Goal: Transaction & Acquisition: Purchase product/service

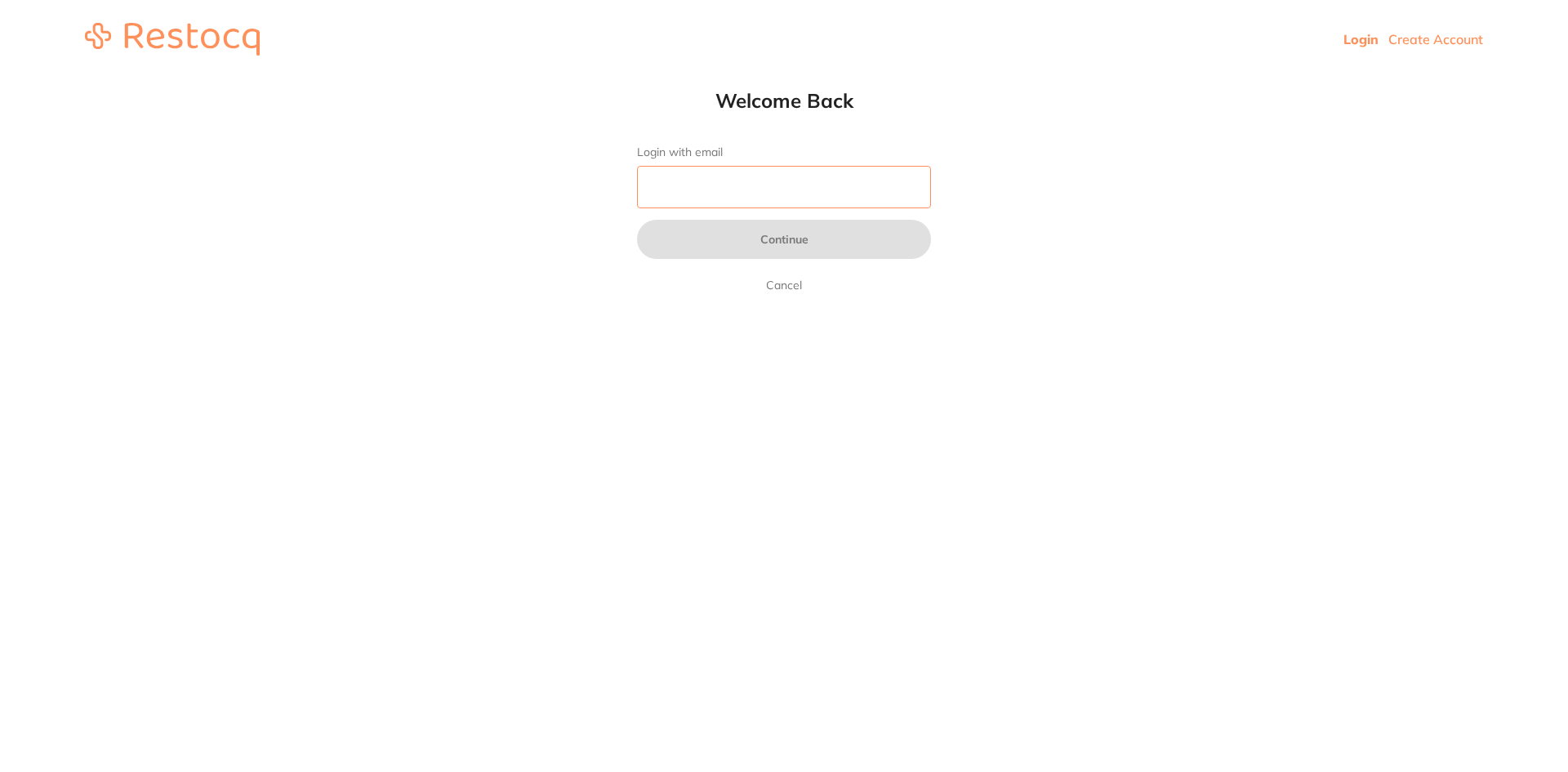
click at [769, 189] on input "Login with email" at bounding box center [784, 186] width 294 height 42
type input "[EMAIL_ADDRESS][DOMAIN_NAME]"
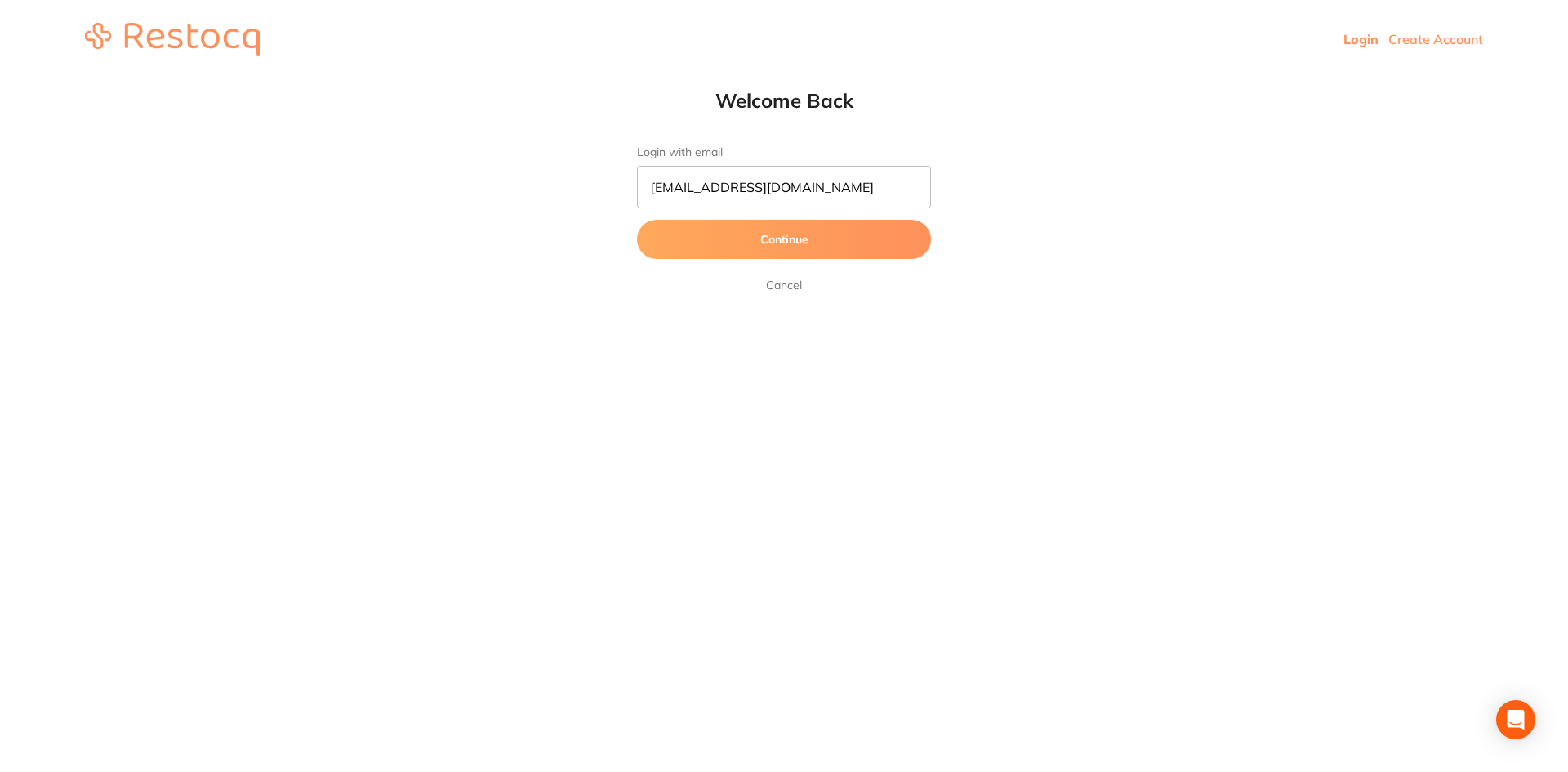
click at [791, 238] on button "Continue" at bounding box center [784, 239] width 294 height 39
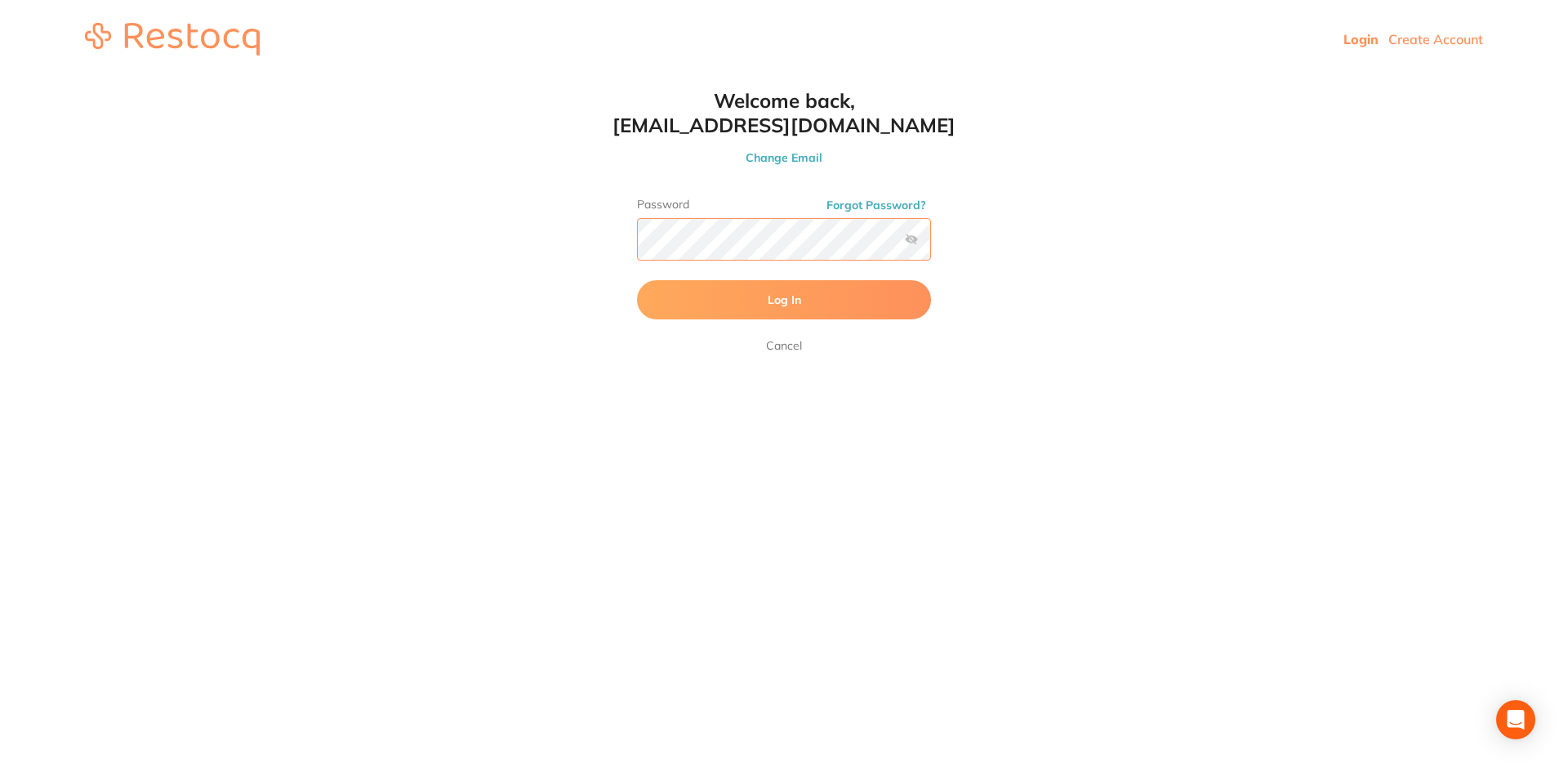
click at [637, 280] on button "Log In" at bounding box center [784, 300] width 294 height 39
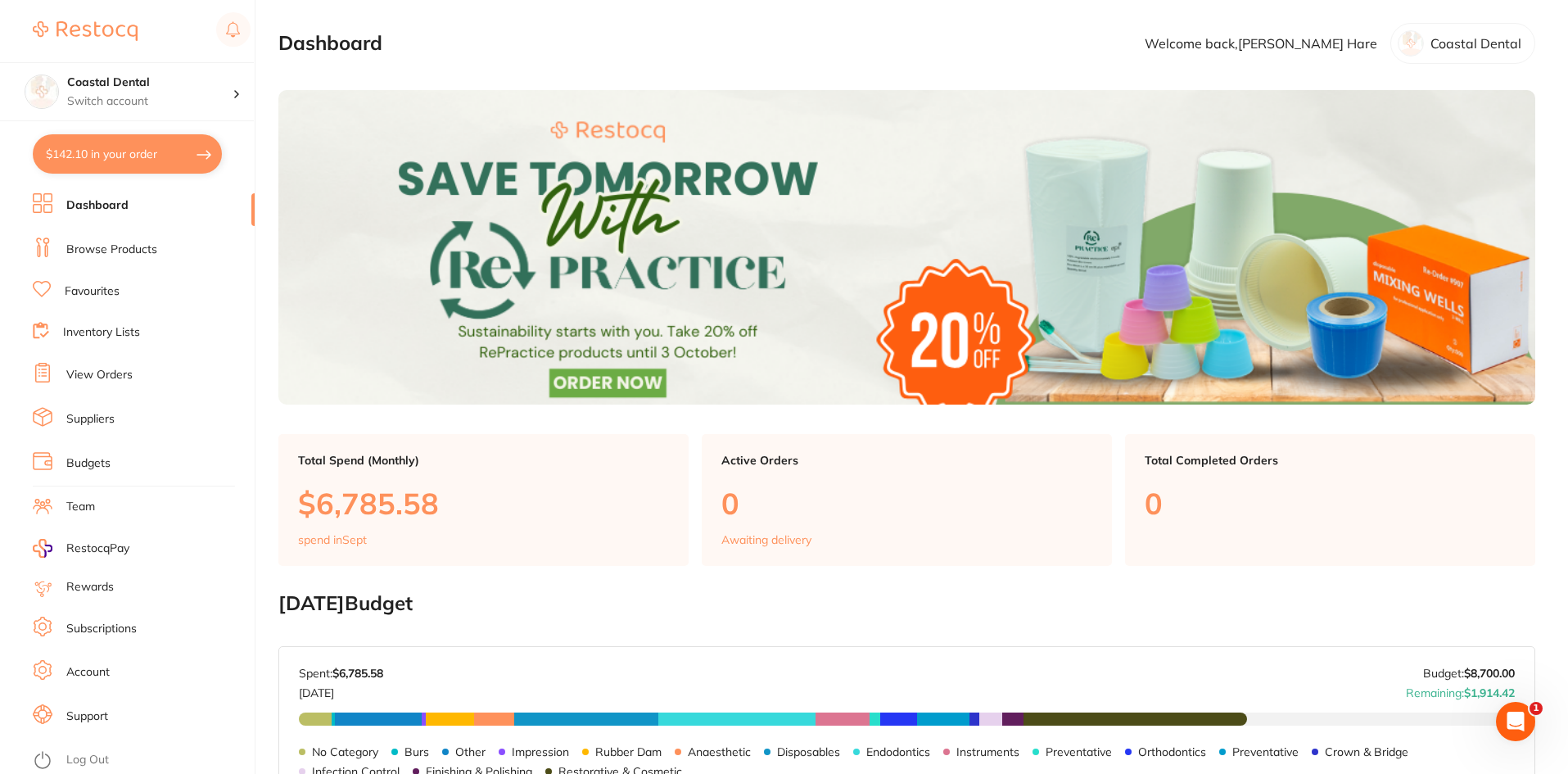
click at [144, 155] on button "$142.10 in your order" at bounding box center [127, 154] width 189 height 39
checkbox input "true"
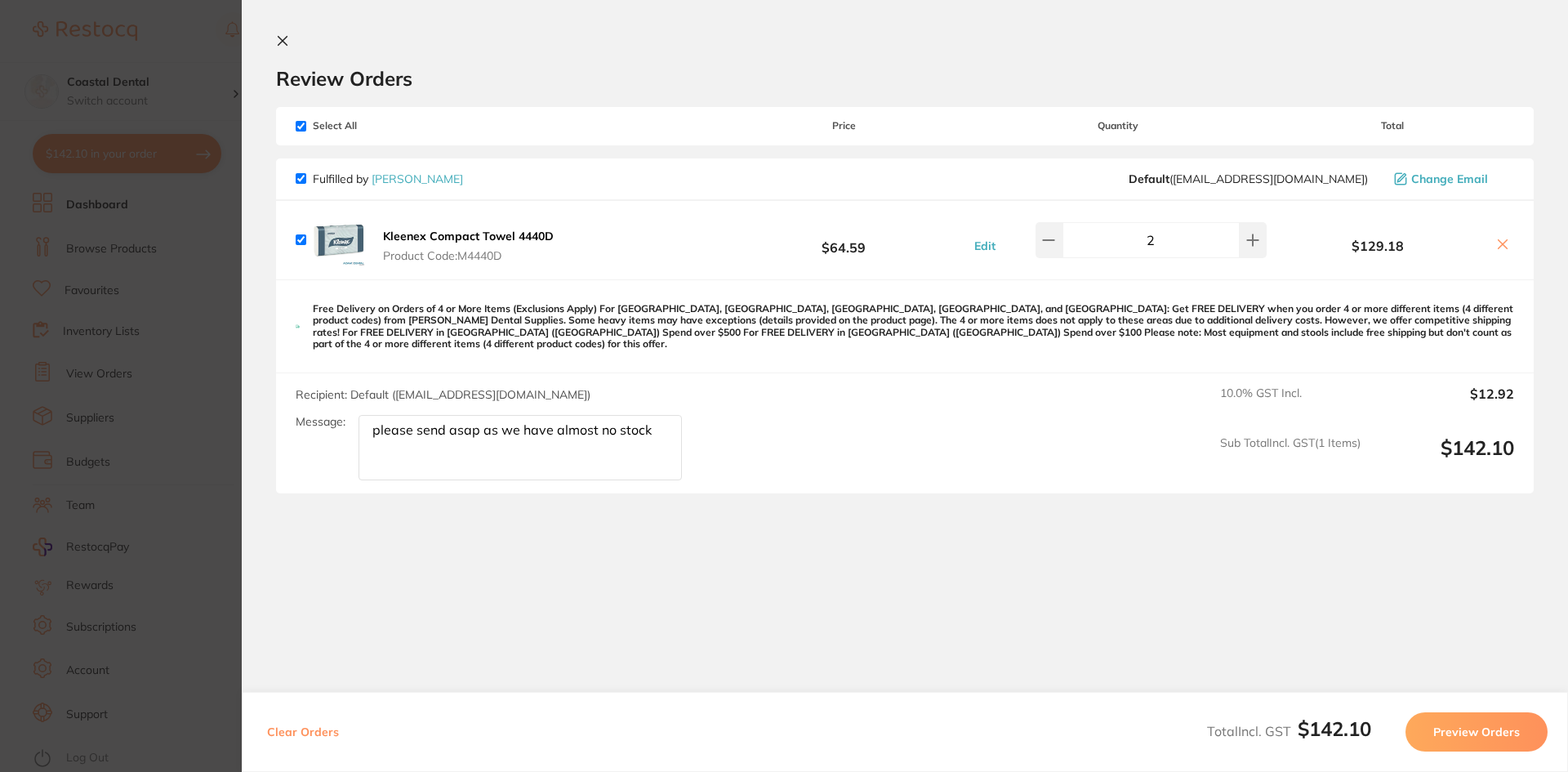
click at [283, 39] on icon at bounding box center [283, 41] width 9 height 9
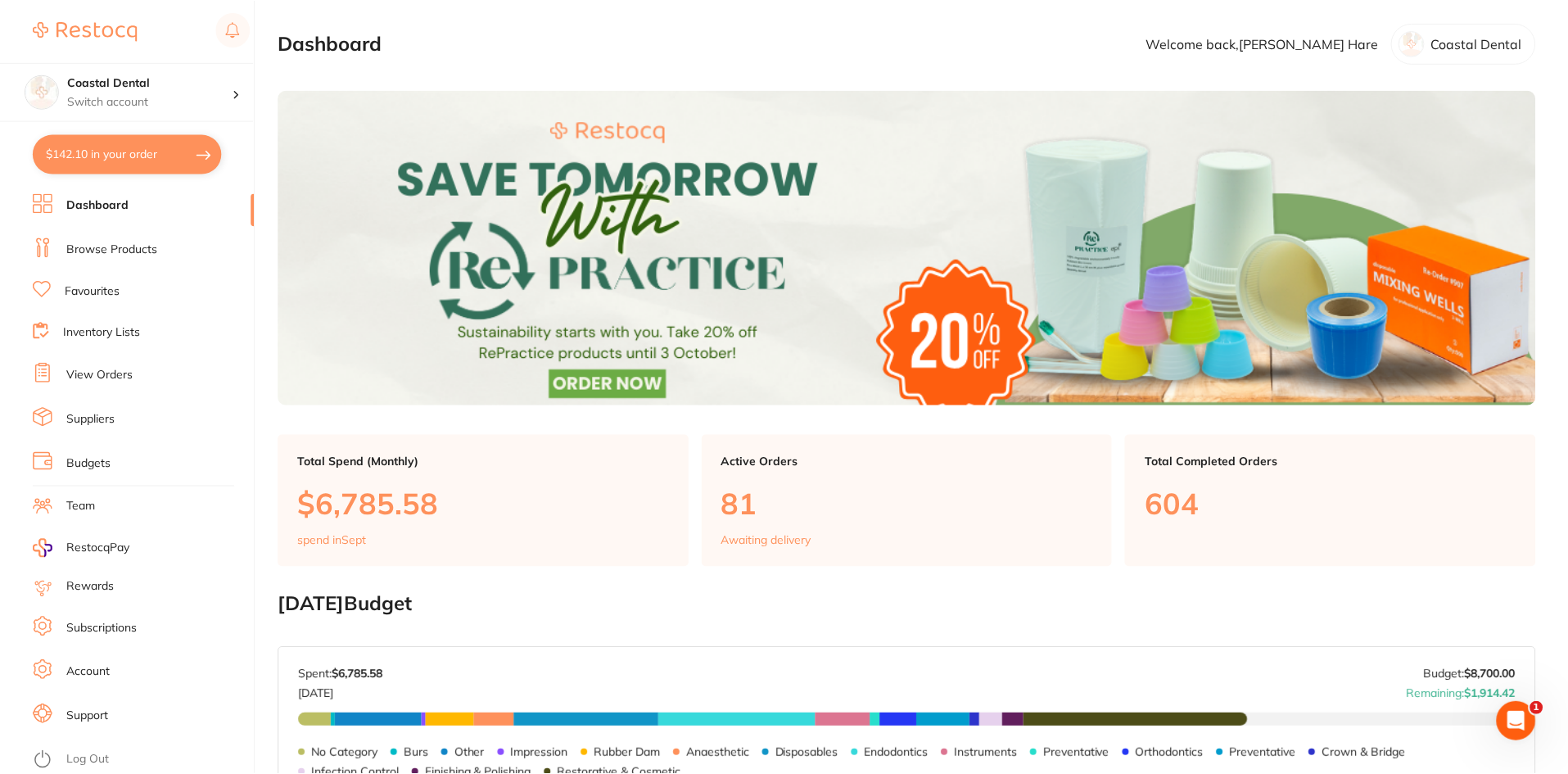
scroll to position [1, 0]
click at [91, 288] on link "Favourites" at bounding box center [92, 291] width 54 height 16
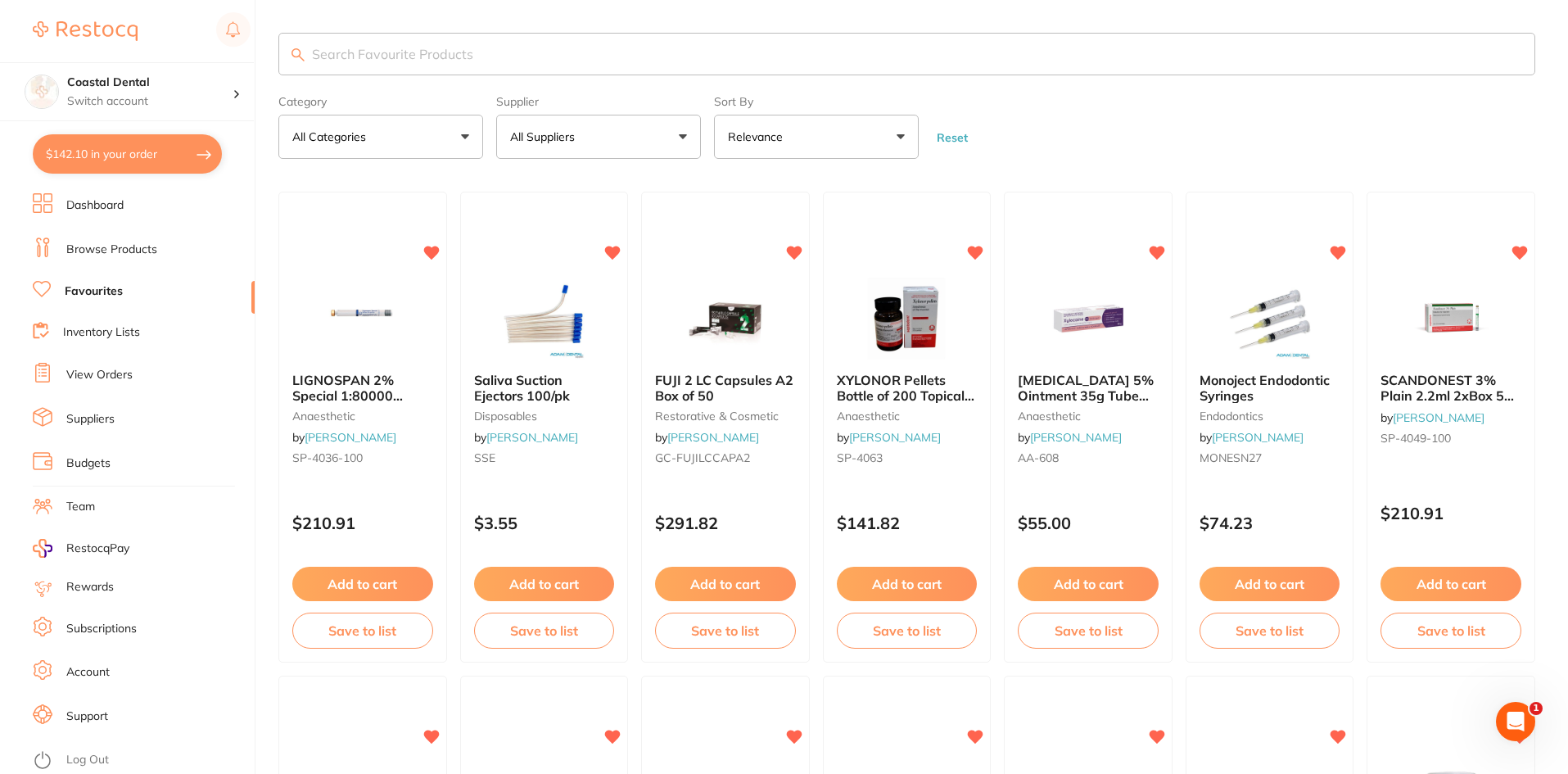
click at [336, 49] on input "search" at bounding box center [907, 54] width 1257 height 42
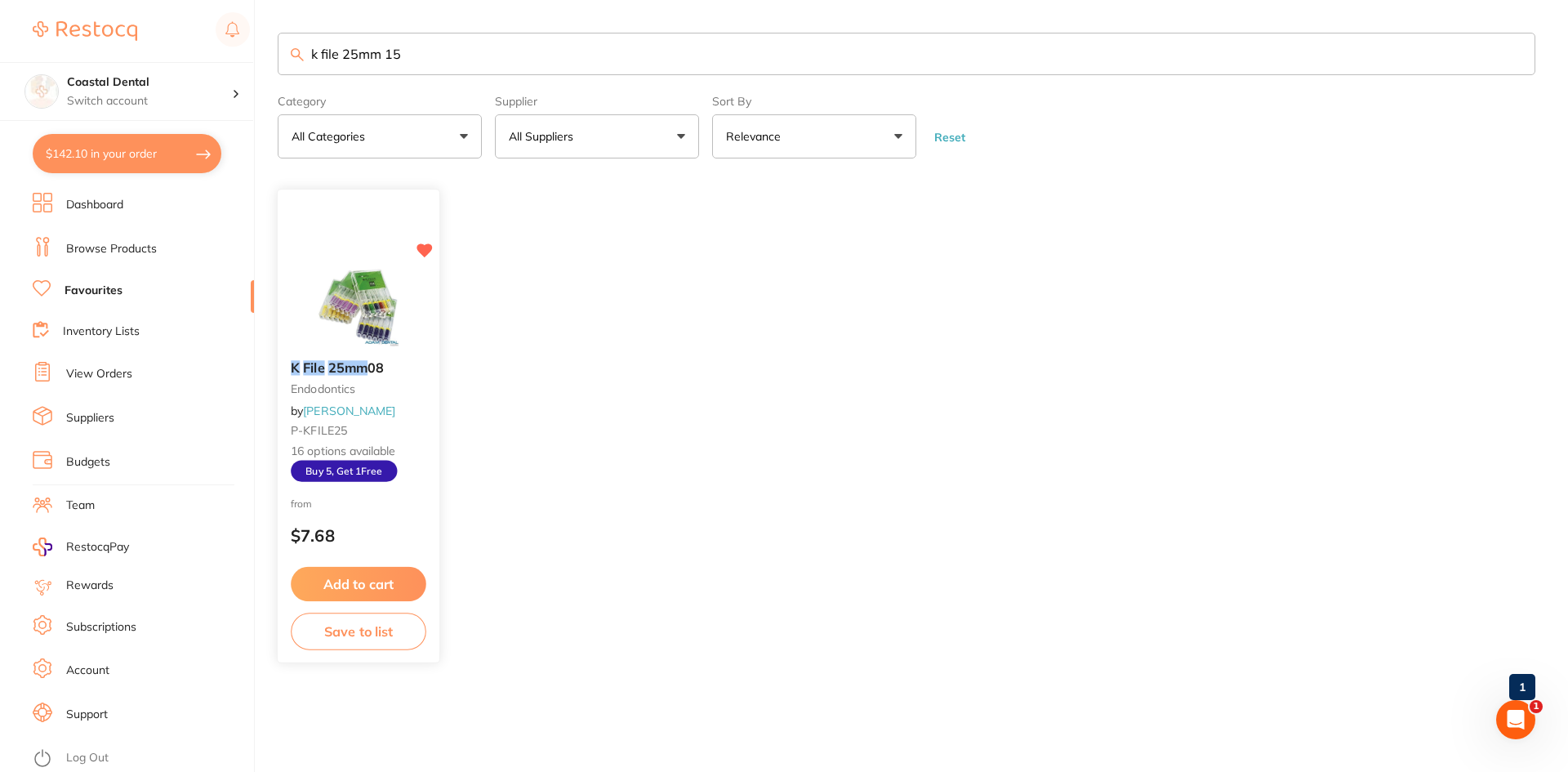
type input "k file 25mm 15"
click at [392, 431] on small "P-KFILE25" at bounding box center [358, 430] width 136 height 13
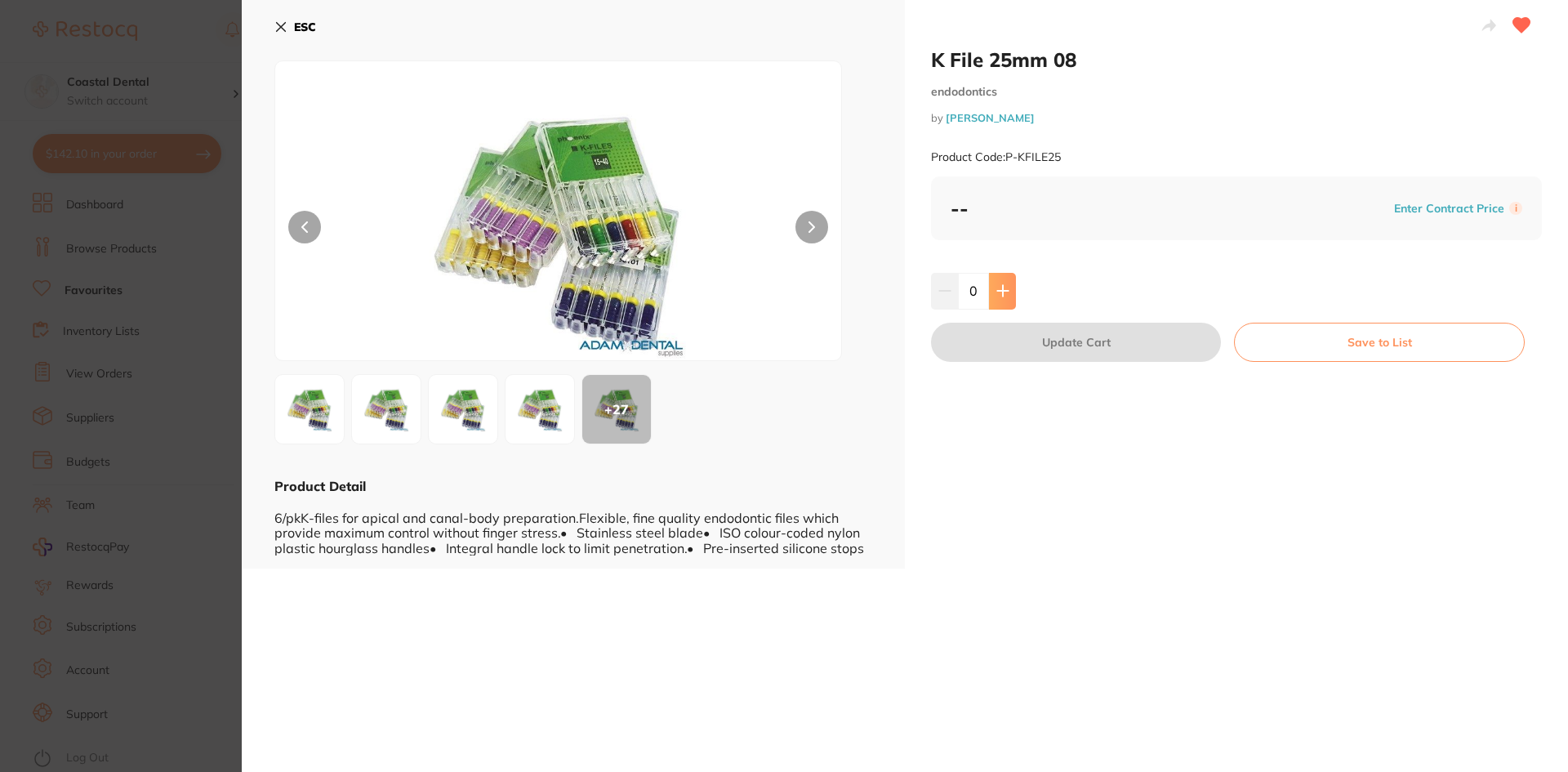
click at [997, 282] on button at bounding box center [1002, 290] width 27 height 36
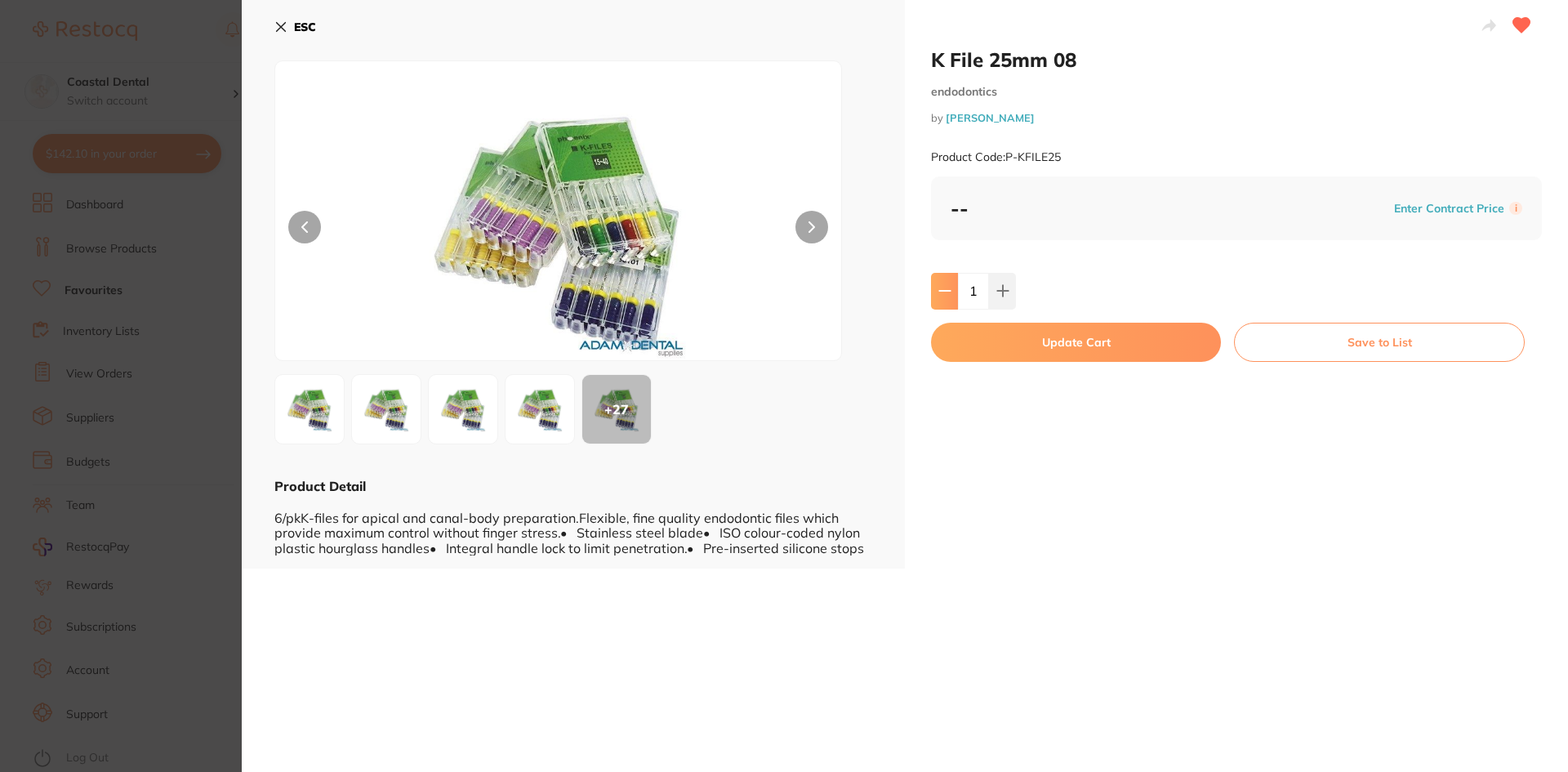
click at [947, 283] on button at bounding box center [944, 290] width 27 height 36
type input "0"
click at [285, 26] on icon at bounding box center [281, 27] width 13 height 13
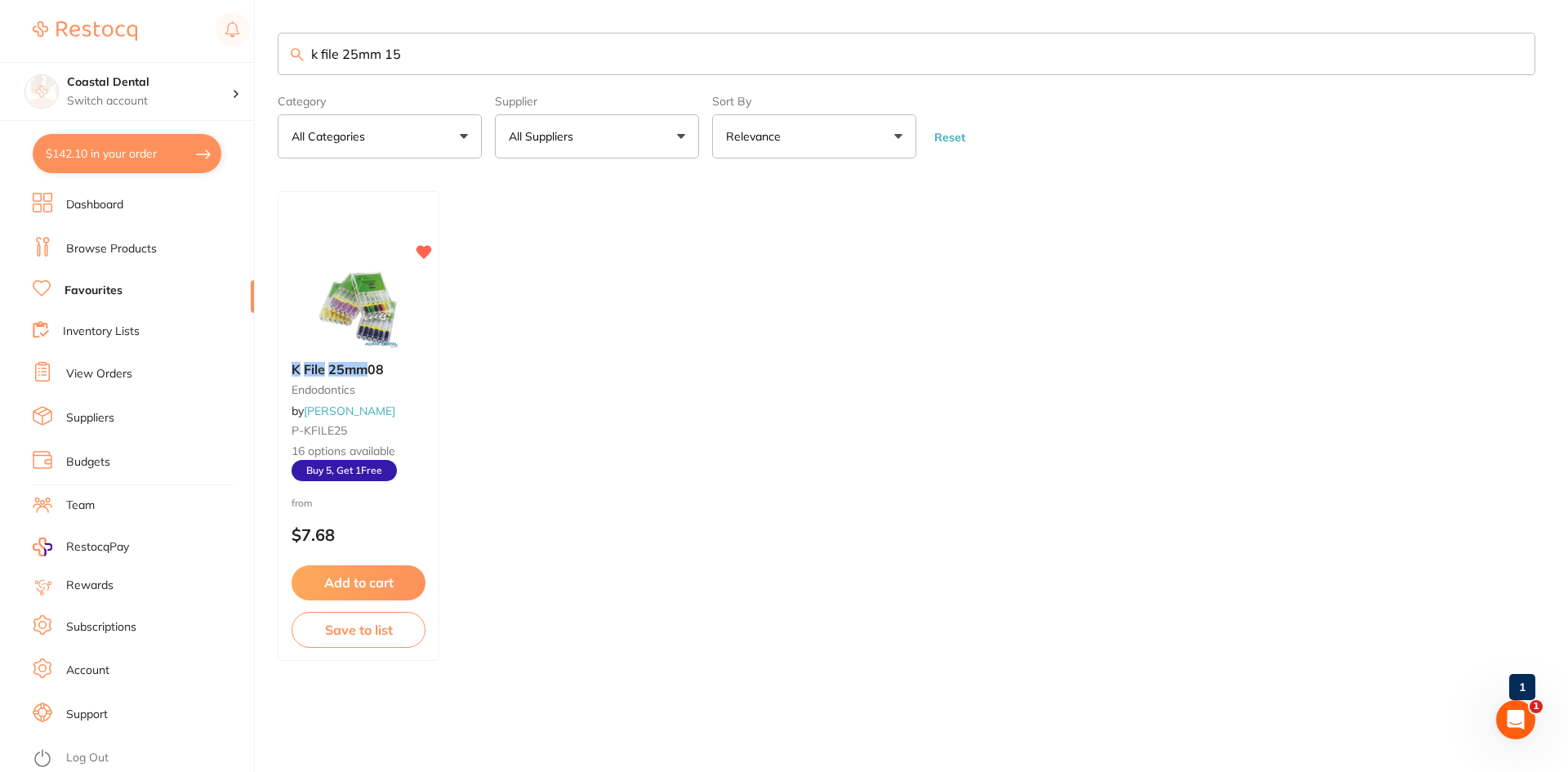
click at [673, 138] on button "All Suppliers" at bounding box center [597, 136] width 204 height 44
click at [574, 278] on p "[PERSON_NAME]" at bounding box center [606, 278] width 105 height 15
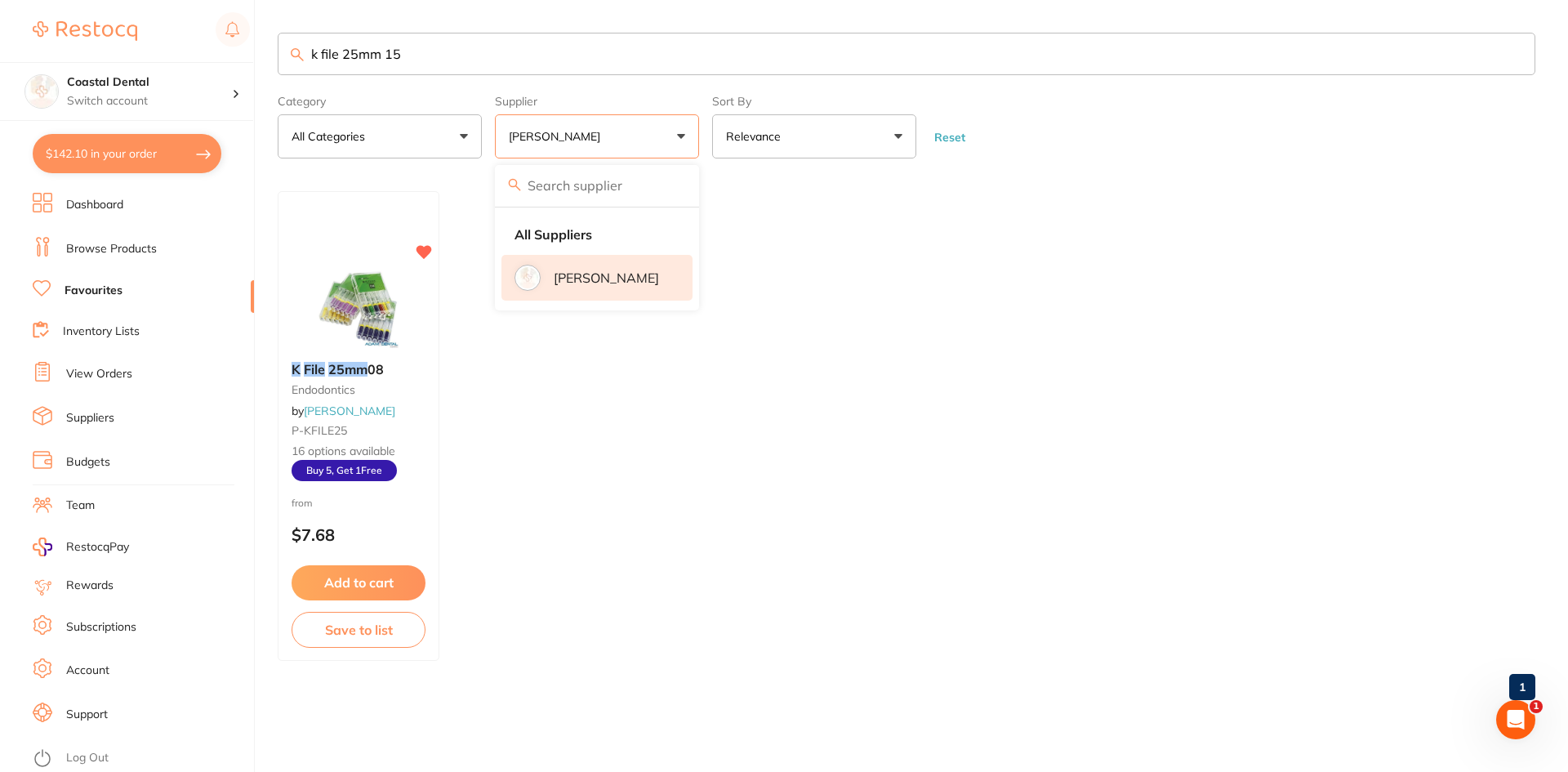
drag, startPoint x: 448, startPoint y: 58, endPoint x: 110, endPoint y: 35, distance: 338.8
click at [120, 36] on div "$142.10 Coastal Dental Switch account Coastal Dental Dental Sanctuary $142.10 i…" at bounding box center [784, 386] width 1568 height 772
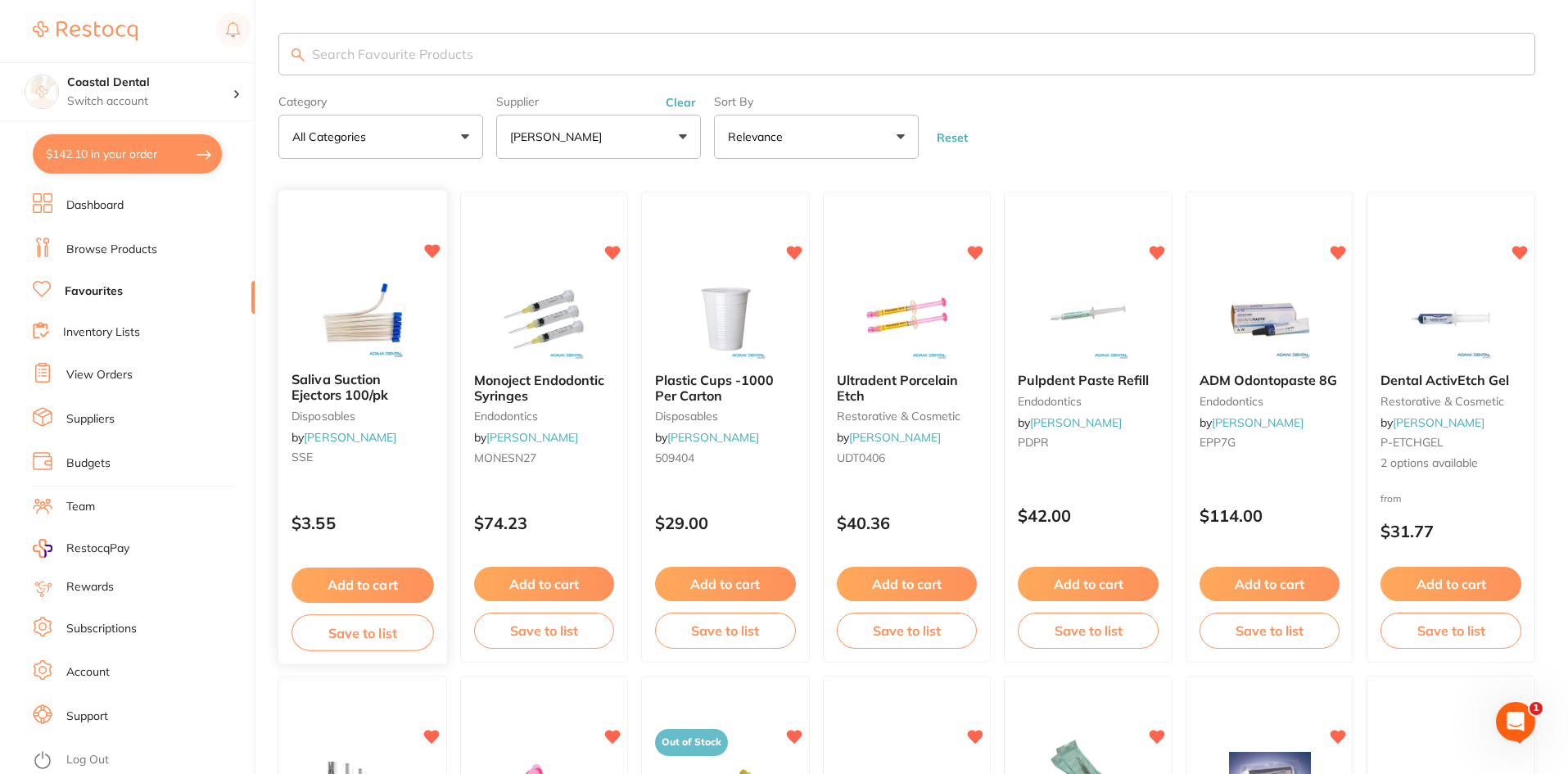
click at [362, 584] on button "Add to cart" at bounding box center [362, 584] width 142 height 35
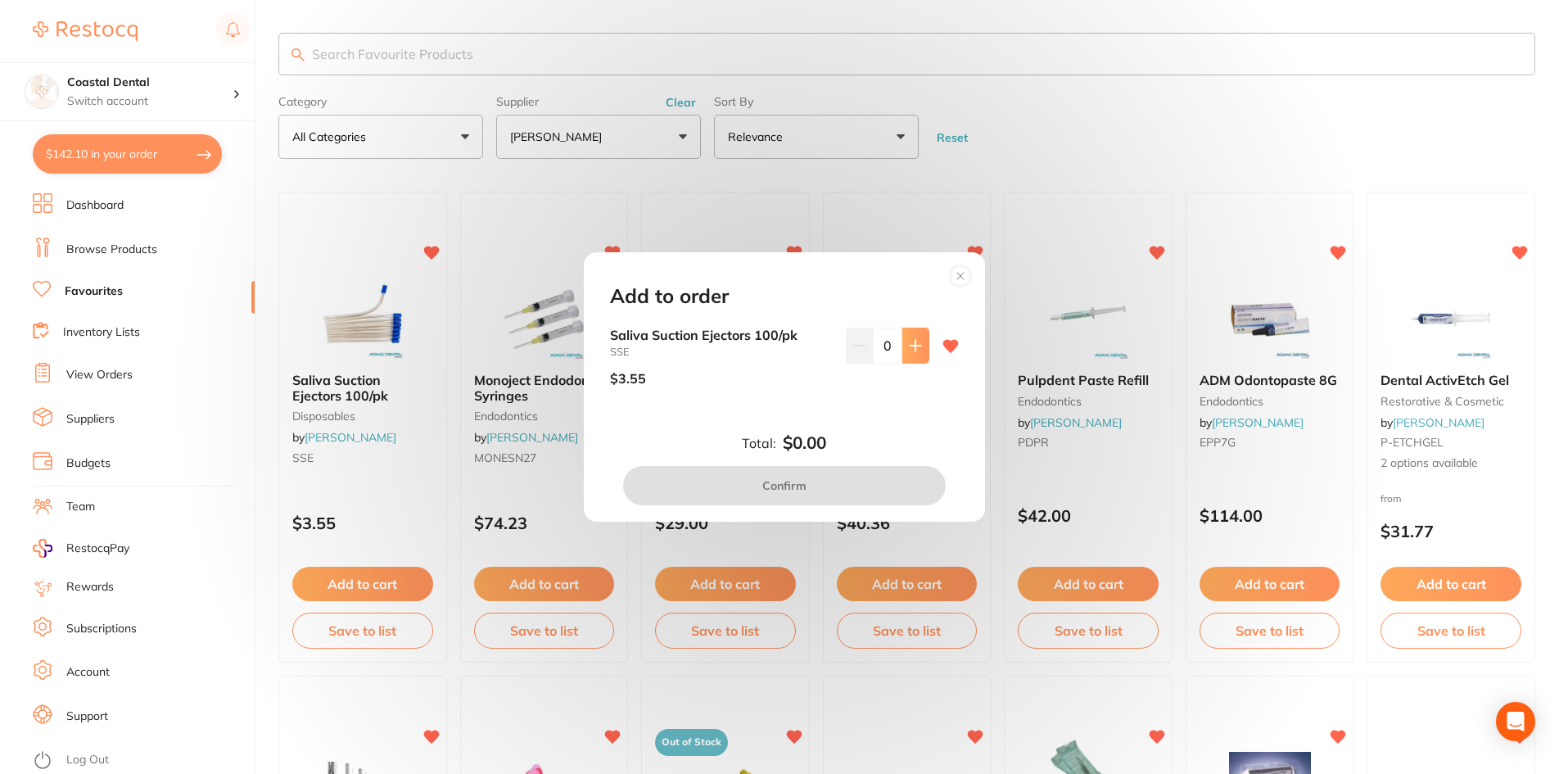
click at [919, 339] on button at bounding box center [916, 346] width 27 height 36
click at [913, 339] on icon at bounding box center [916, 346] width 13 height 13
type input "3"
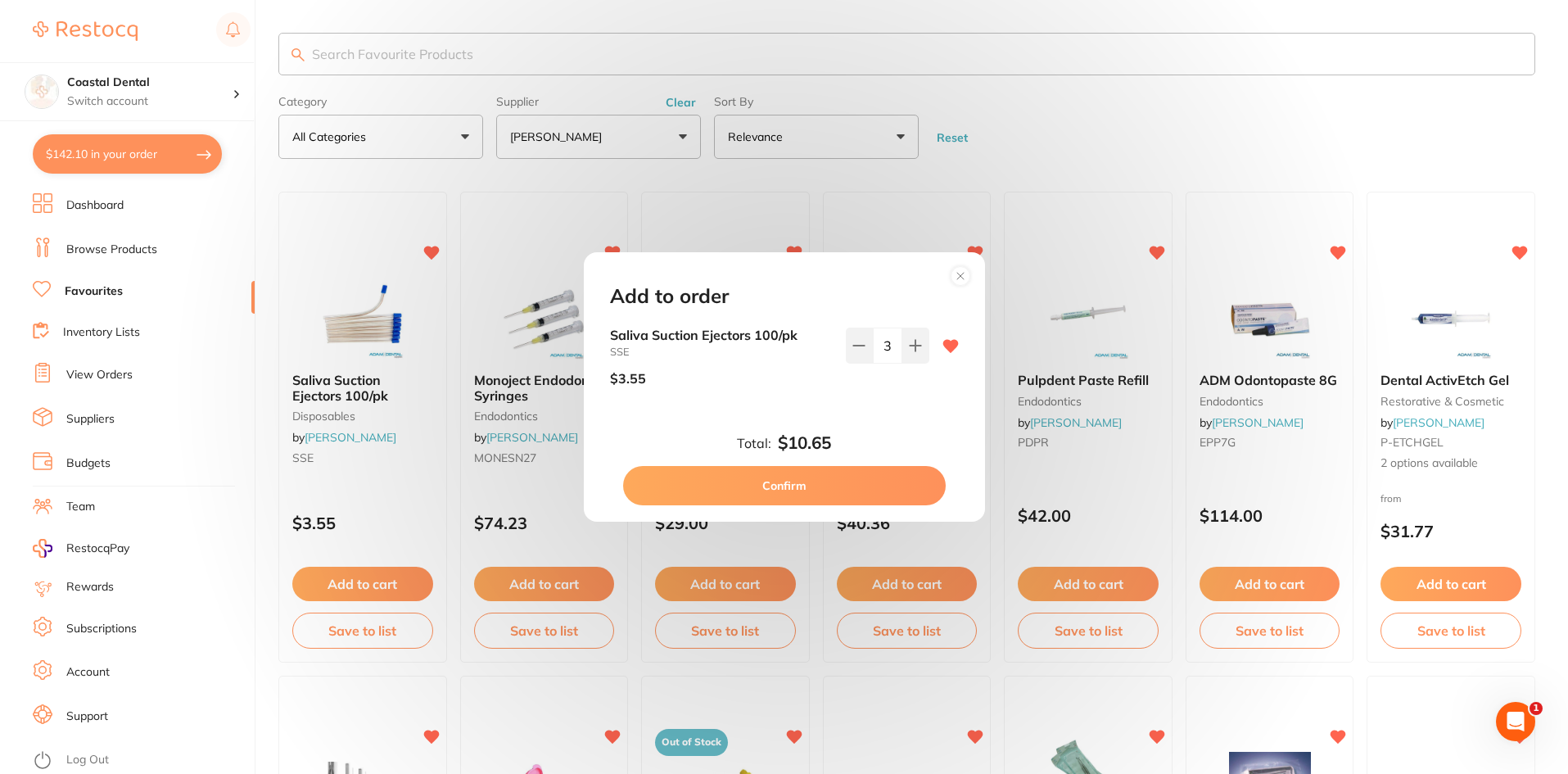
click at [807, 487] on button "Confirm" at bounding box center [784, 486] width 322 height 39
checkbox input "false"
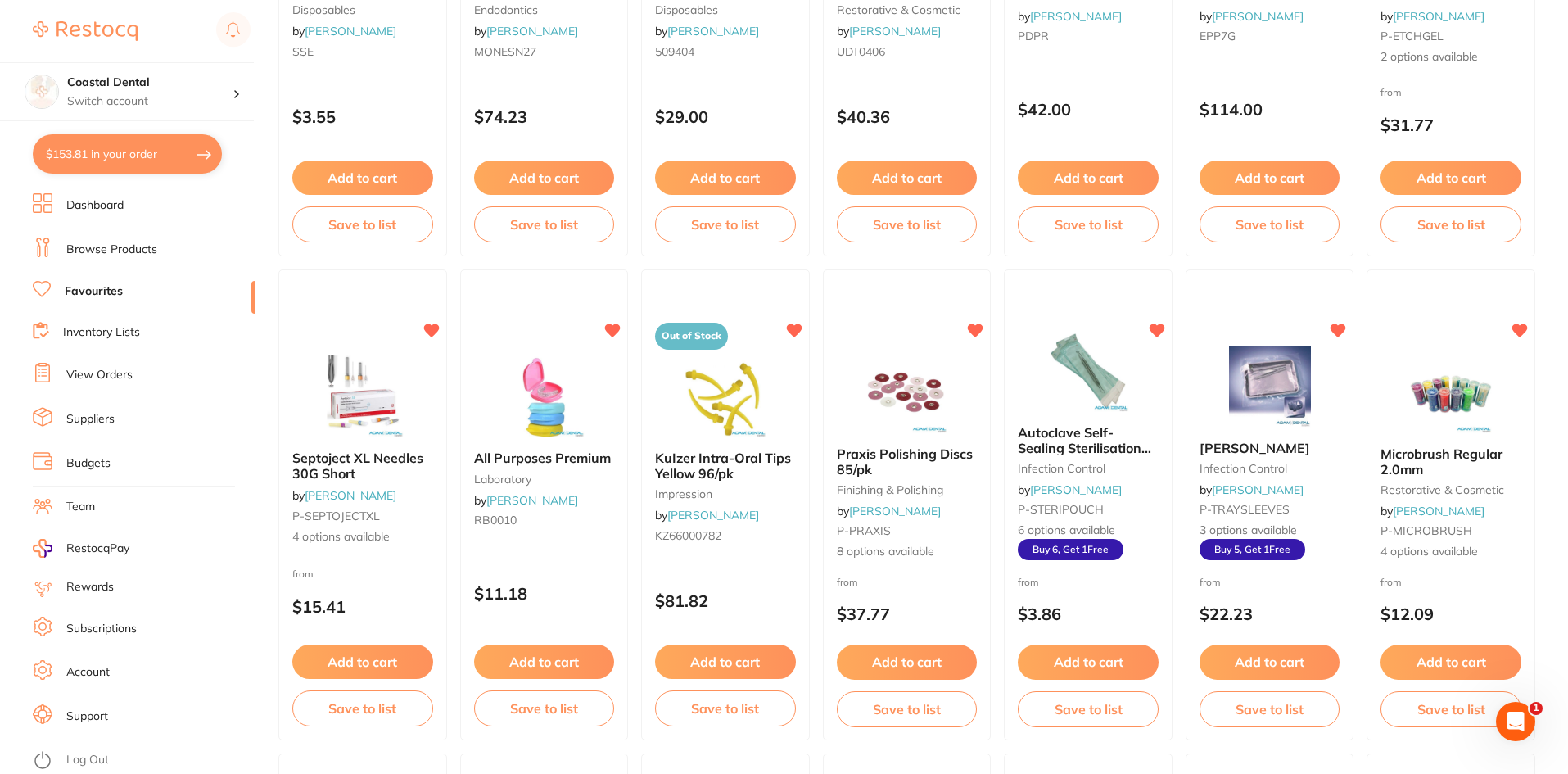
scroll to position [410, 0]
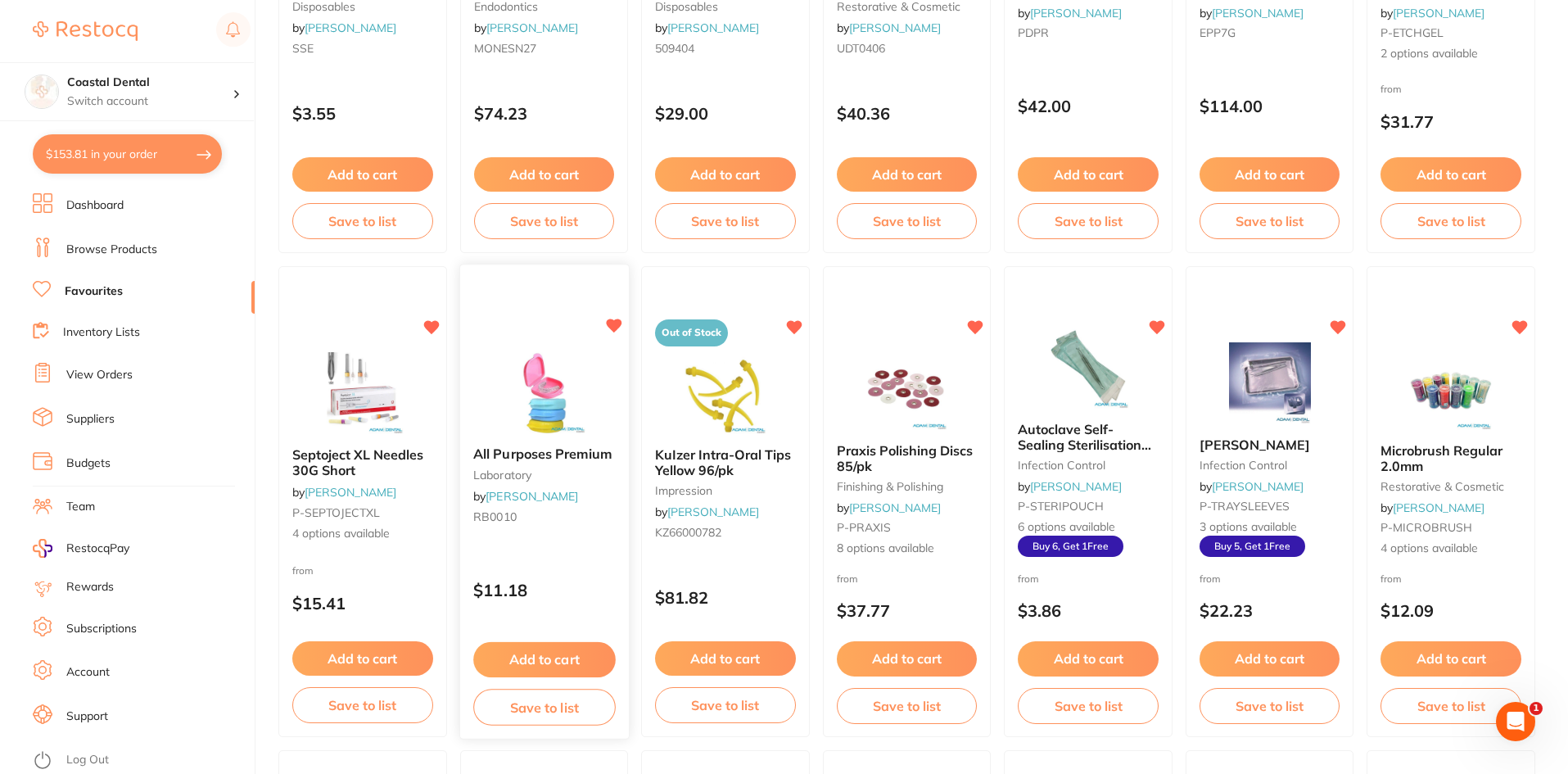
click at [552, 655] on button "Add to cart" at bounding box center [544, 658] width 142 height 35
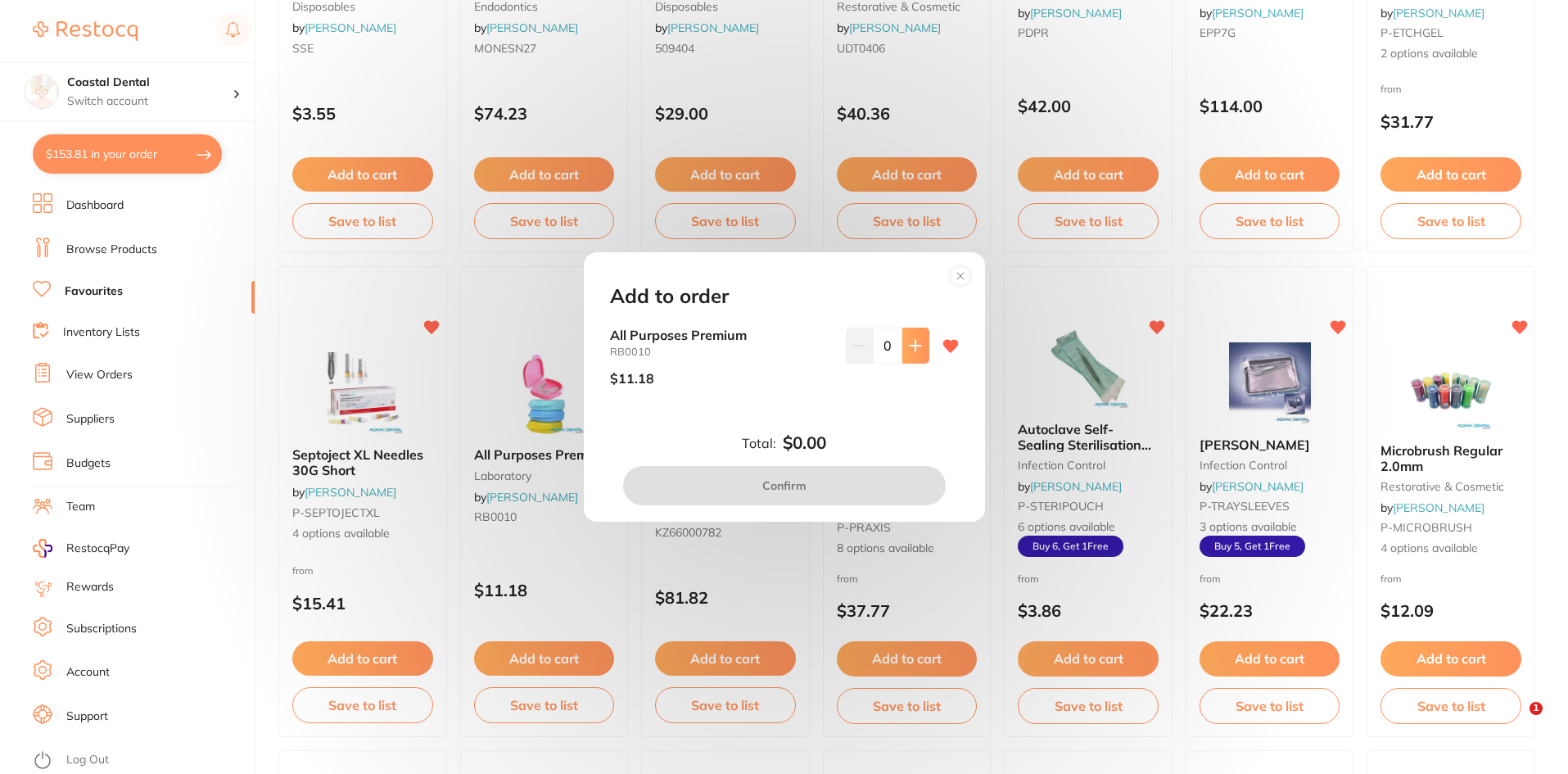
click at [903, 355] on button at bounding box center [916, 346] width 27 height 36
type input "1"
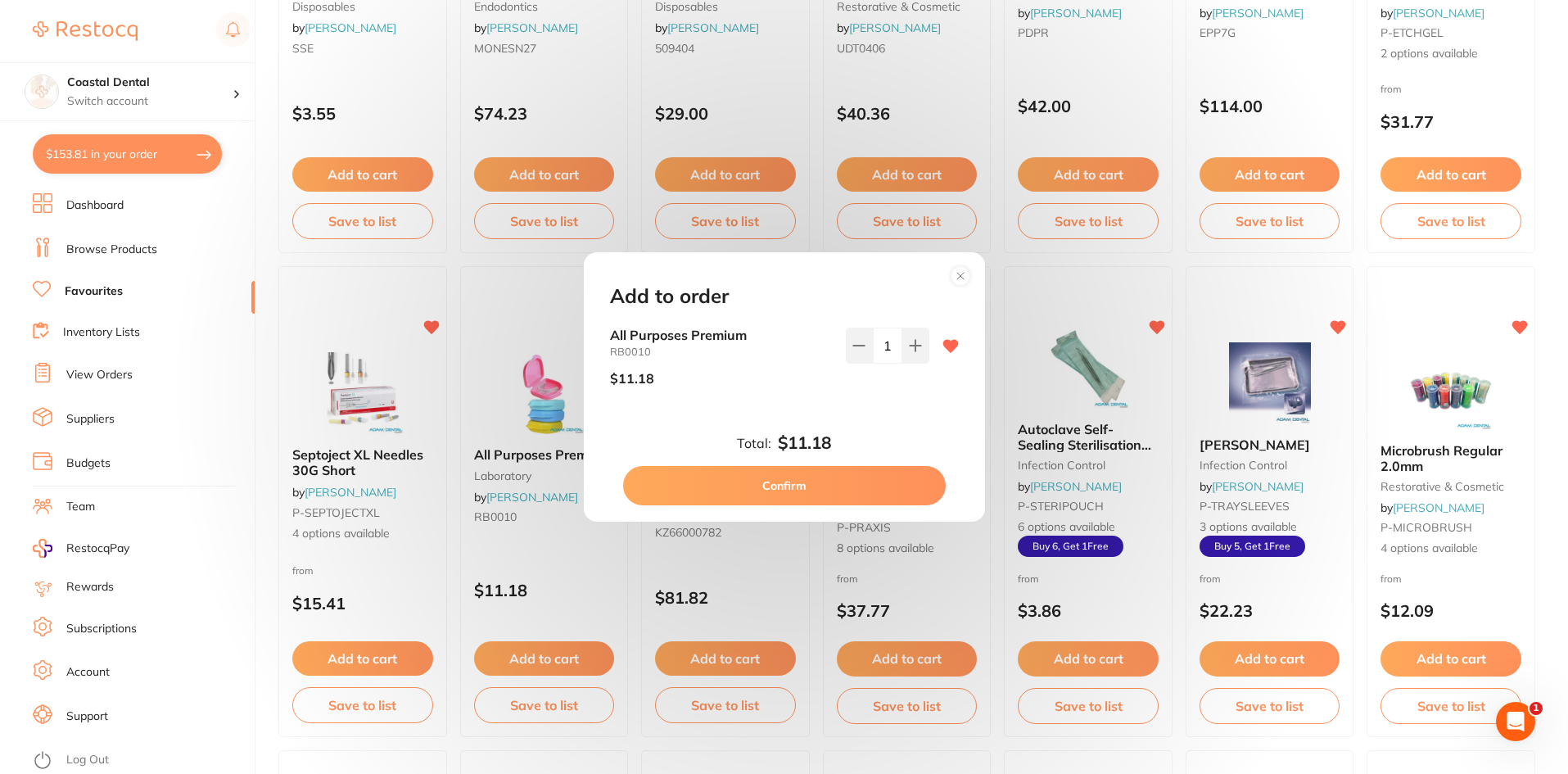
click at [813, 484] on button "Confirm" at bounding box center [784, 486] width 322 height 39
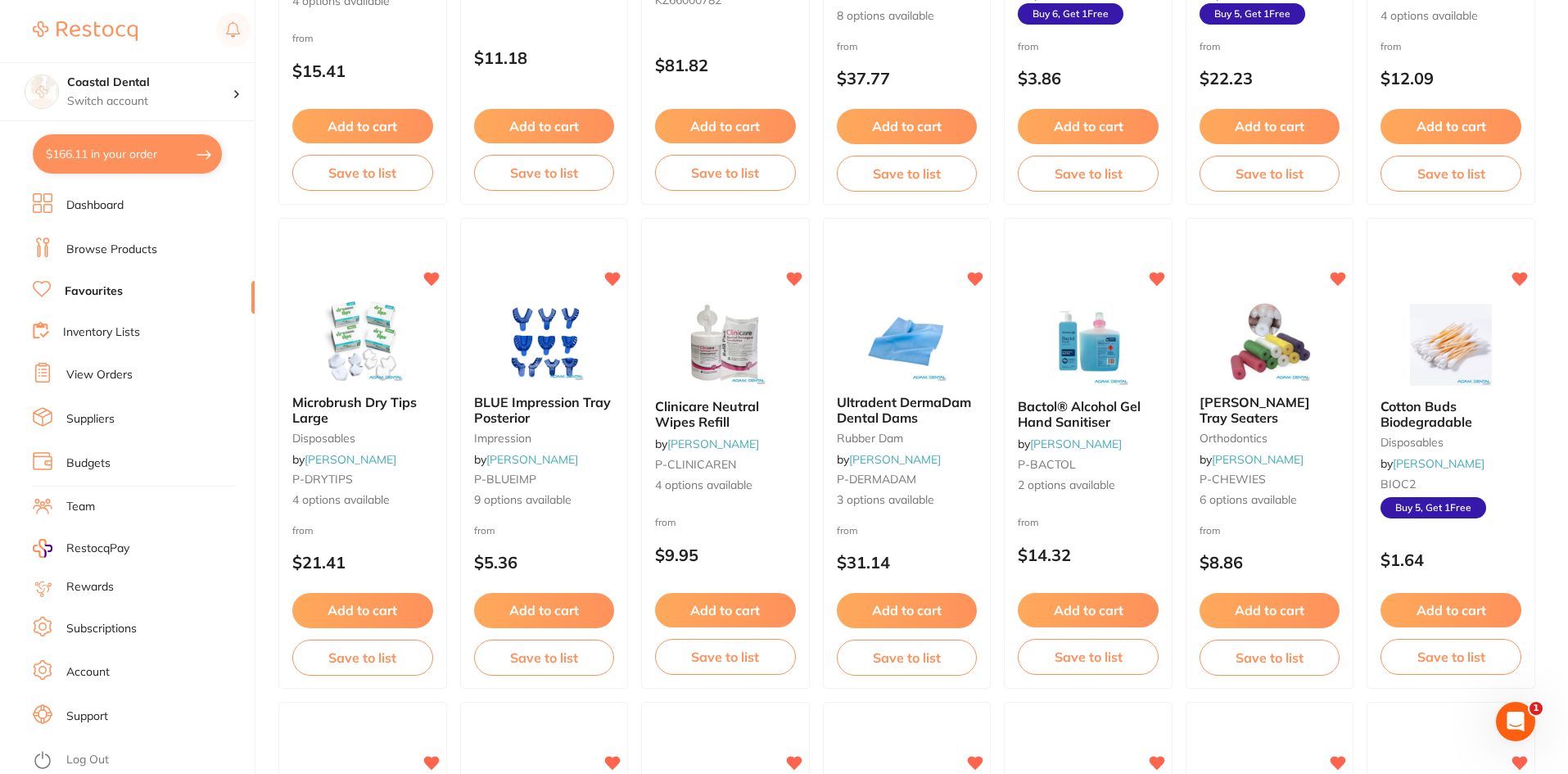
scroll to position [983, 0]
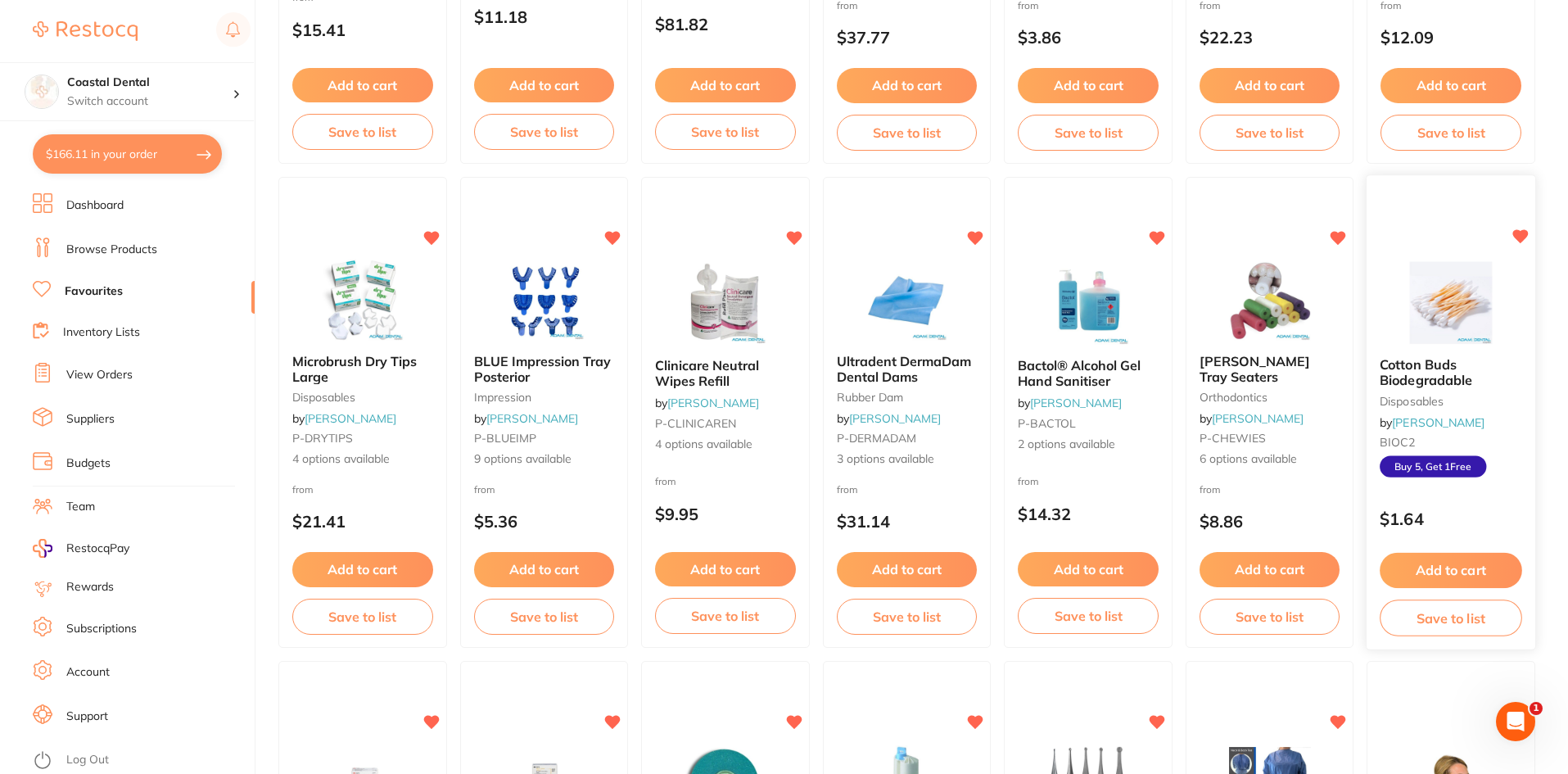
click at [1442, 571] on button "Add to cart" at bounding box center [1452, 569] width 142 height 35
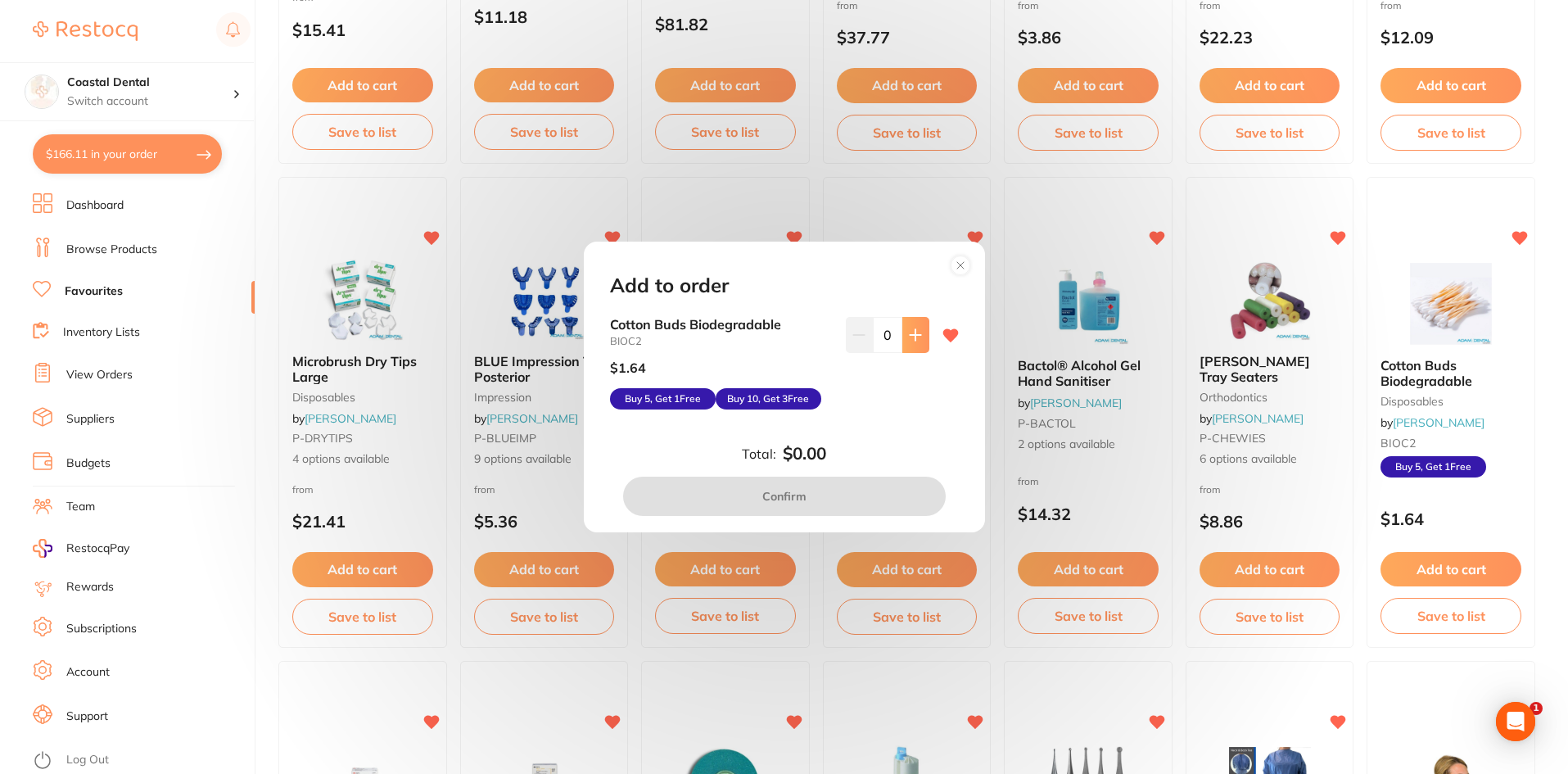
scroll to position [0, 0]
click at [963, 269] on icon at bounding box center [960, 265] width 7 height 7
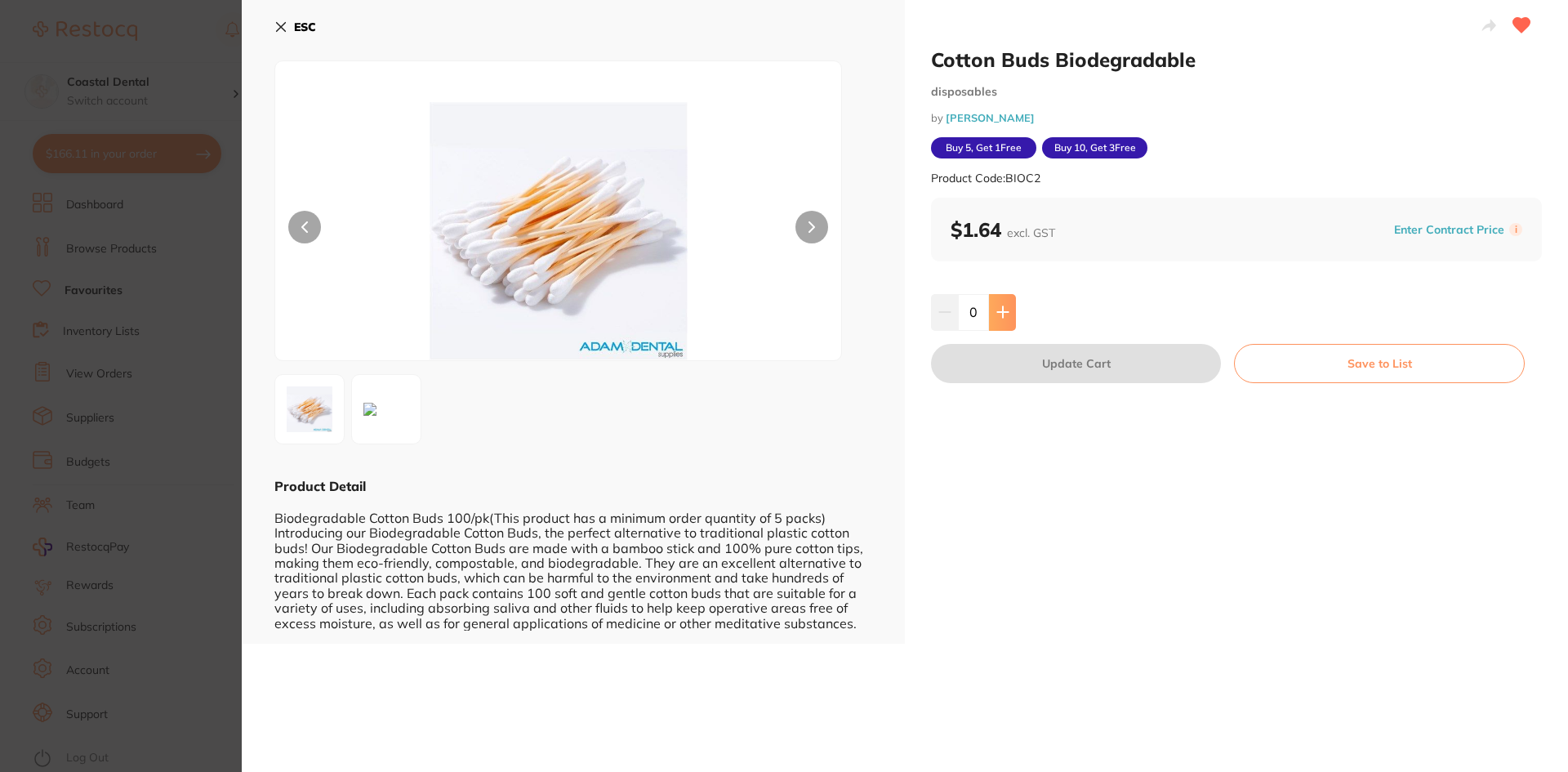
click at [1006, 319] on button at bounding box center [1002, 312] width 27 height 36
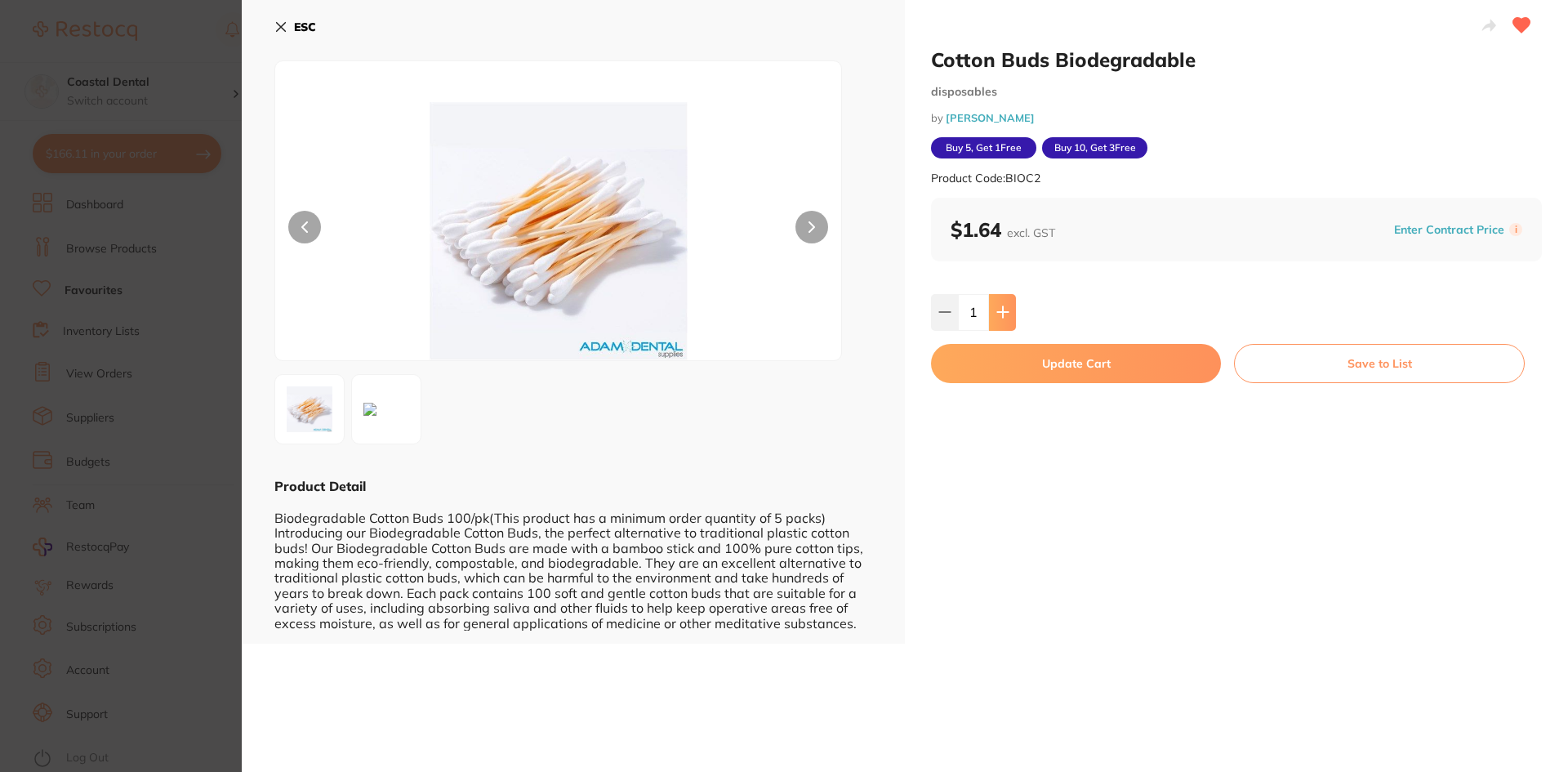
click at [1006, 319] on button at bounding box center [1002, 312] width 27 height 36
type input "5"
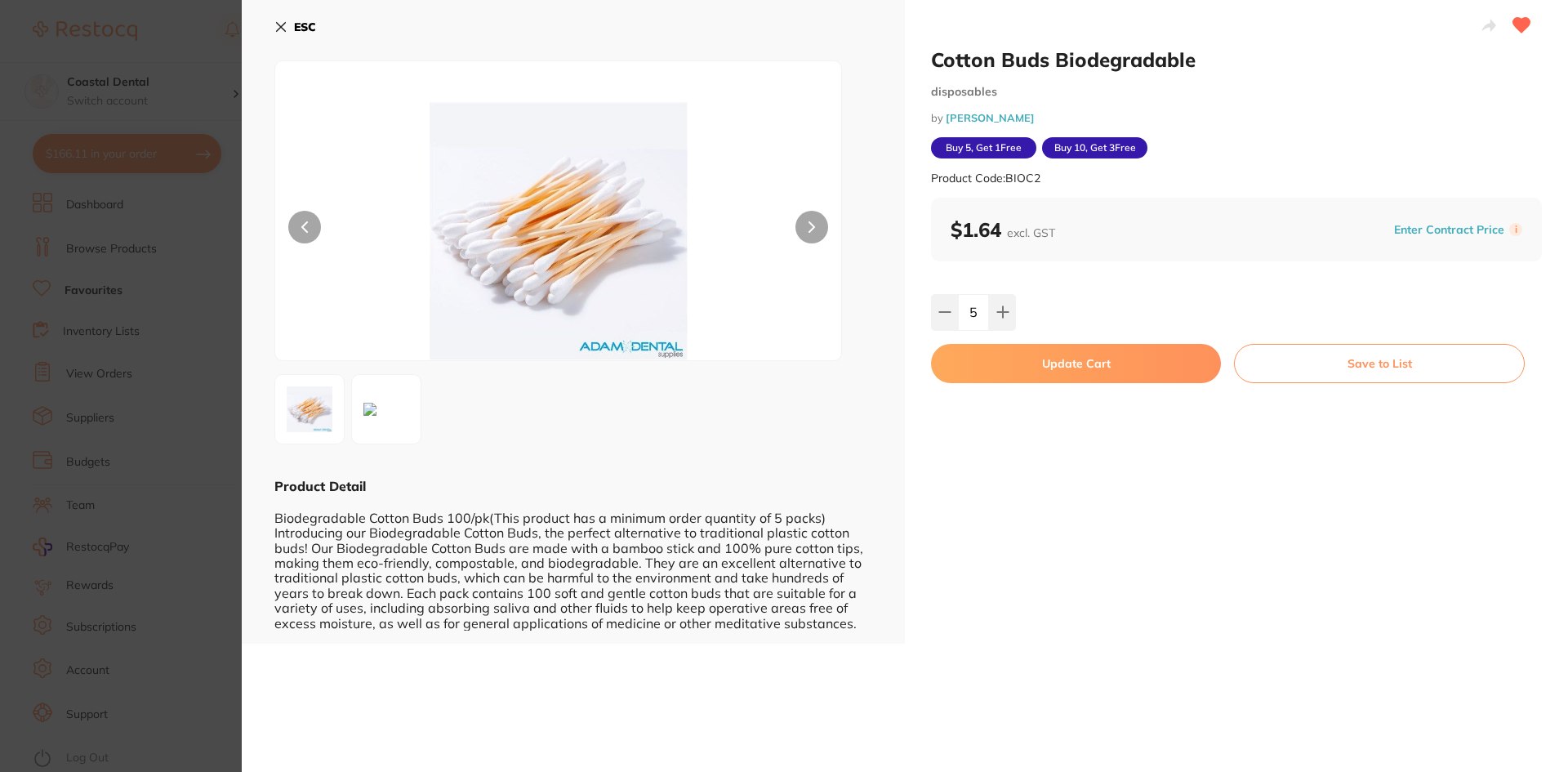
click at [1017, 372] on button "Update Cart" at bounding box center [1075, 364] width 289 height 39
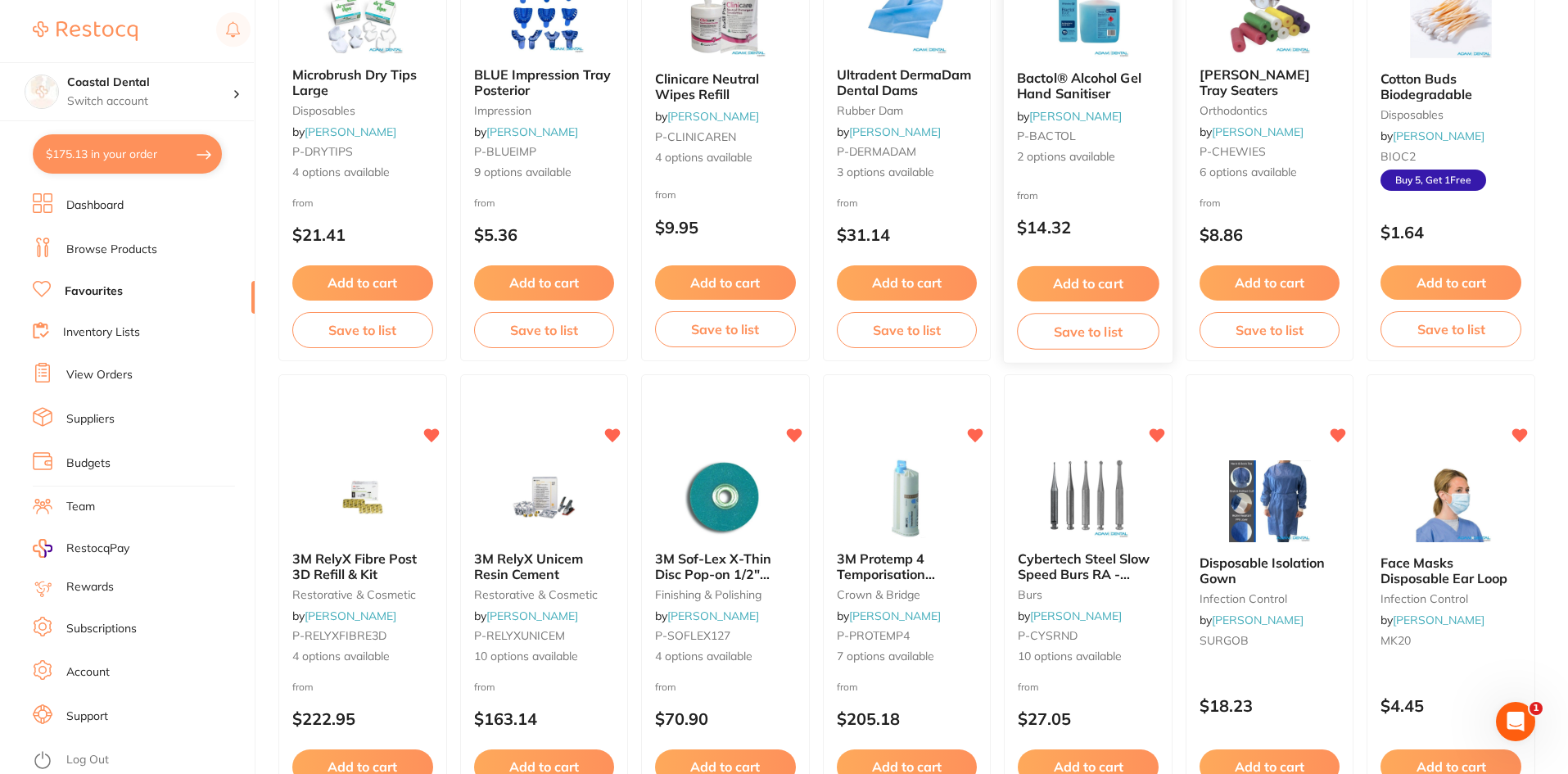
scroll to position [1310, 0]
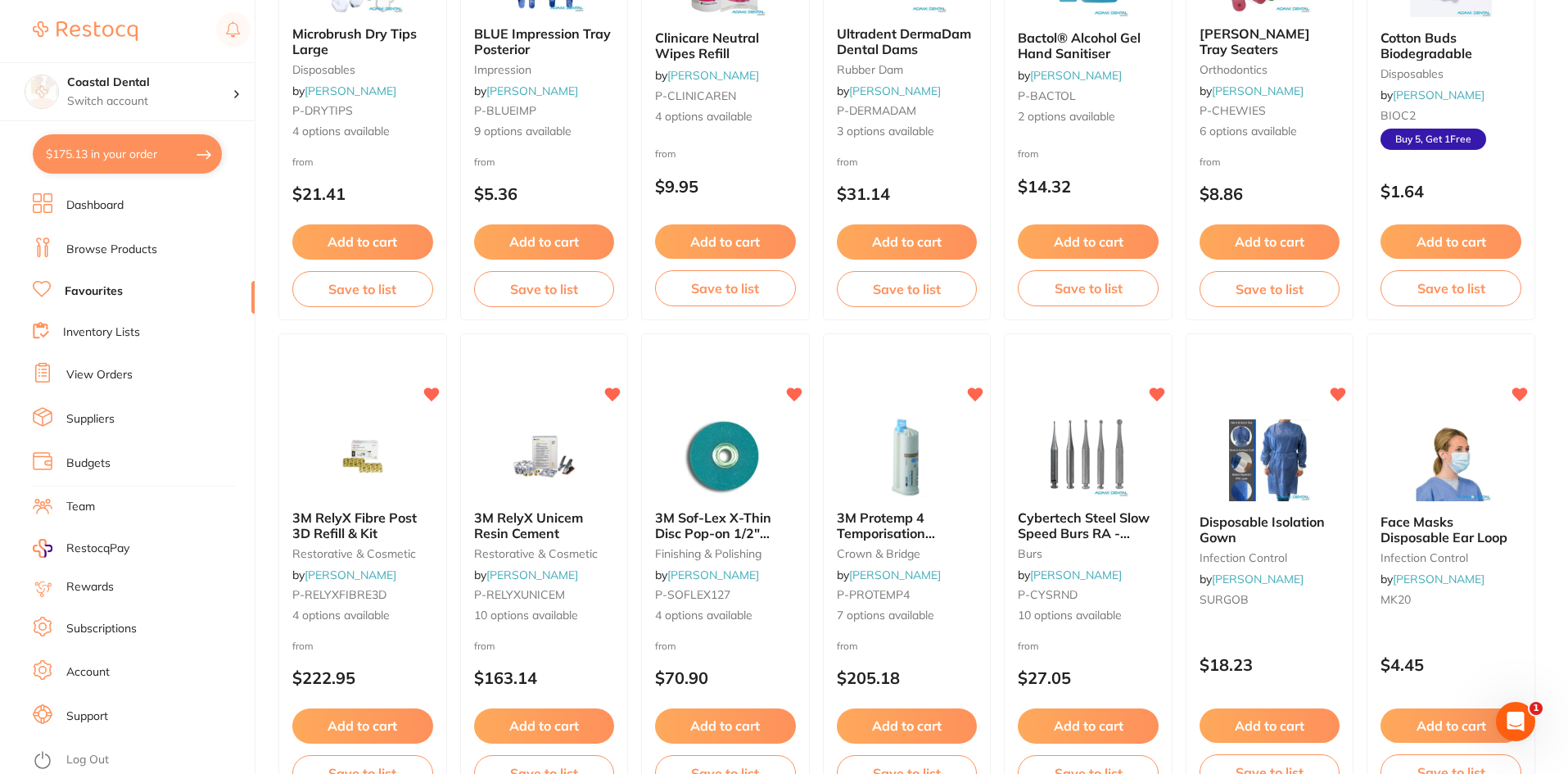
click at [1155, 561] on div "Cybertech Steel Slow Speed Burs RA - ROUND 25/pk burs by [PERSON_NAME] P-CYSRND…" at bounding box center [1089, 566] width 167 height 140
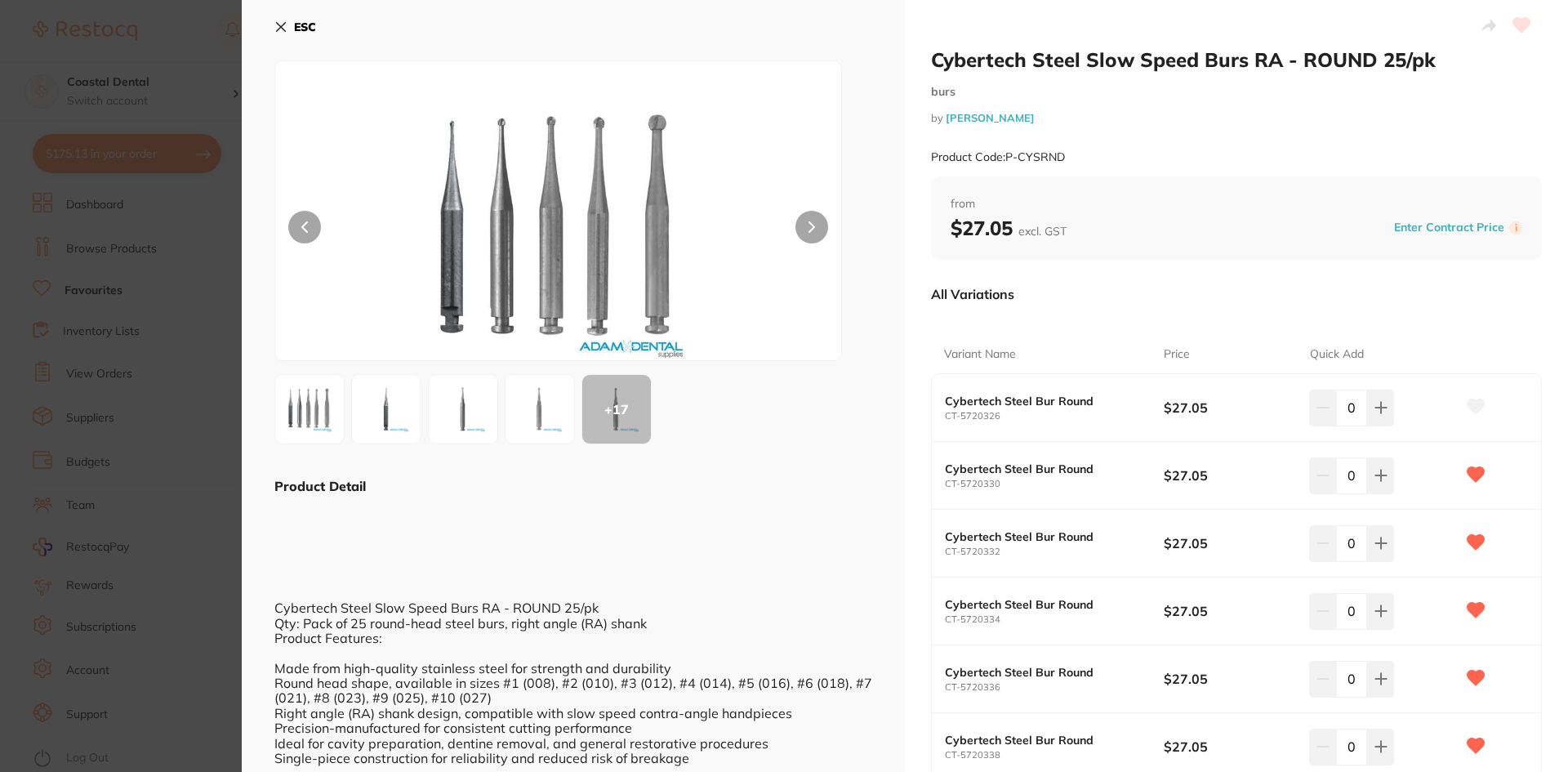
click at [278, 28] on icon at bounding box center [281, 27] width 13 height 13
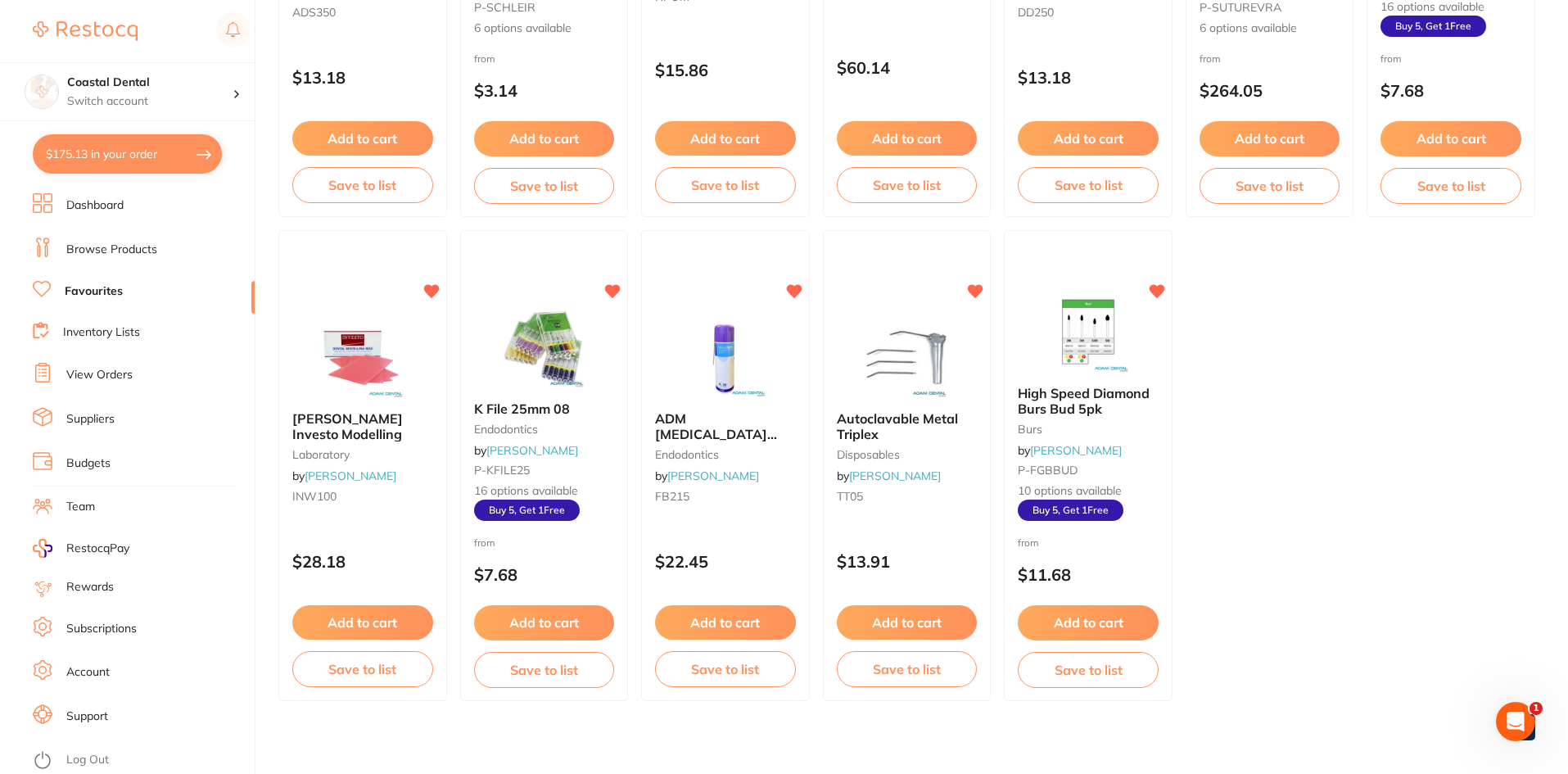
scroll to position [2866, 0]
click at [948, 526] on div "Autoclavable Metal Triplex disposables by [PERSON_NAME] TT05 $13.91 Add to cart…" at bounding box center [907, 465] width 170 height 475
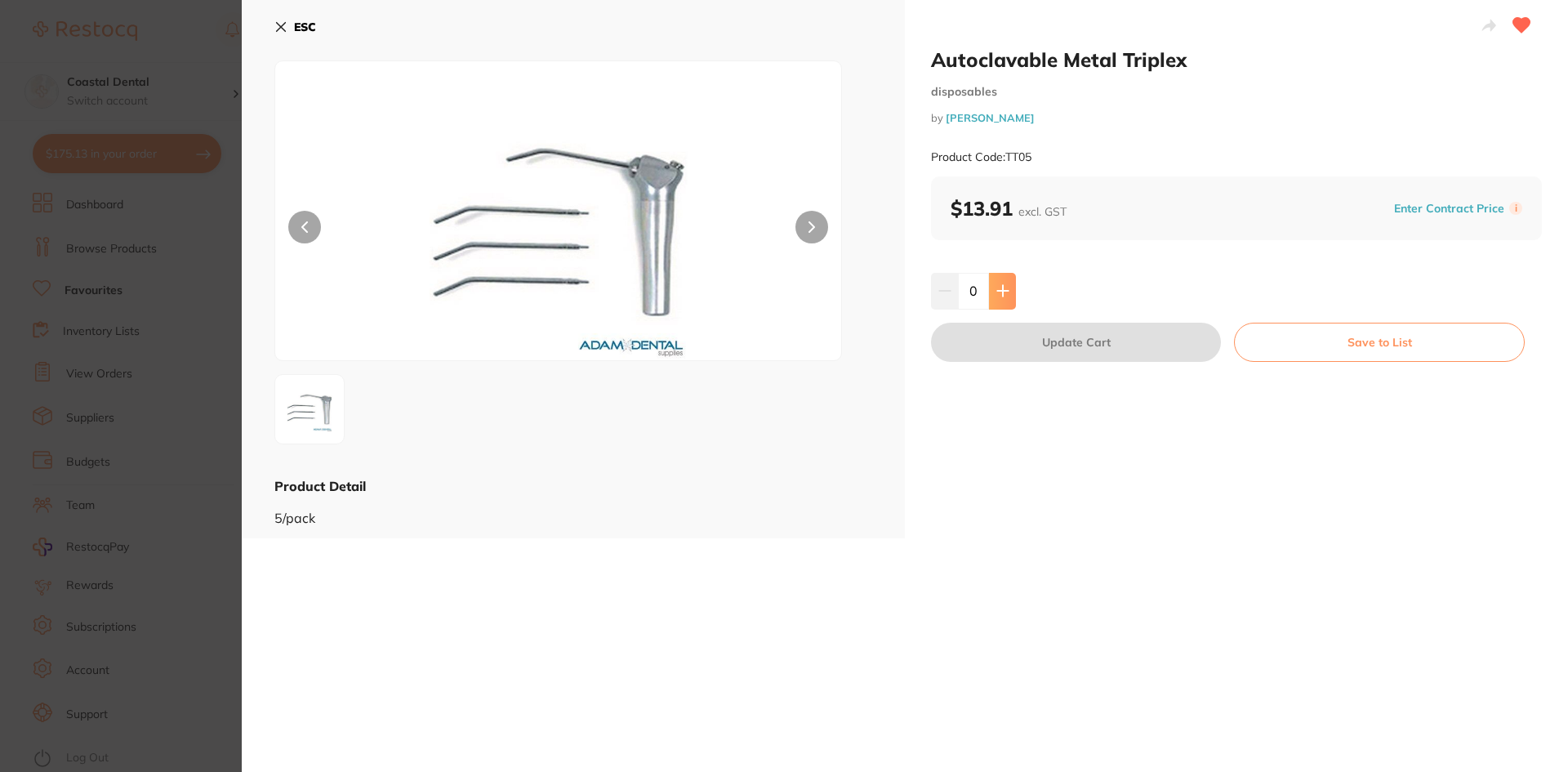
click at [1003, 295] on icon at bounding box center [1002, 290] width 13 height 13
type input "1"
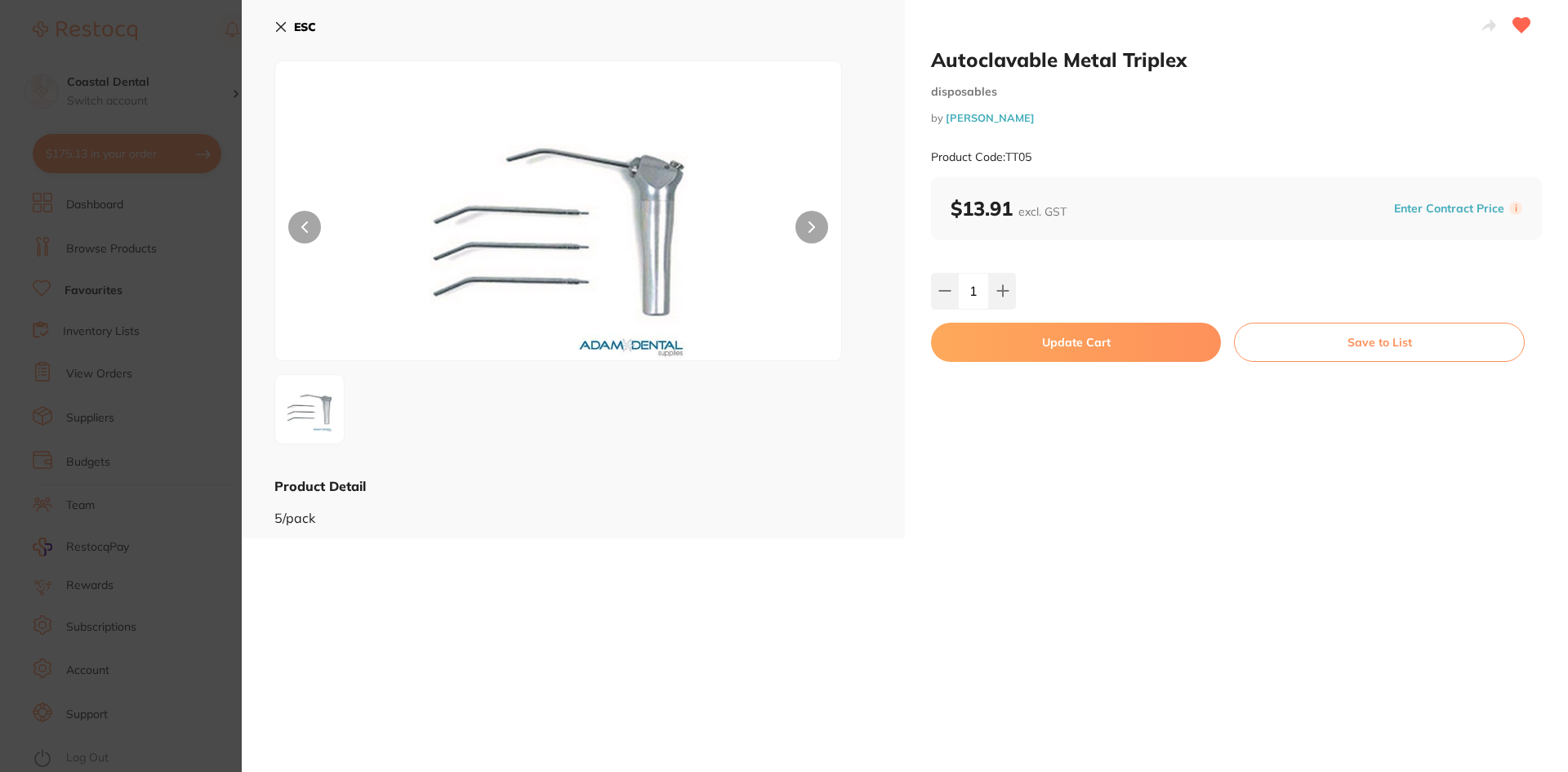
click at [1043, 337] on button "Update Cart" at bounding box center [1075, 342] width 289 height 39
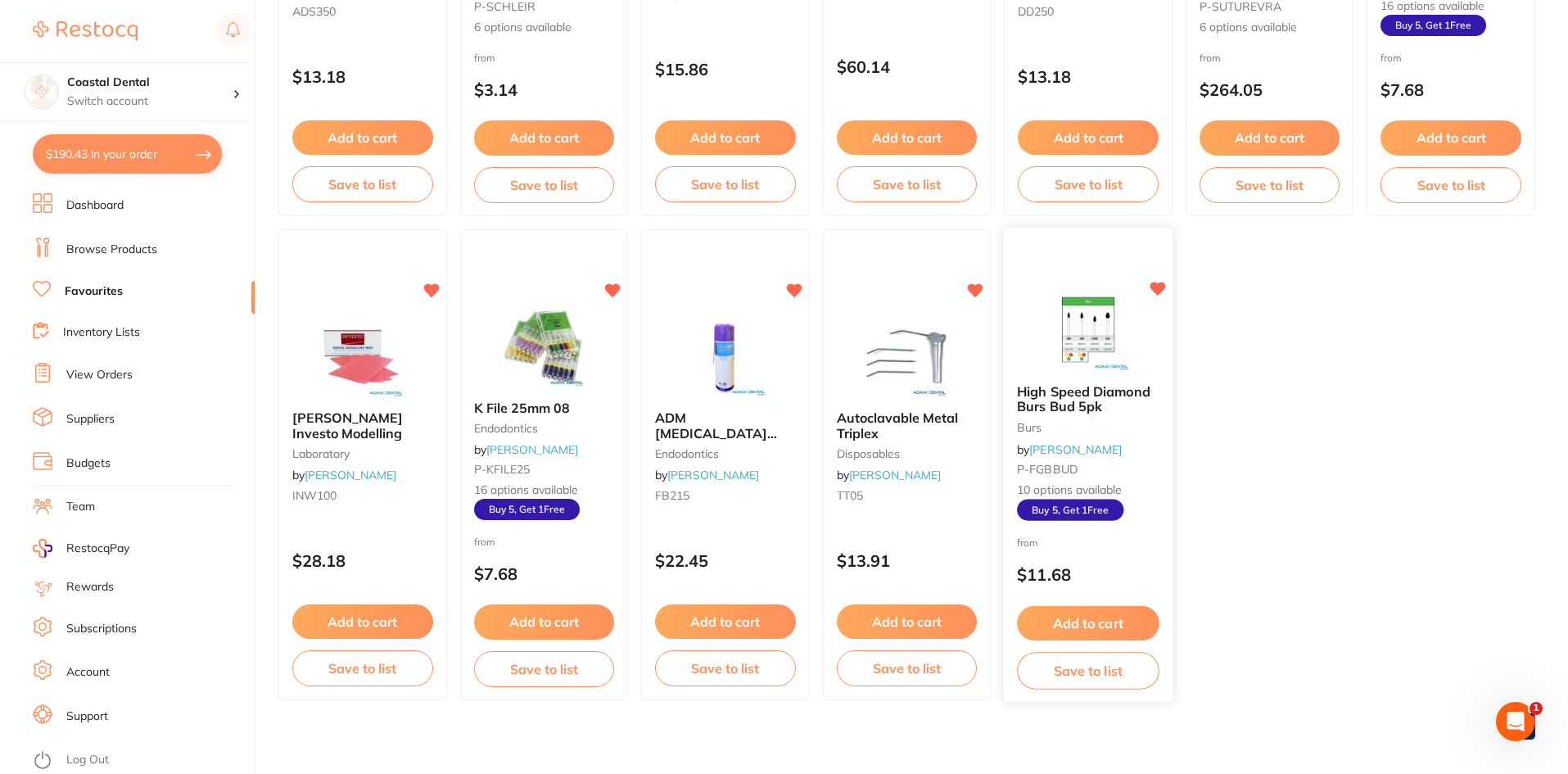
click at [1133, 410] on b "High Speed Diamond Burs Bud 5pk" at bounding box center [1088, 399] width 142 height 30
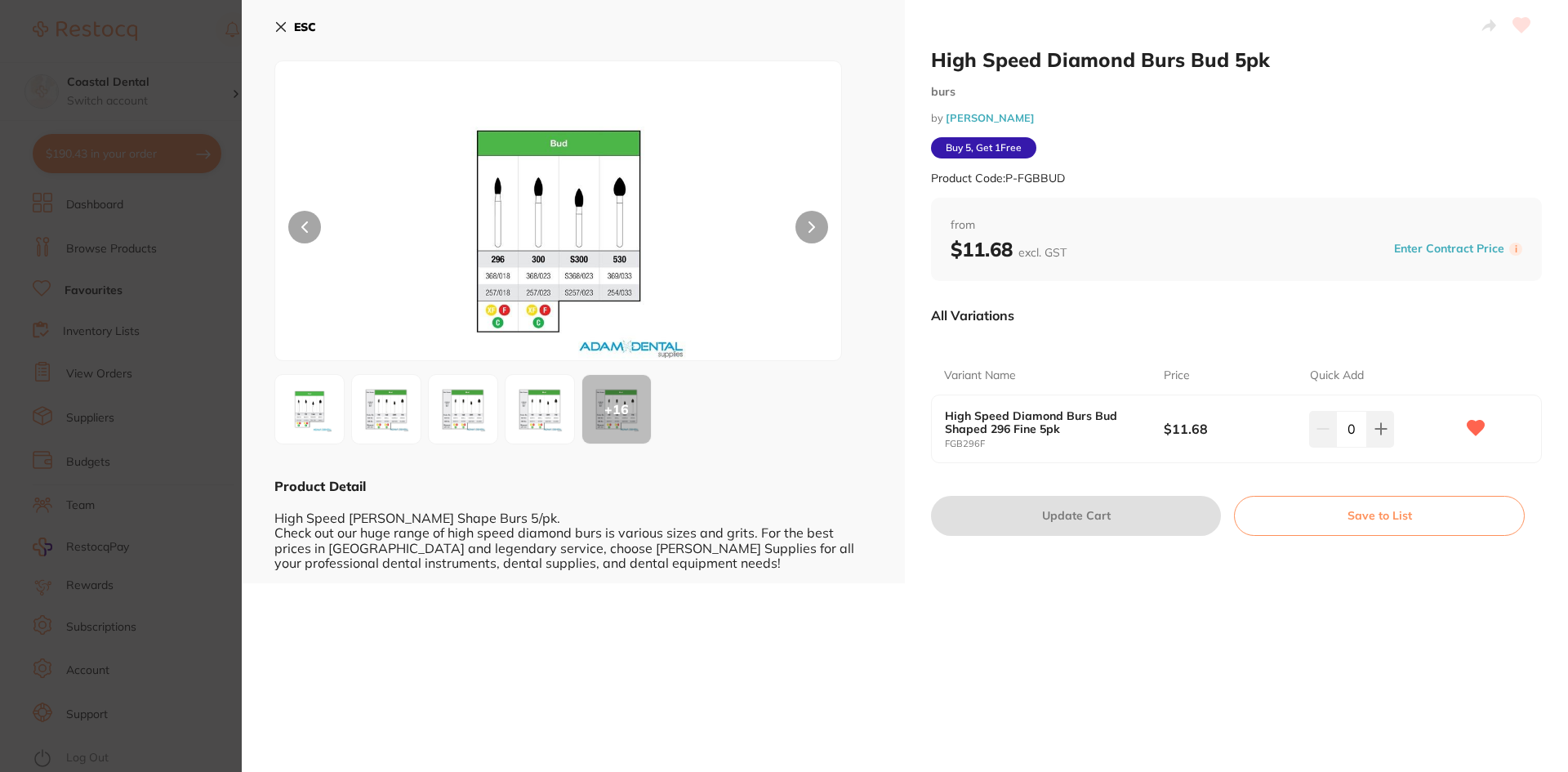
click at [549, 398] on img at bounding box center [540, 408] width 59 height 59
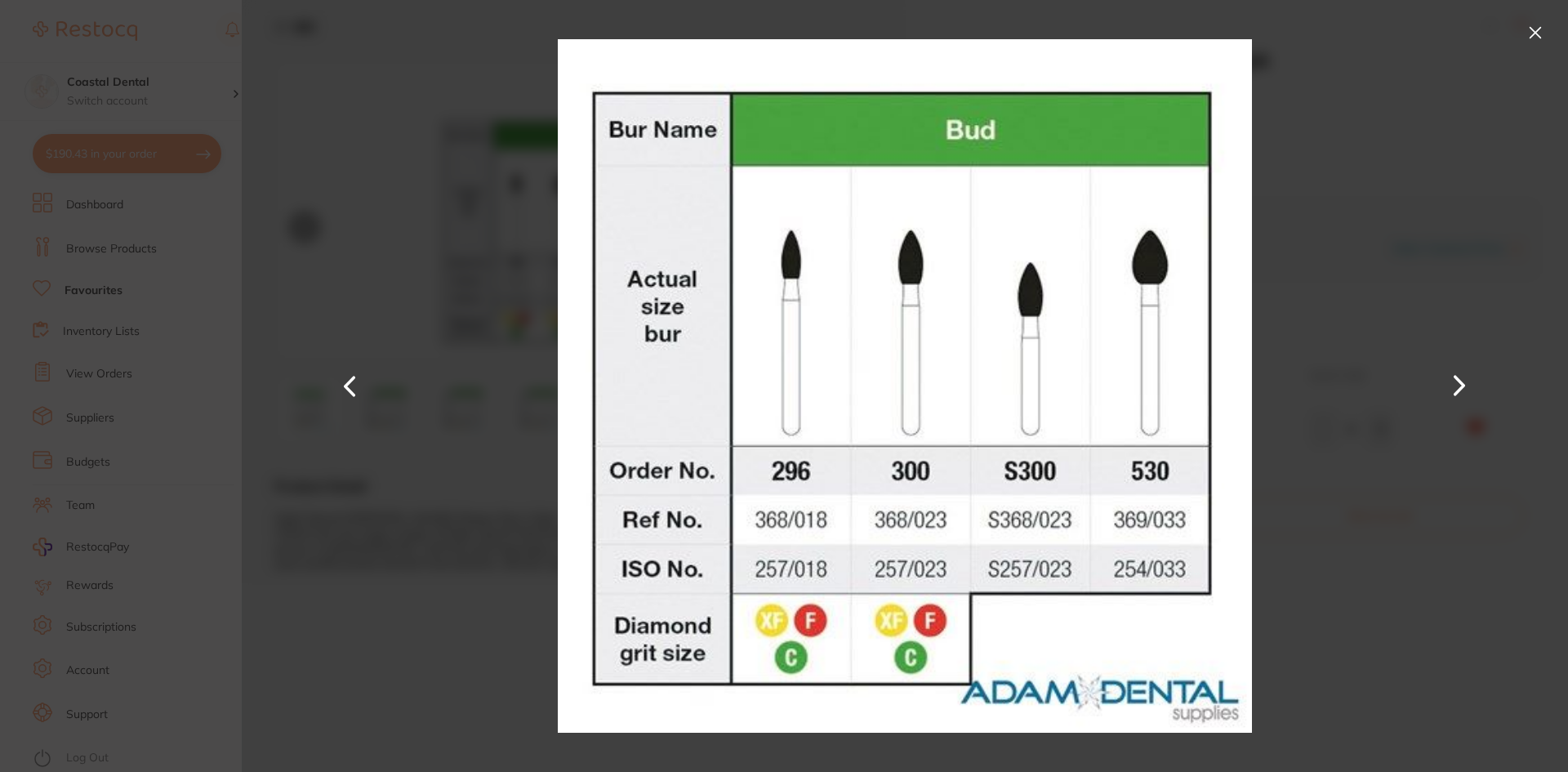
click at [1533, 33] on button at bounding box center [1535, 33] width 26 height 26
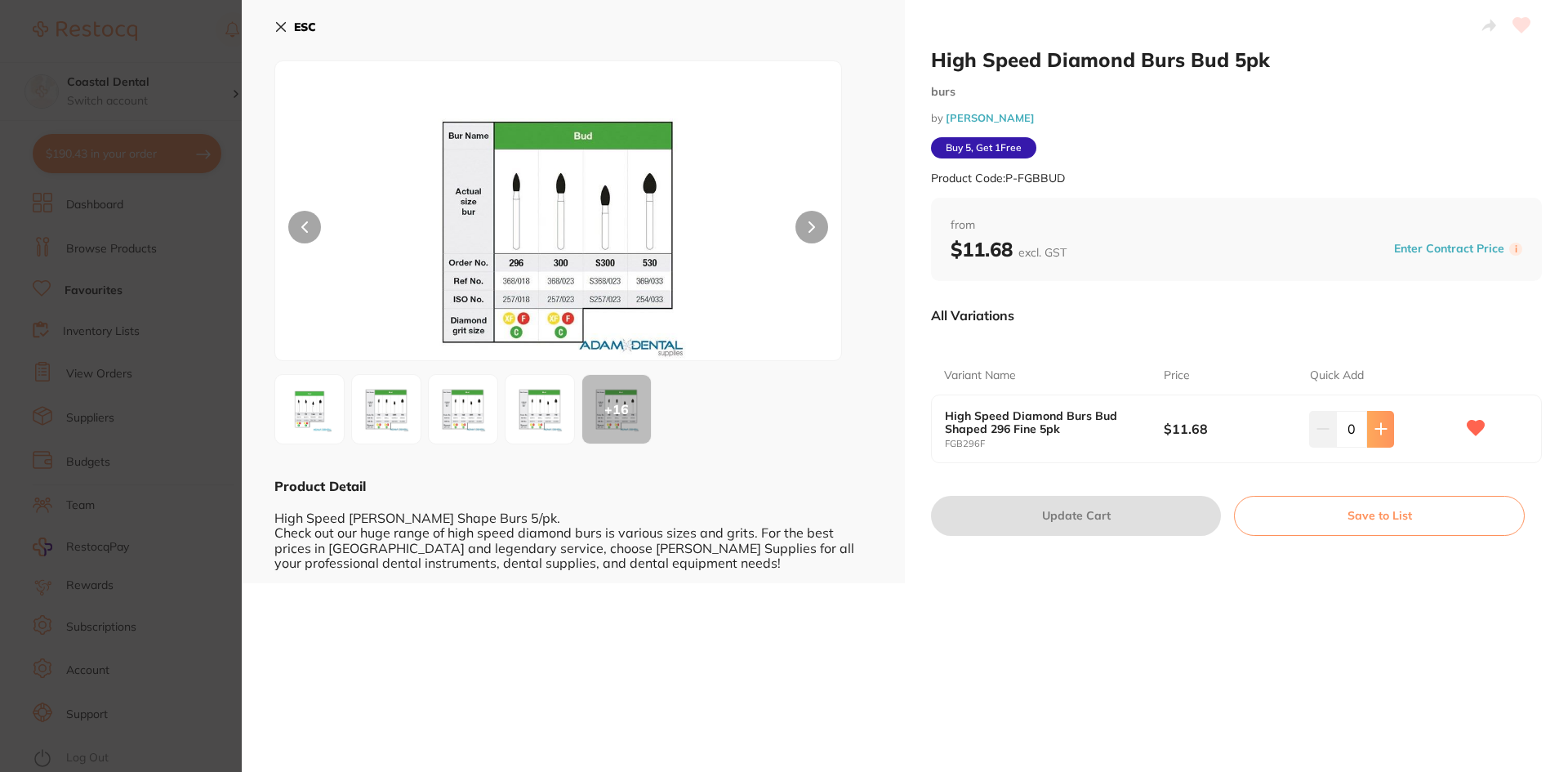
click at [1368, 417] on button at bounding box center [1380, 428] width 27 height 36
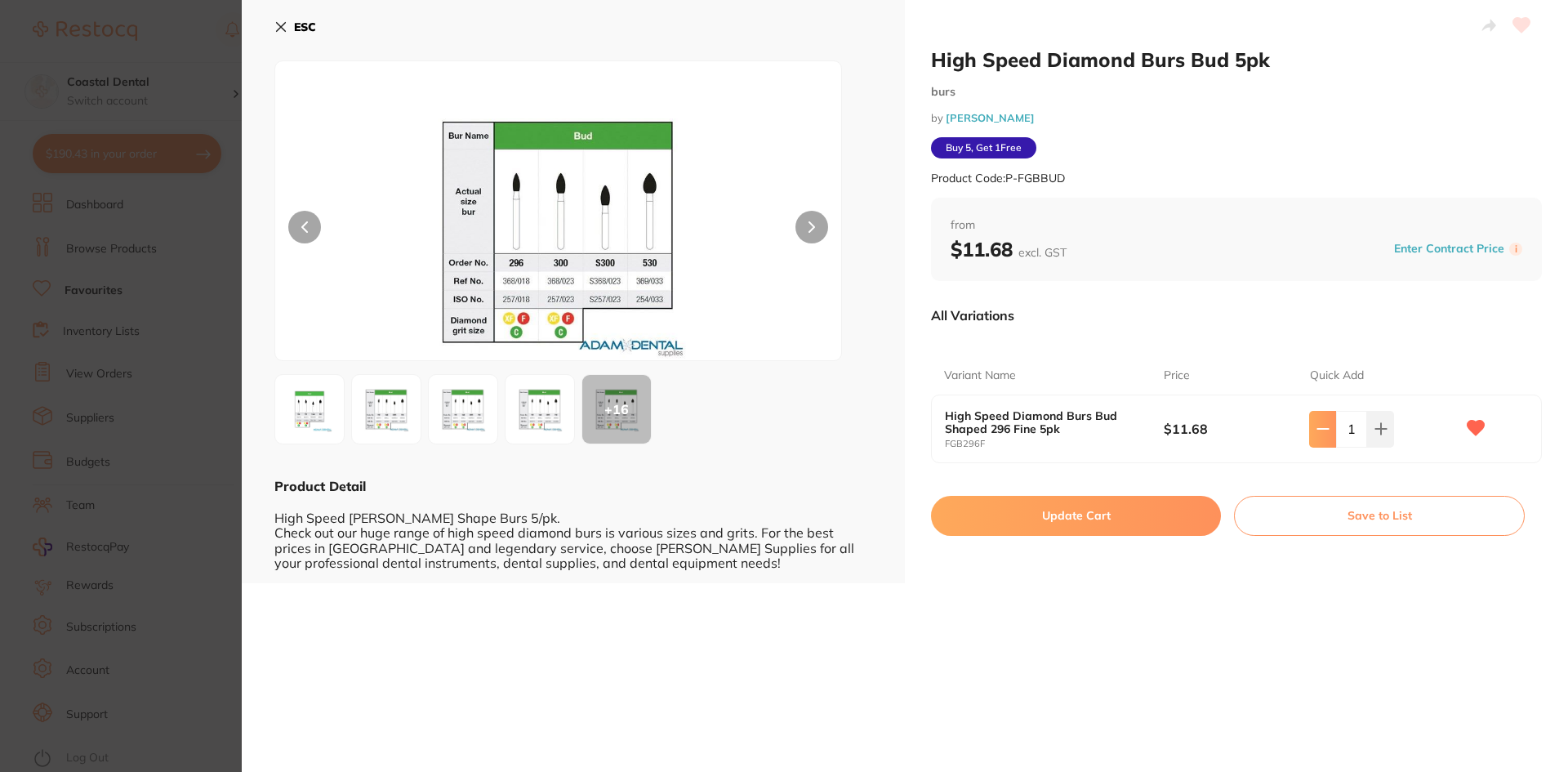
click at [1326, 431] on button at bounding box center [1322, 428] width 27 height 36
type input "0"
click at [281, 32] on icon at bounding box center [281, 27] width 13 height 13
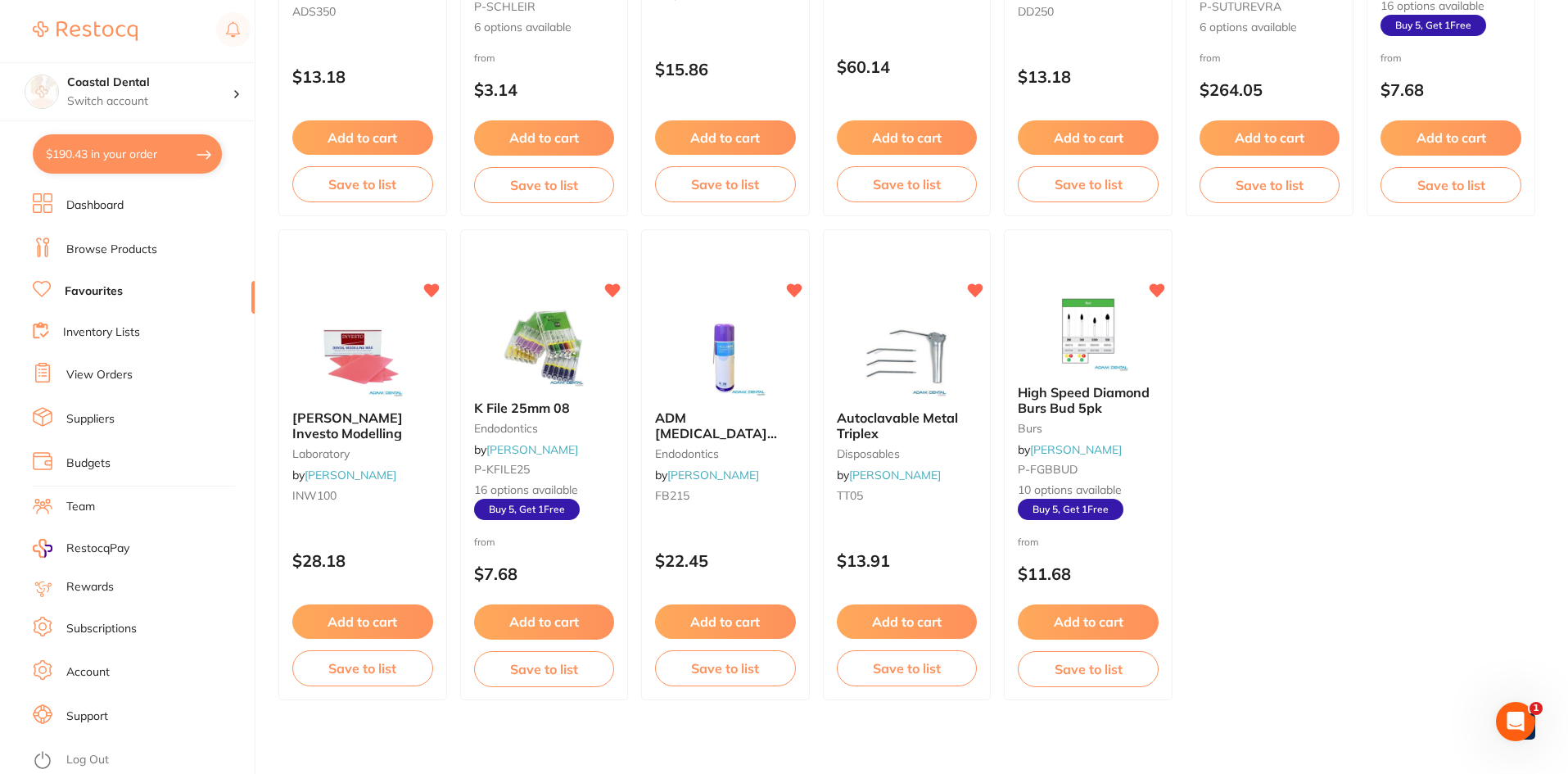
click at [174, 168] on button "$190.43 in your order" at bounding box center [127, 154] width 189 height 39
checkbox input "true"
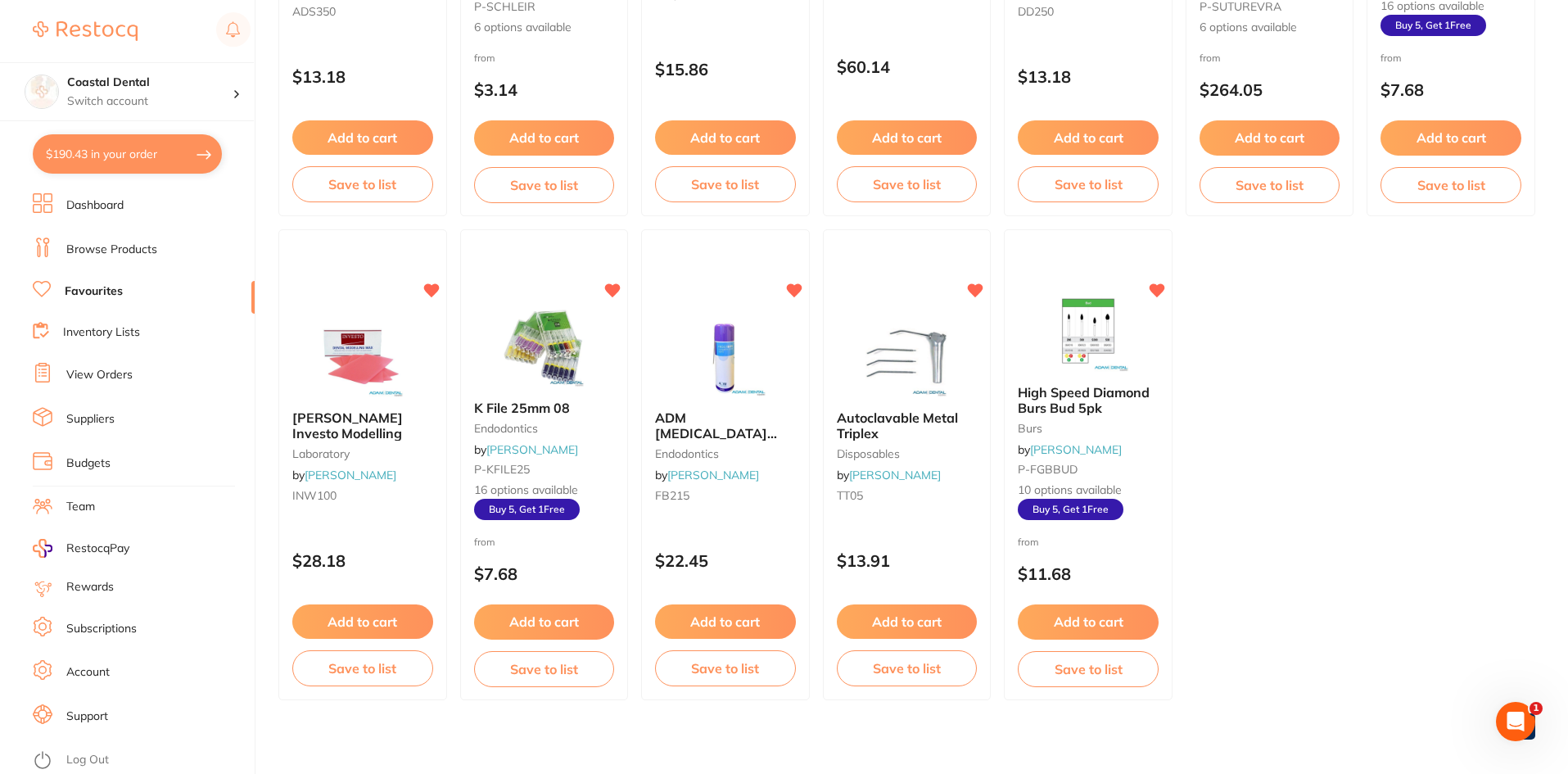
checkbox input "true"
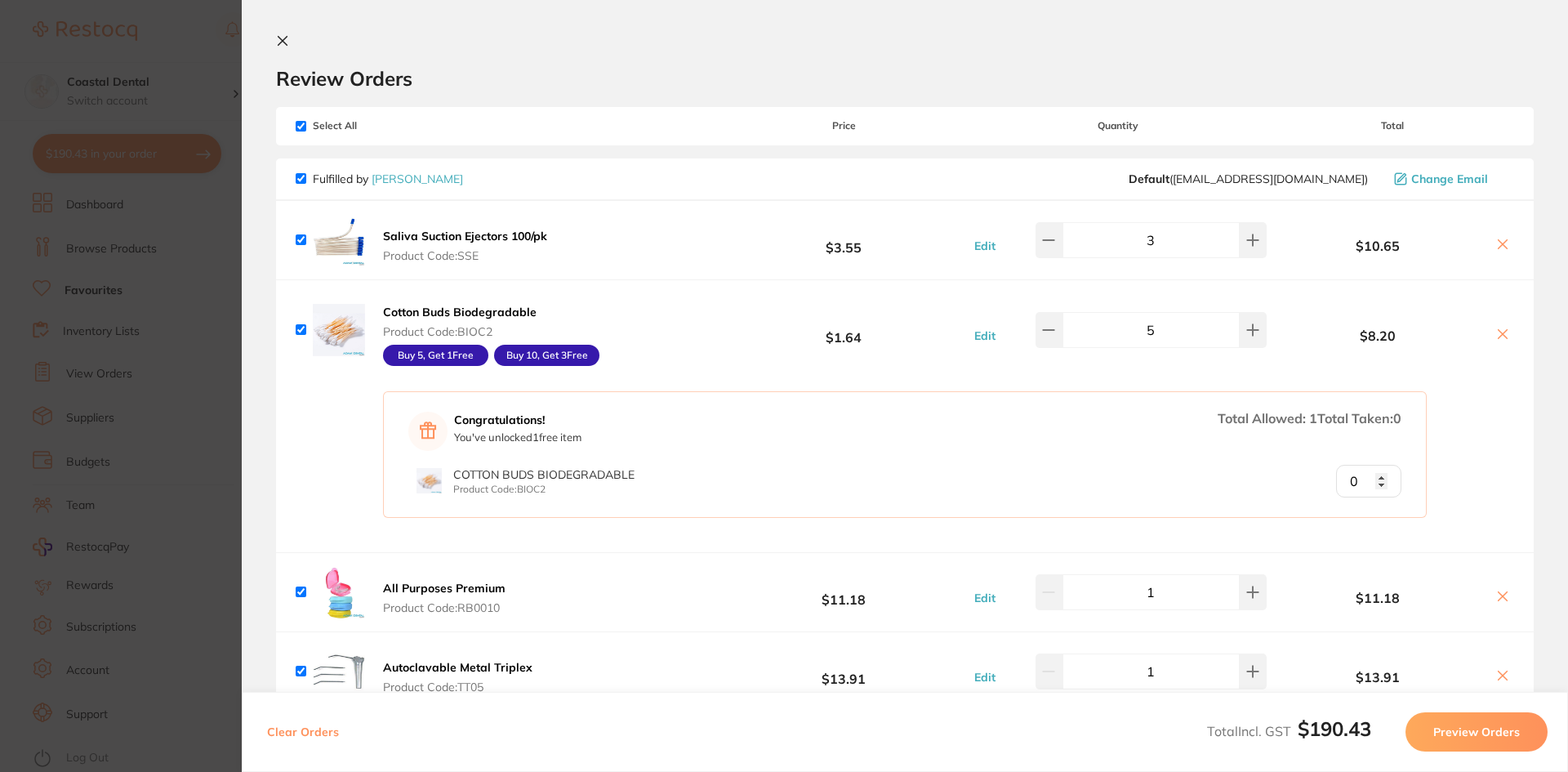
click at [286, 40] on icon at bounding box center [283, 41] width 13 height 13
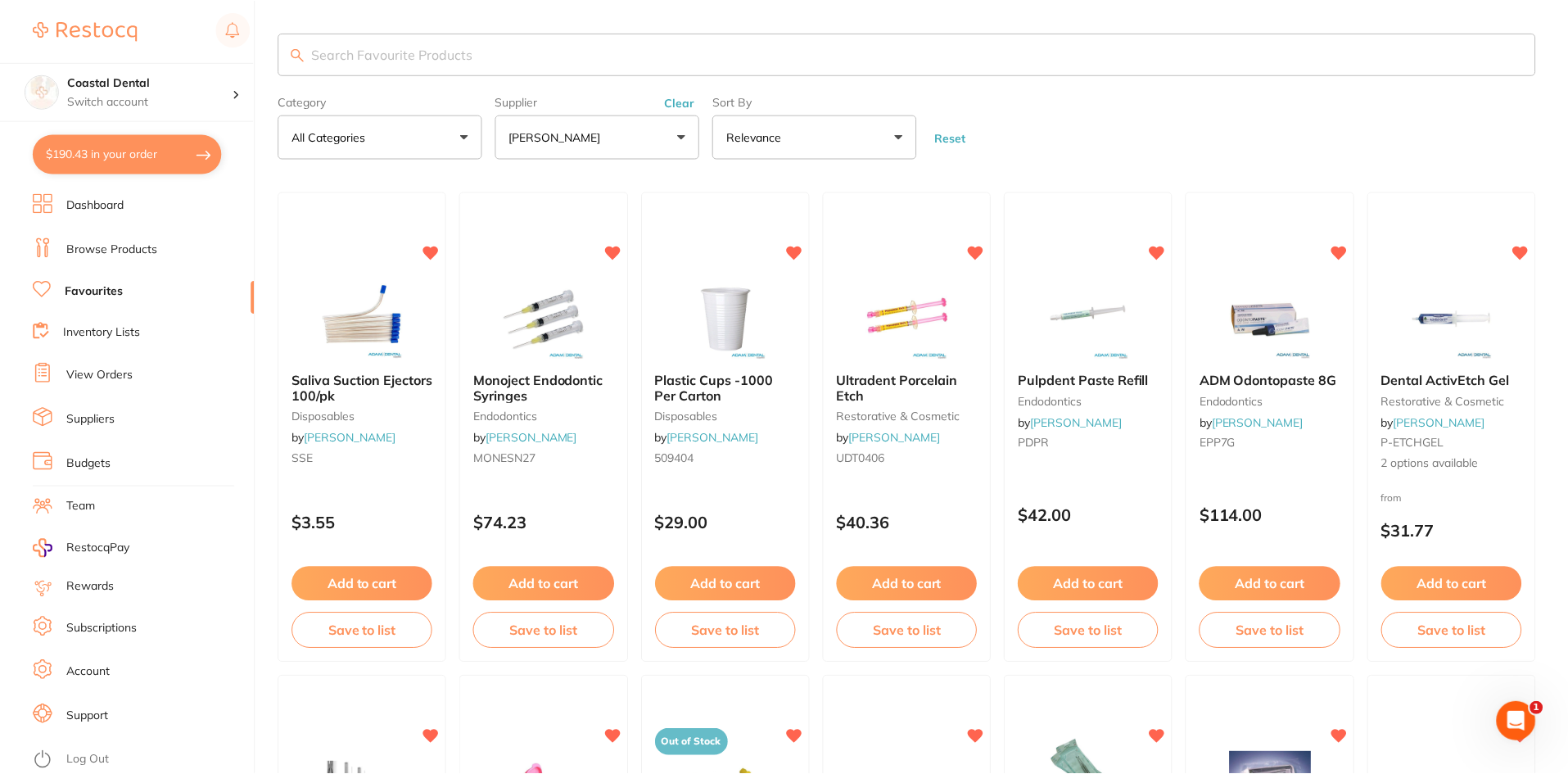
scroll to position [2866, 0]
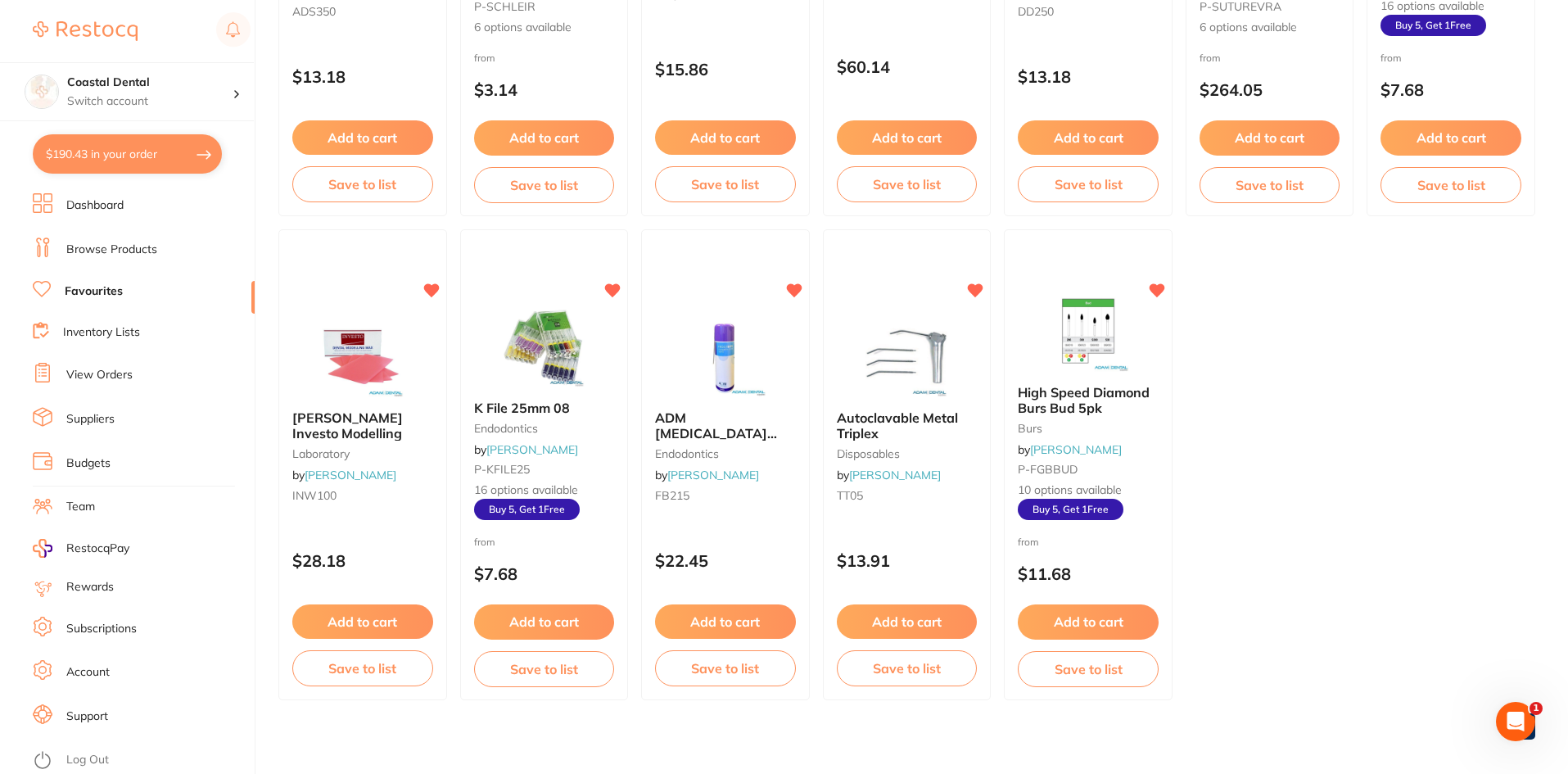
click at [88, 462] on link "Budgets" at bounding box center [88, 463] width 44 height 16
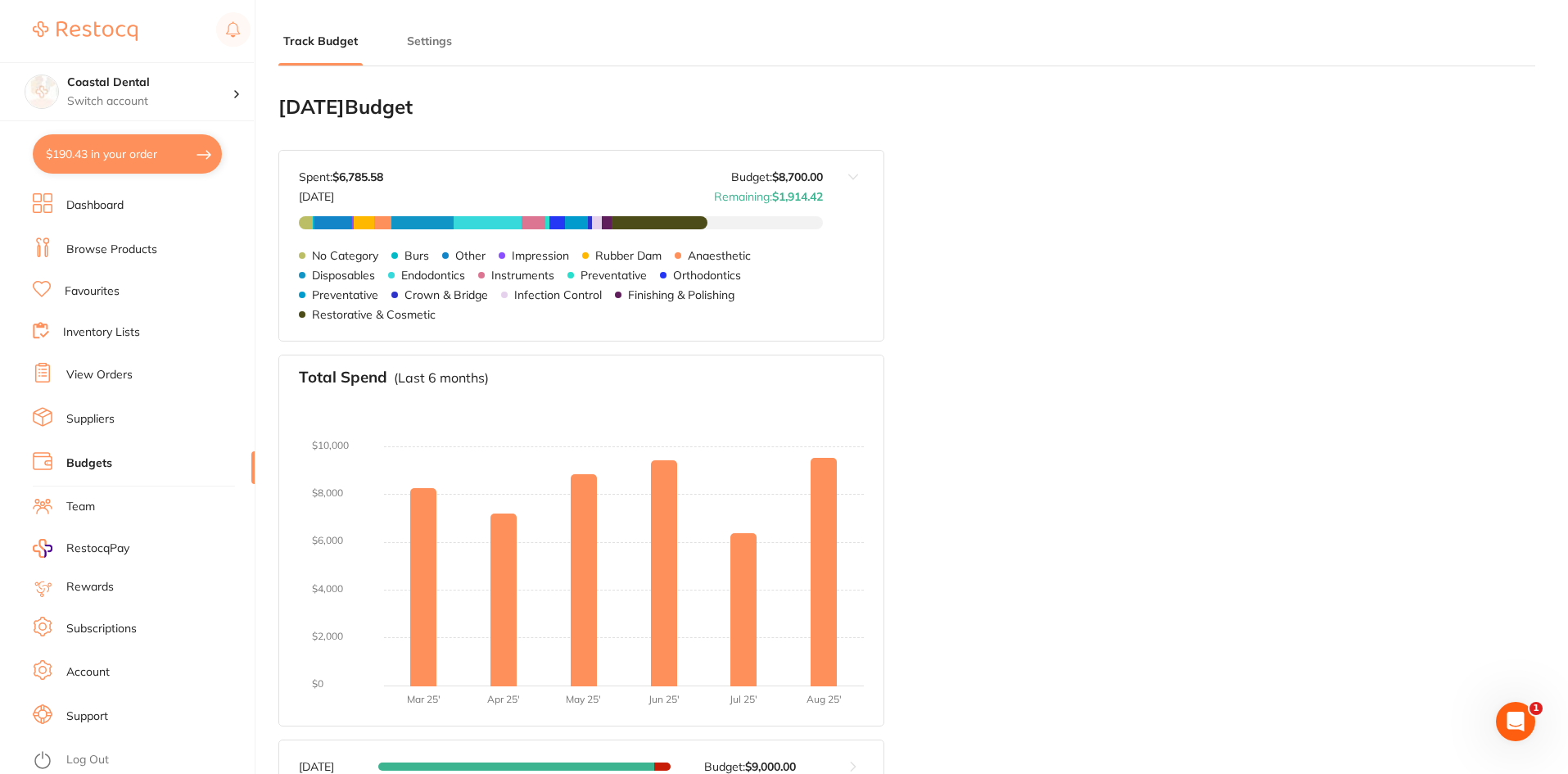
click at [135, 159] on button "$190.43 in your order" at bounding box center [127, 154] width 189 height 39
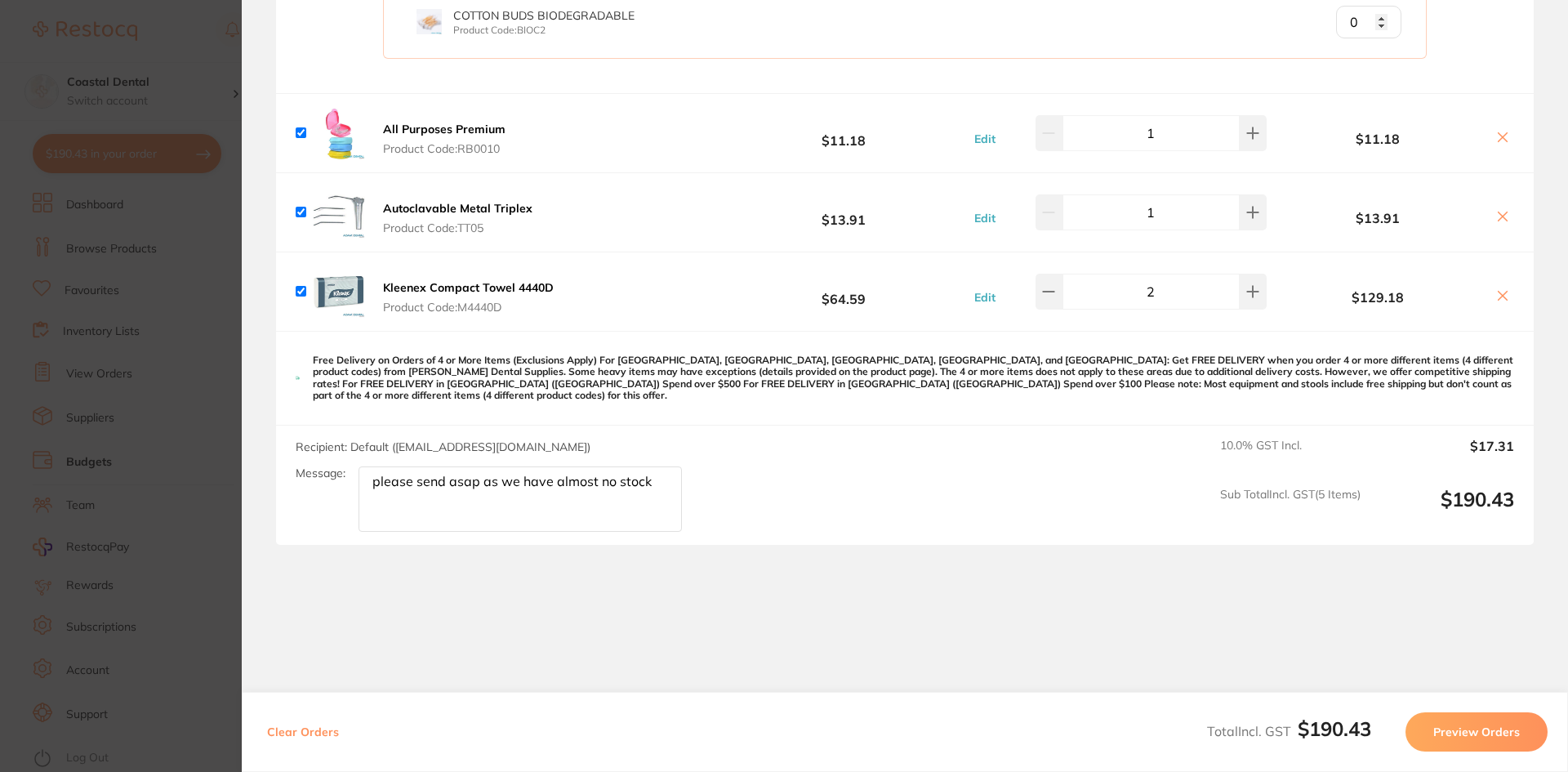
scroll to position [159, 0]
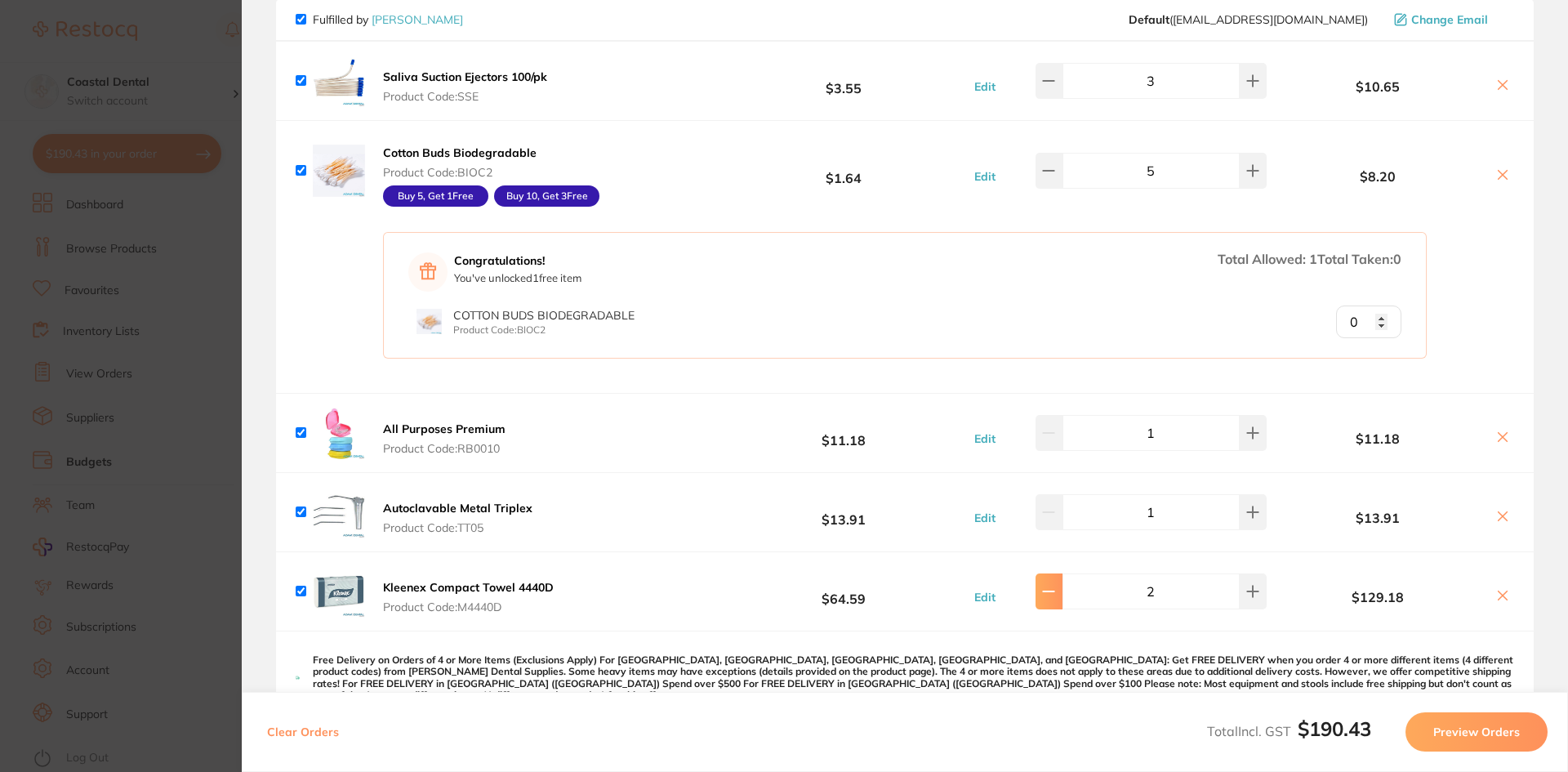
click at [1047, 594] on button at bounding box center [1048, 591] width 27 height 36
type input "1"
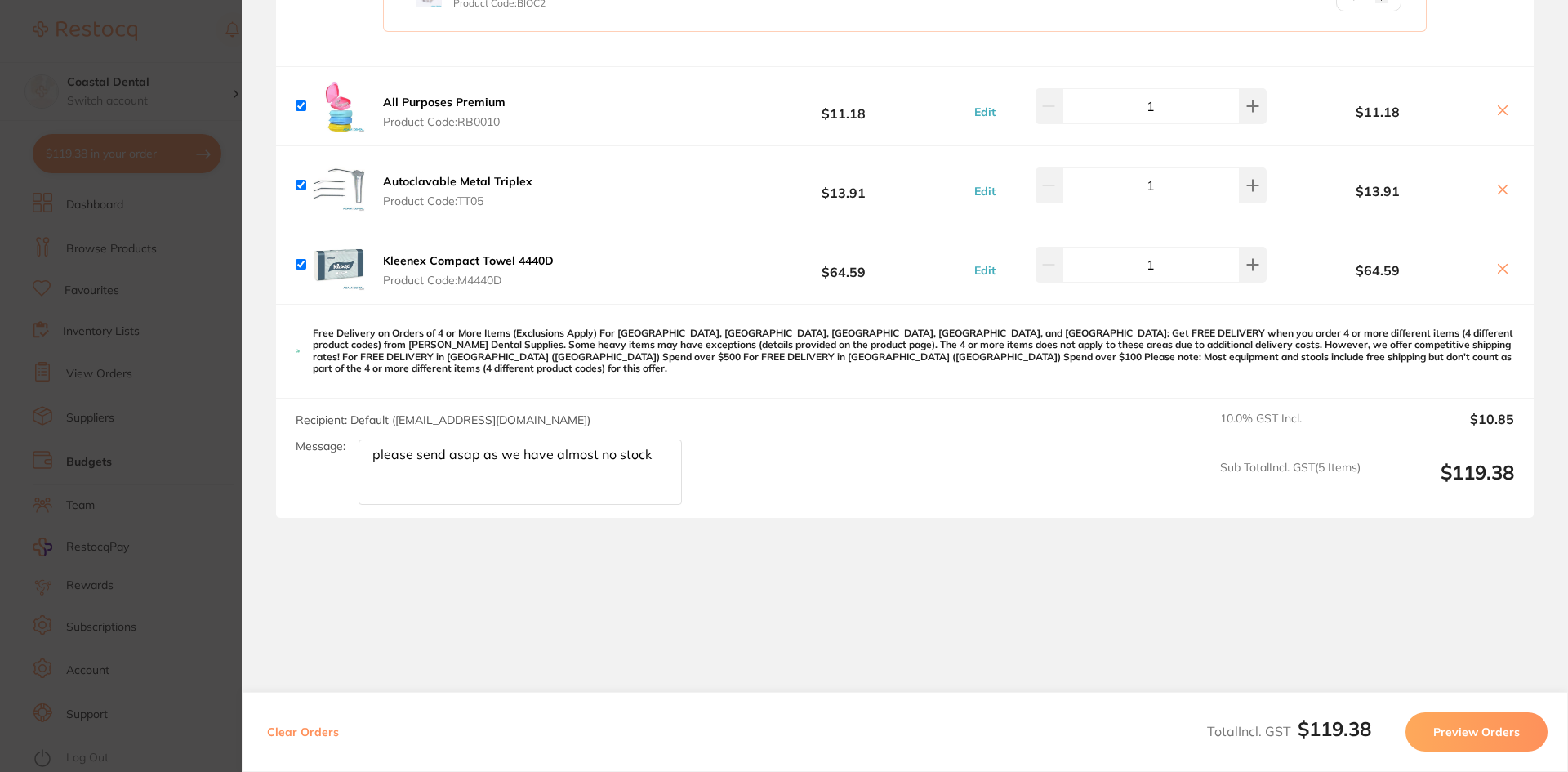
click at [1440, 733] on button "Preview Orders" at bounding box center [1476, 732] width 142 height 39
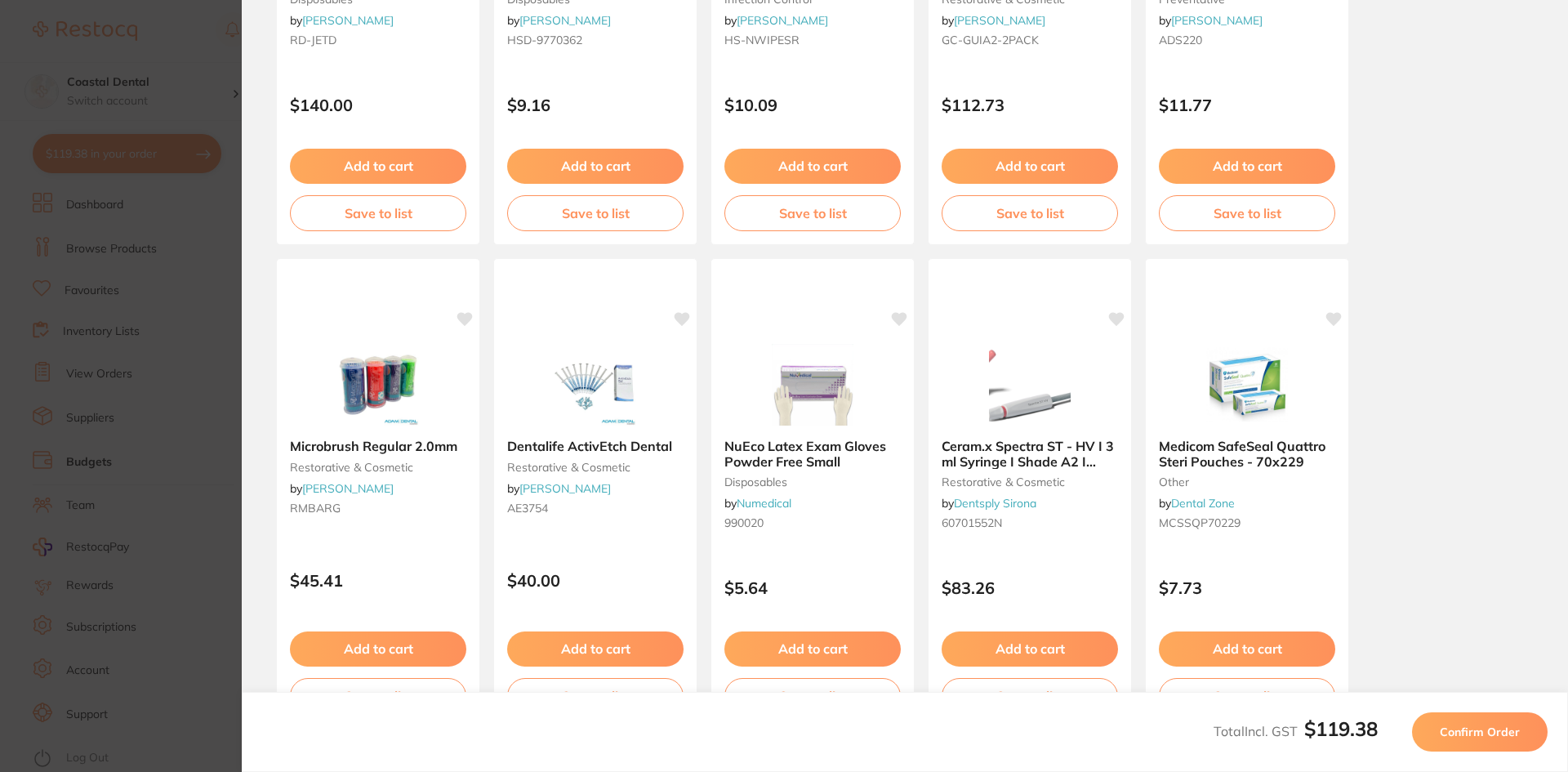
scroll to position [436, 0]
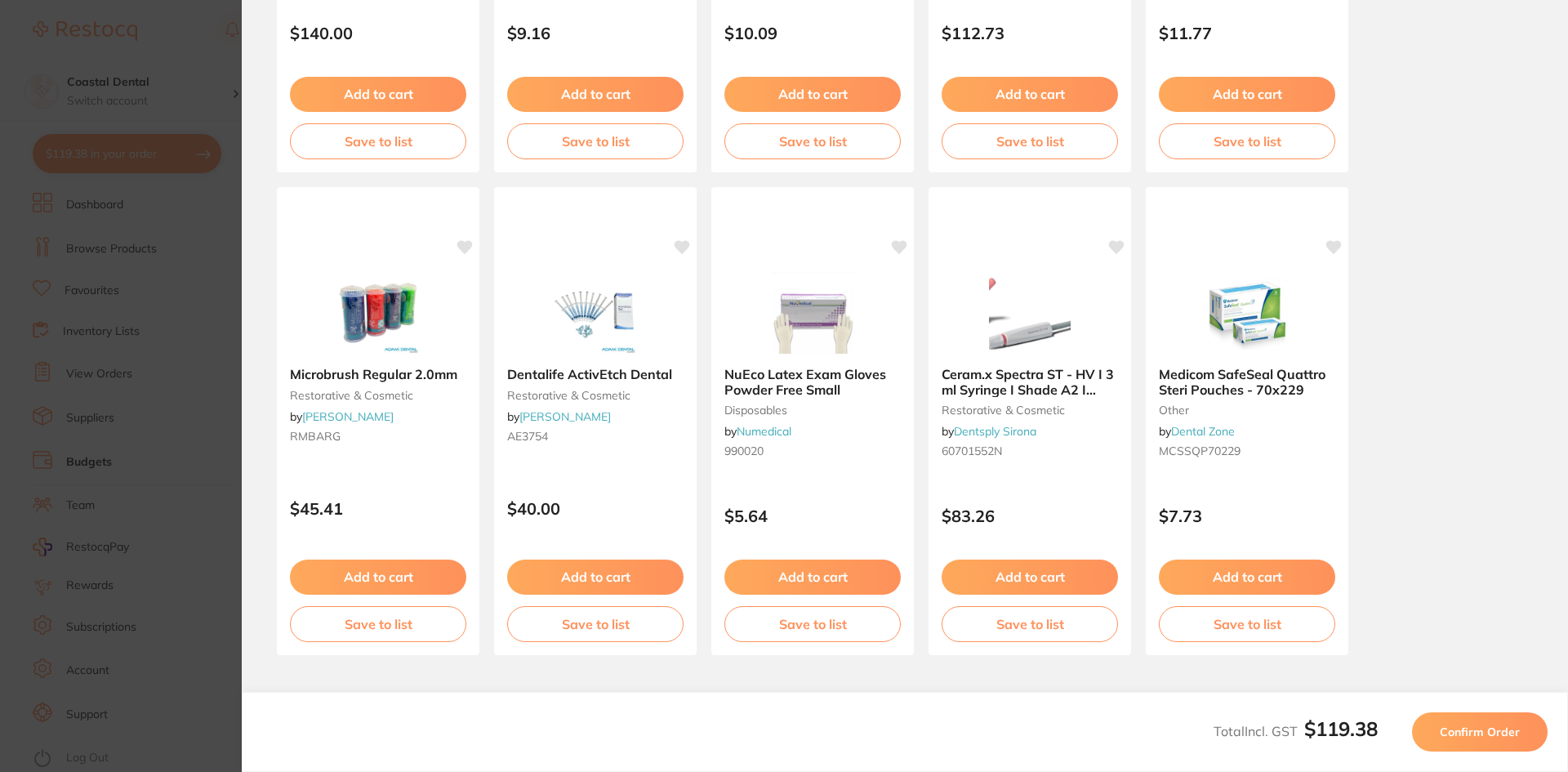
click at [1463, 731] on span "Confirm Order" at bounding box center [1479, 732] width 80 height 15
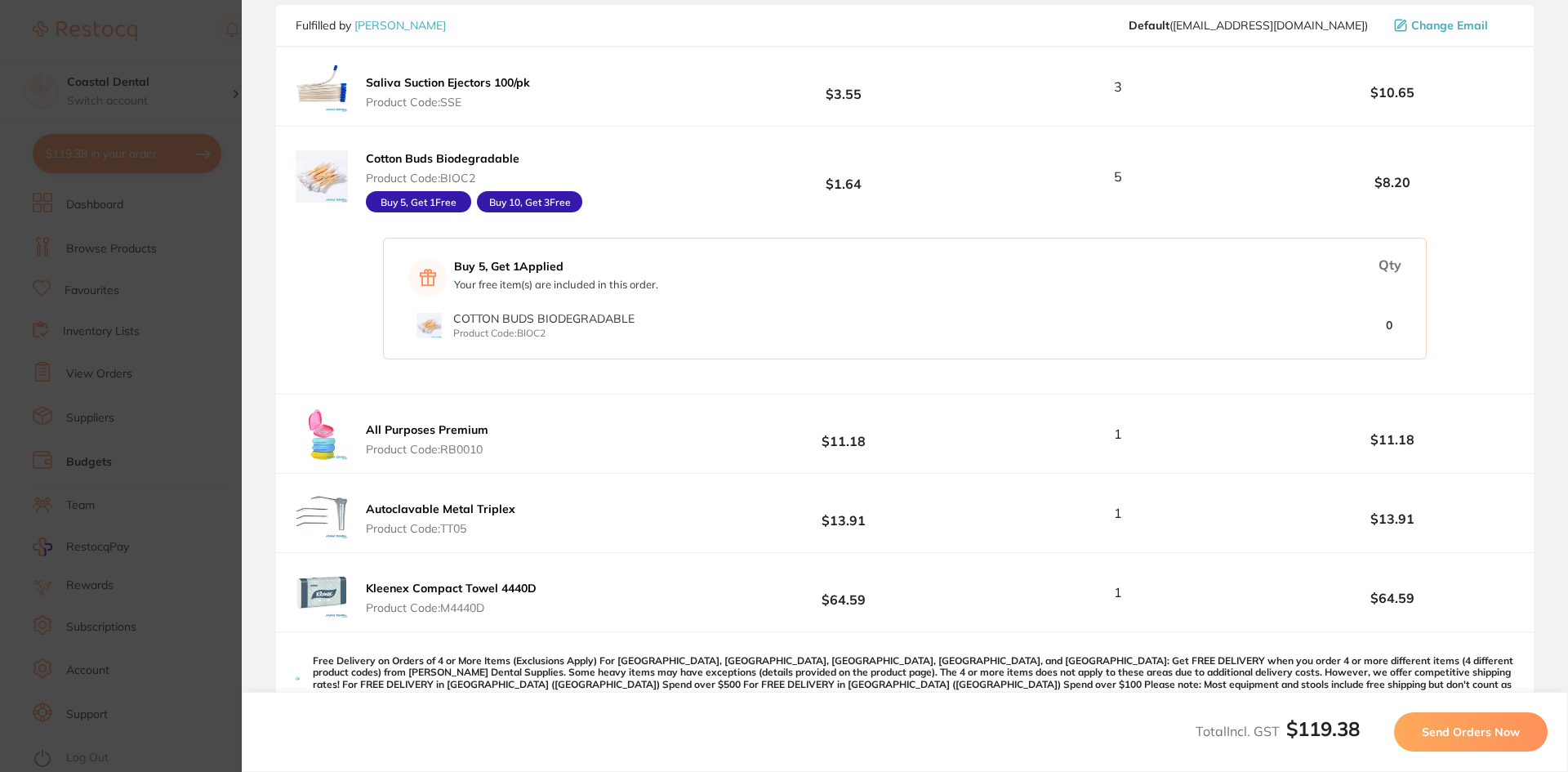
scroll to position [327, 0]
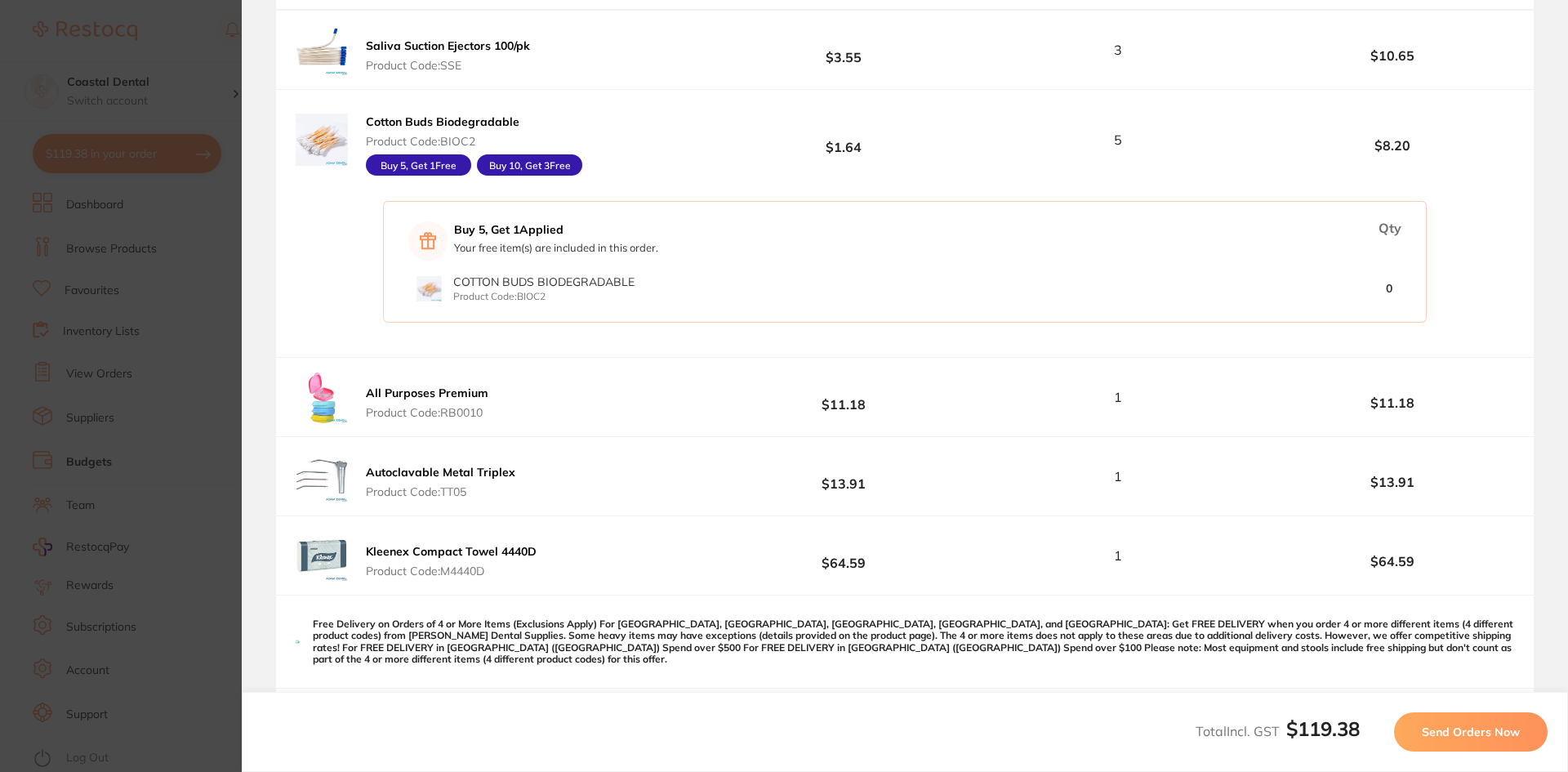
click at [1456, 726] on span "Send Orders Now" at bounding box center [1471, 732] width 98 height 15
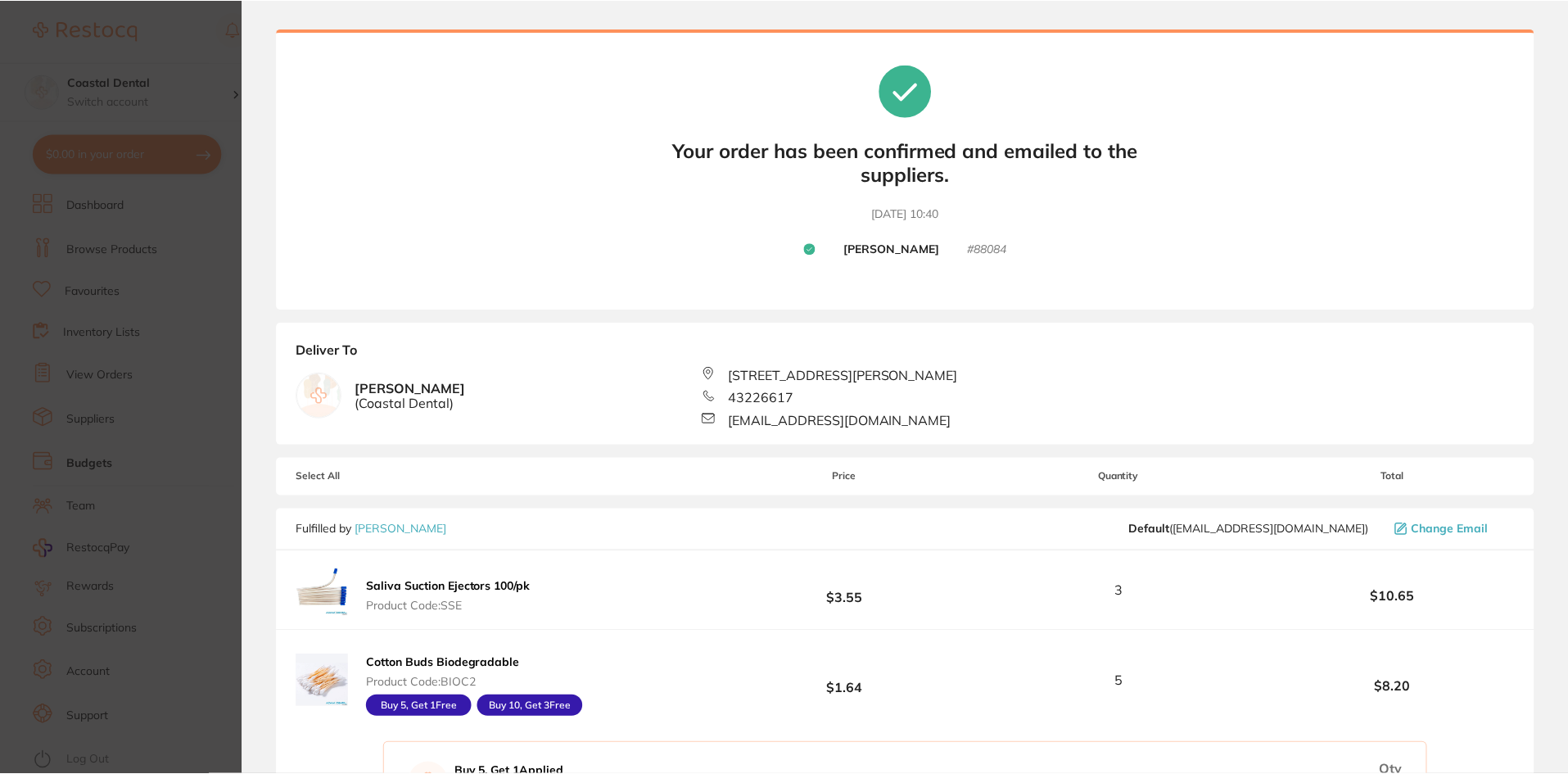
scroll to position [0, 0]
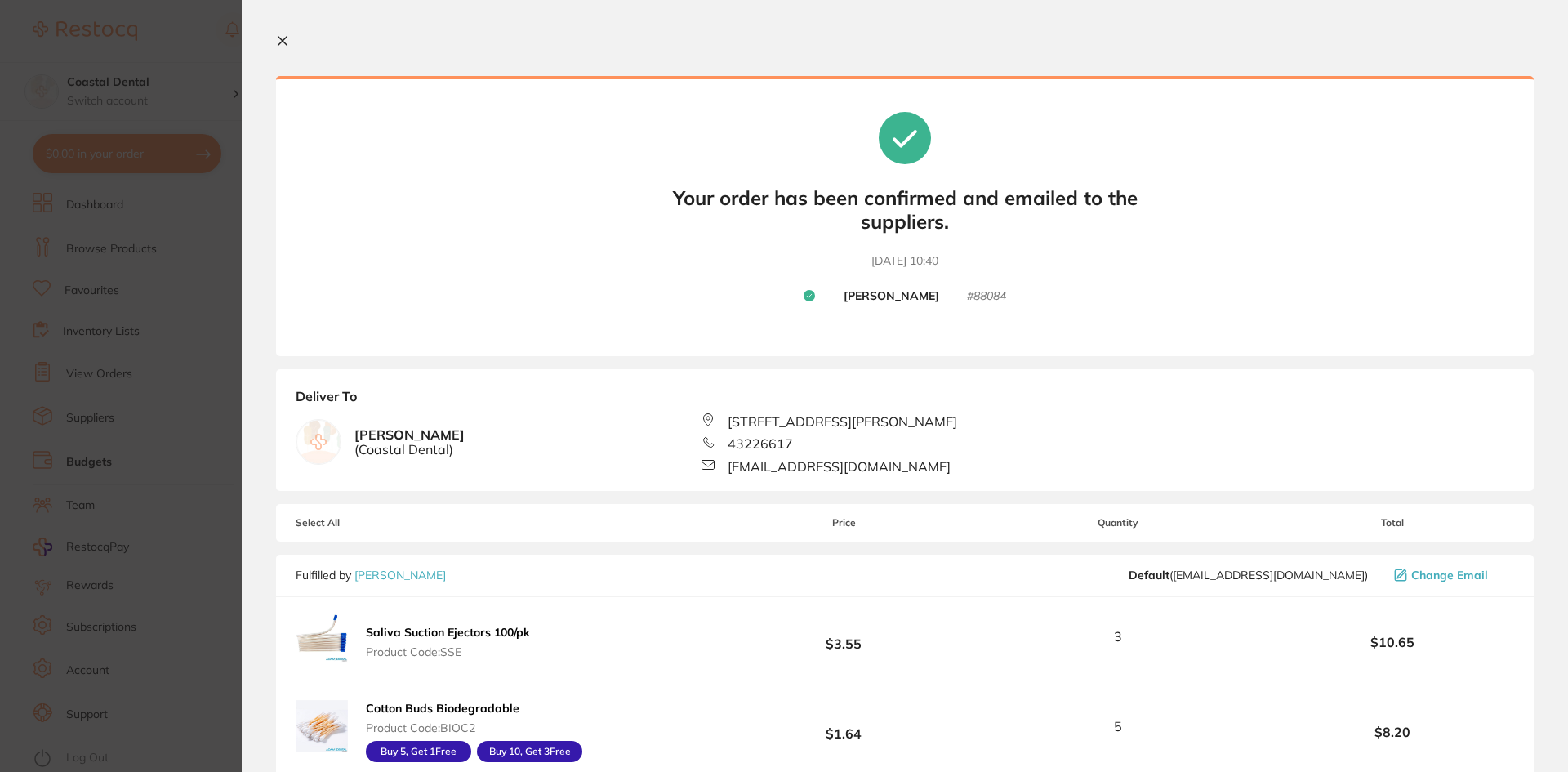
click at [285, 41] on icon at bounding box center [283, 41] width 13 height 13
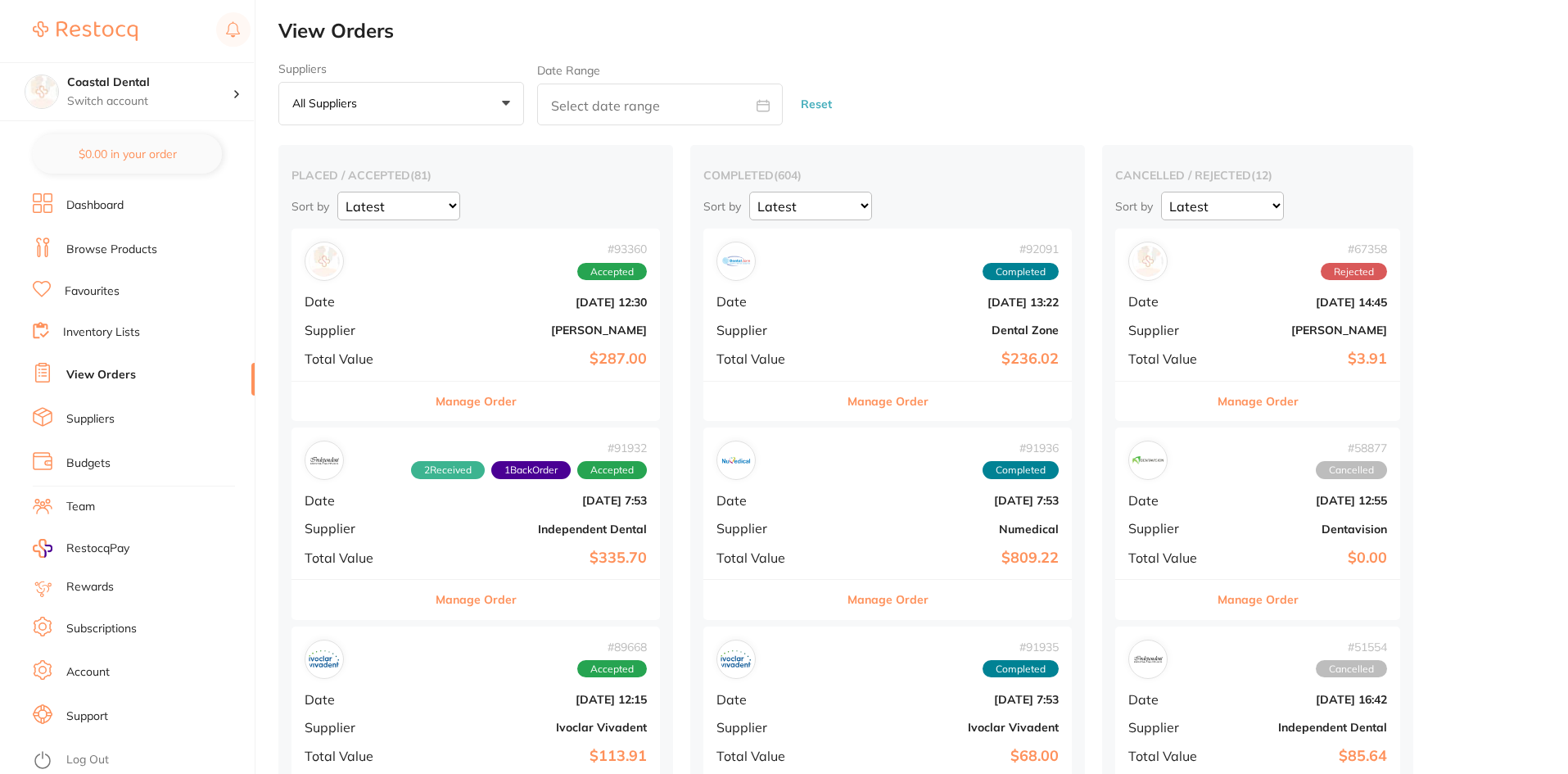
click at [96, 418] on link "Suppliers" at bounding box center [90, 419] width 48 height 16
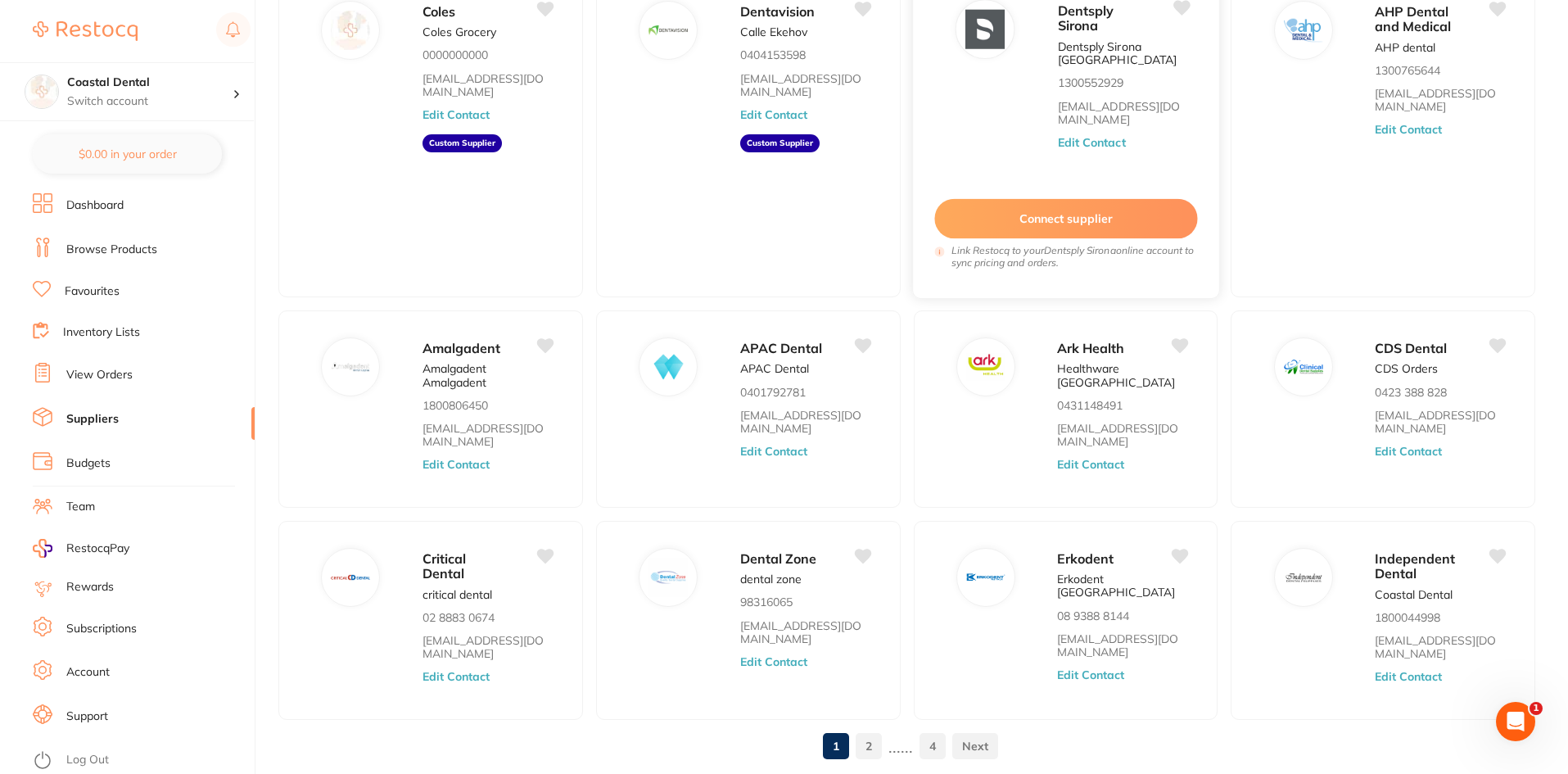
scroll to position [221, 0]
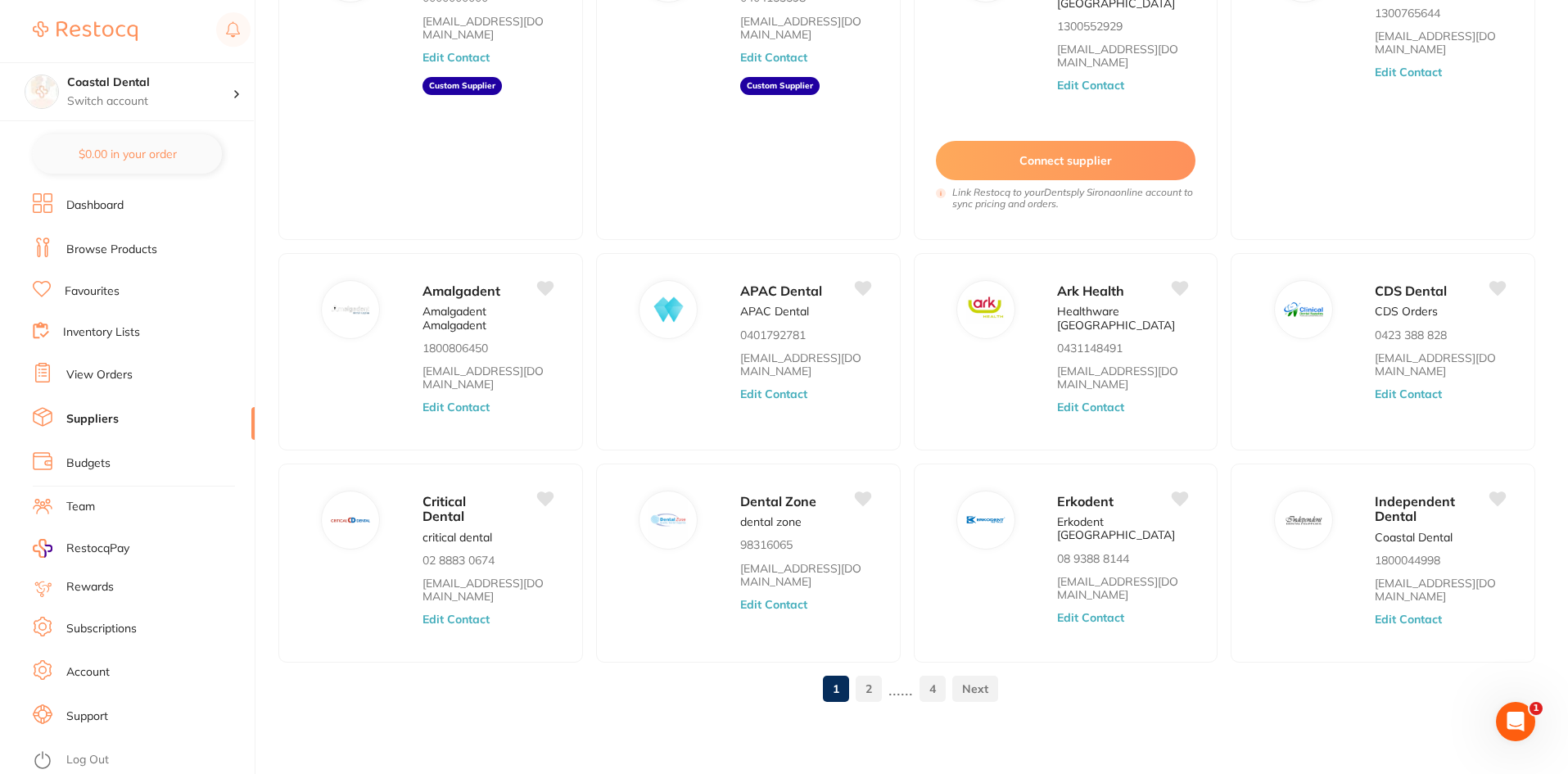
click at [870, 688] on link "2" at bounding box center [869, 689] width 26 height 33
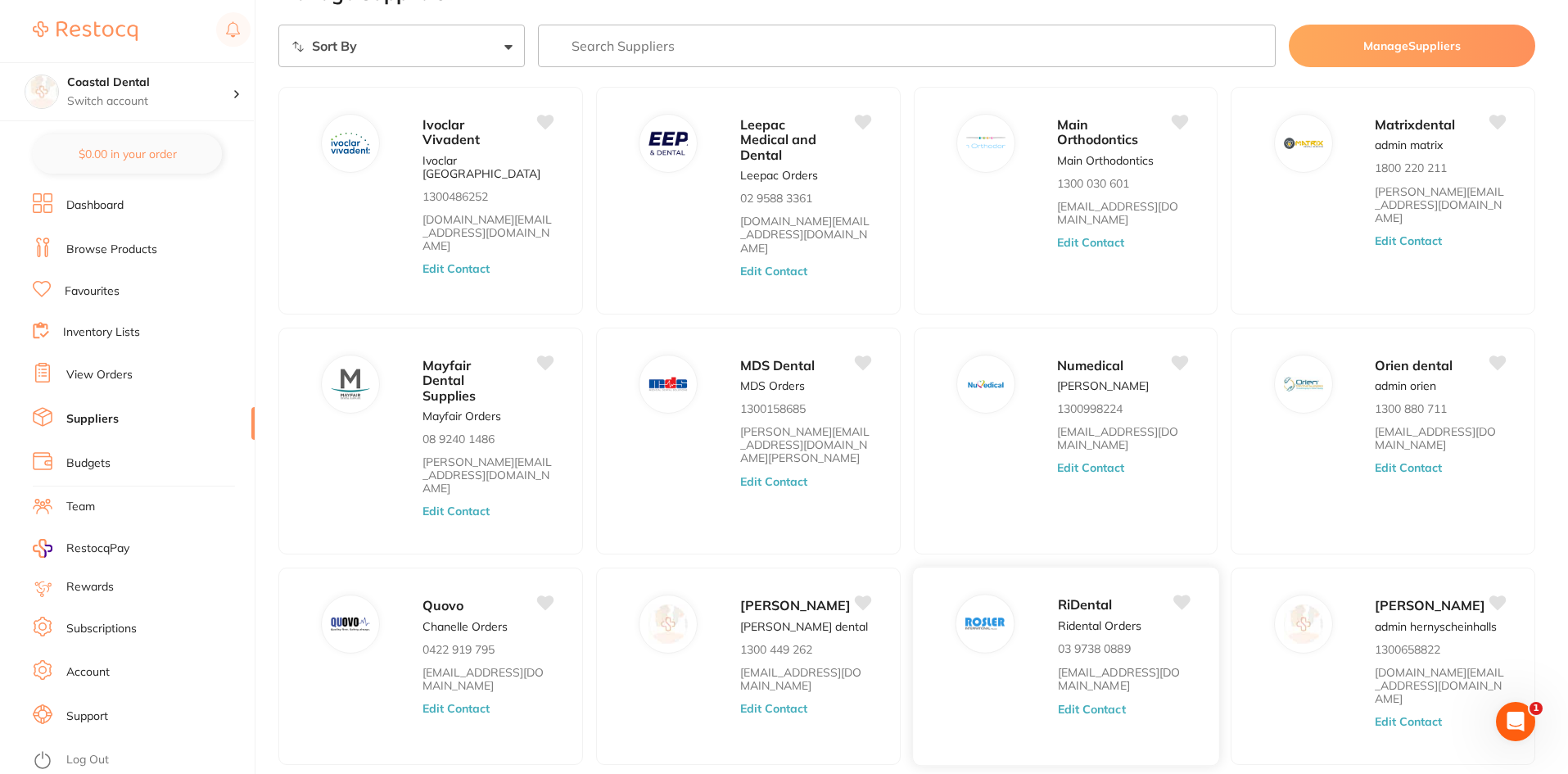
scroll to position [0, 0]
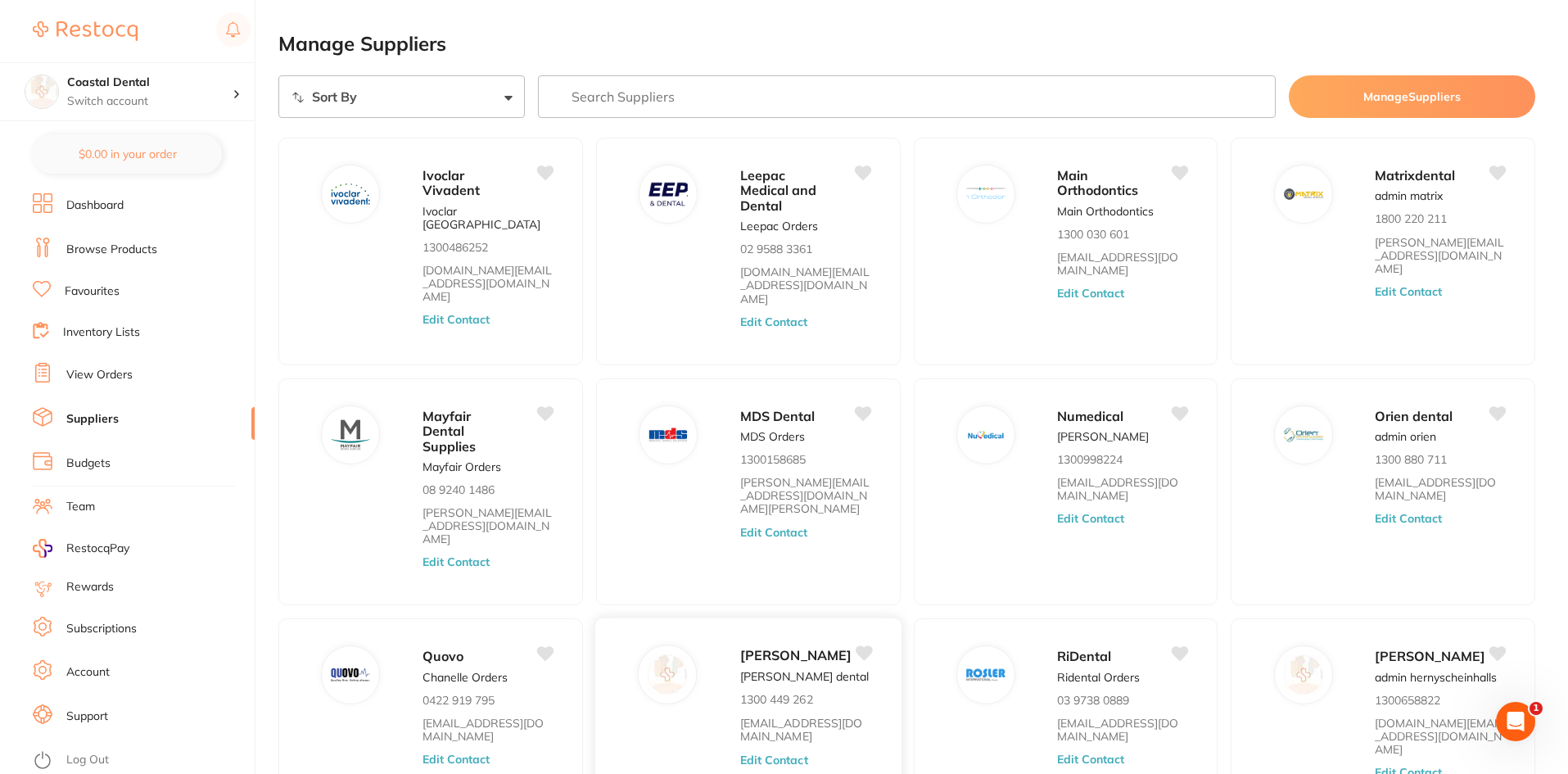
click at [836, 713] on div "[PERSON_NAME] [PERSON_NAME] dental 1300 449 262 [EMAIL_ADDRESS][DOMAIN_NAME] Ed…" at bounding box center [813, 722] width 145 height 155
click at [779, 753] on button "Edit Contact" at bounding box center [774, 760] width 68 height 13
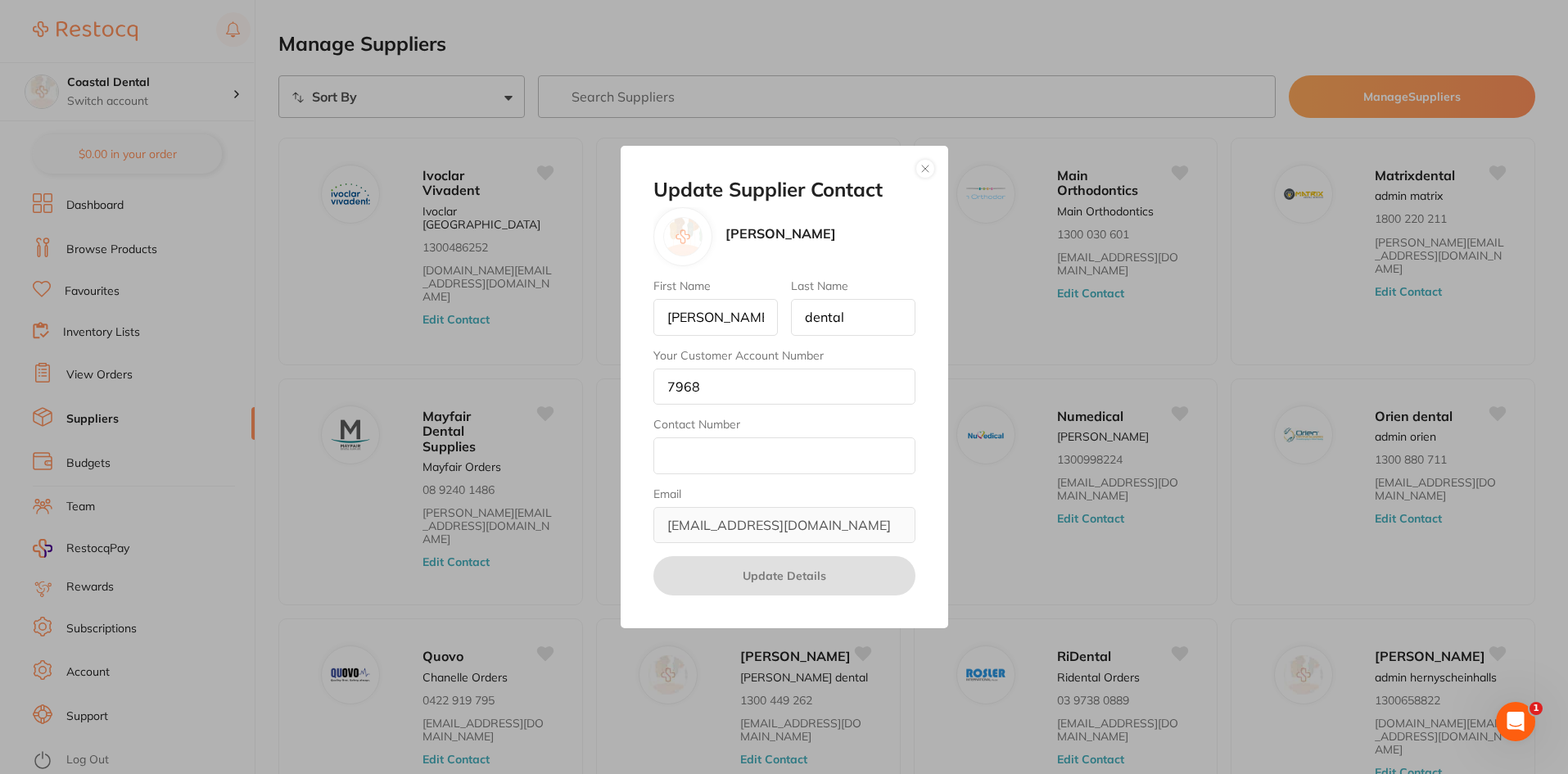
click at [918, 171] on button "button" at bounding box center [925, 168] width 20 height 20
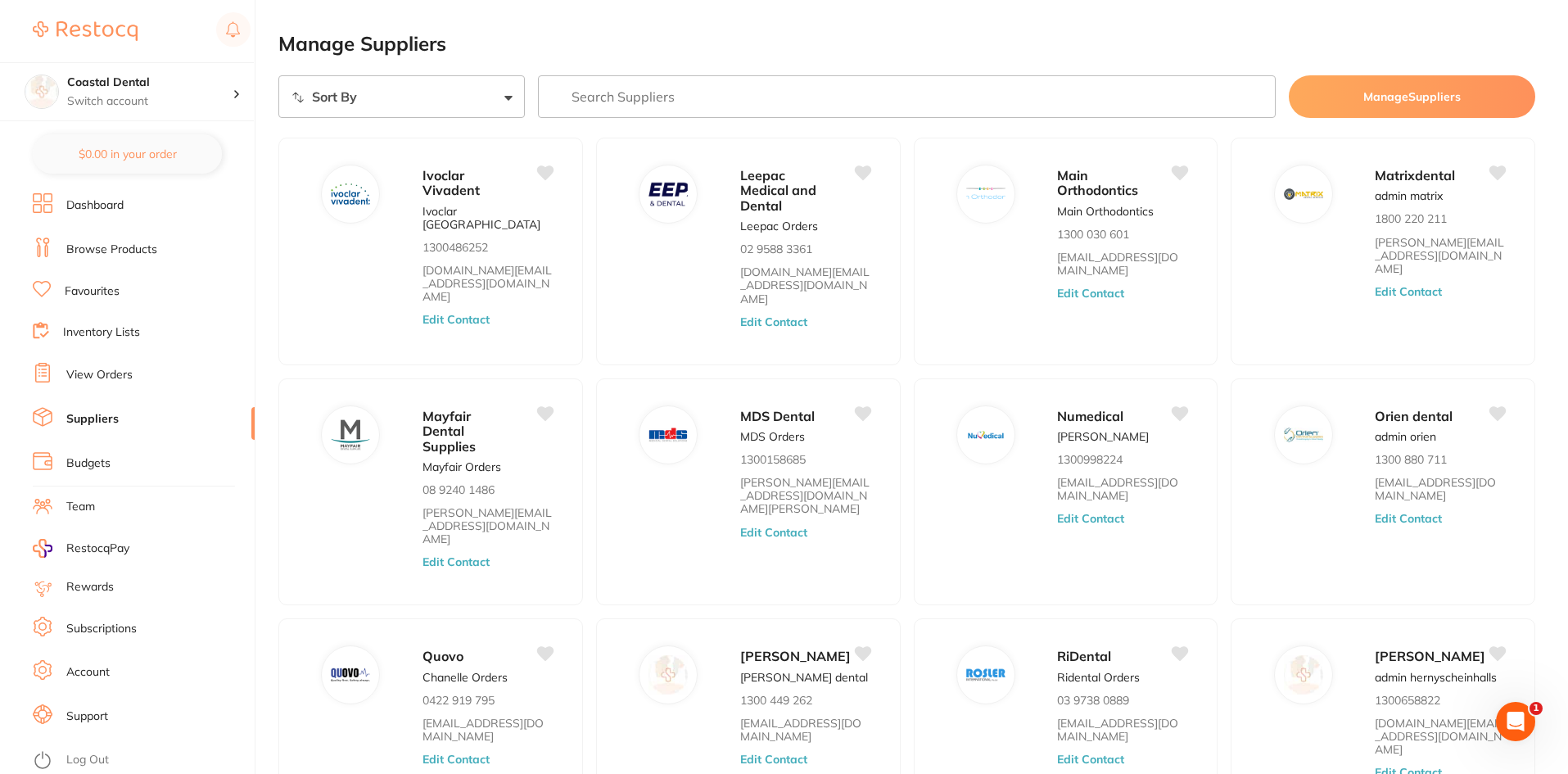
click at [113, 376] on link "View Orders" at bounding box center [100, 375] width 67 height 16
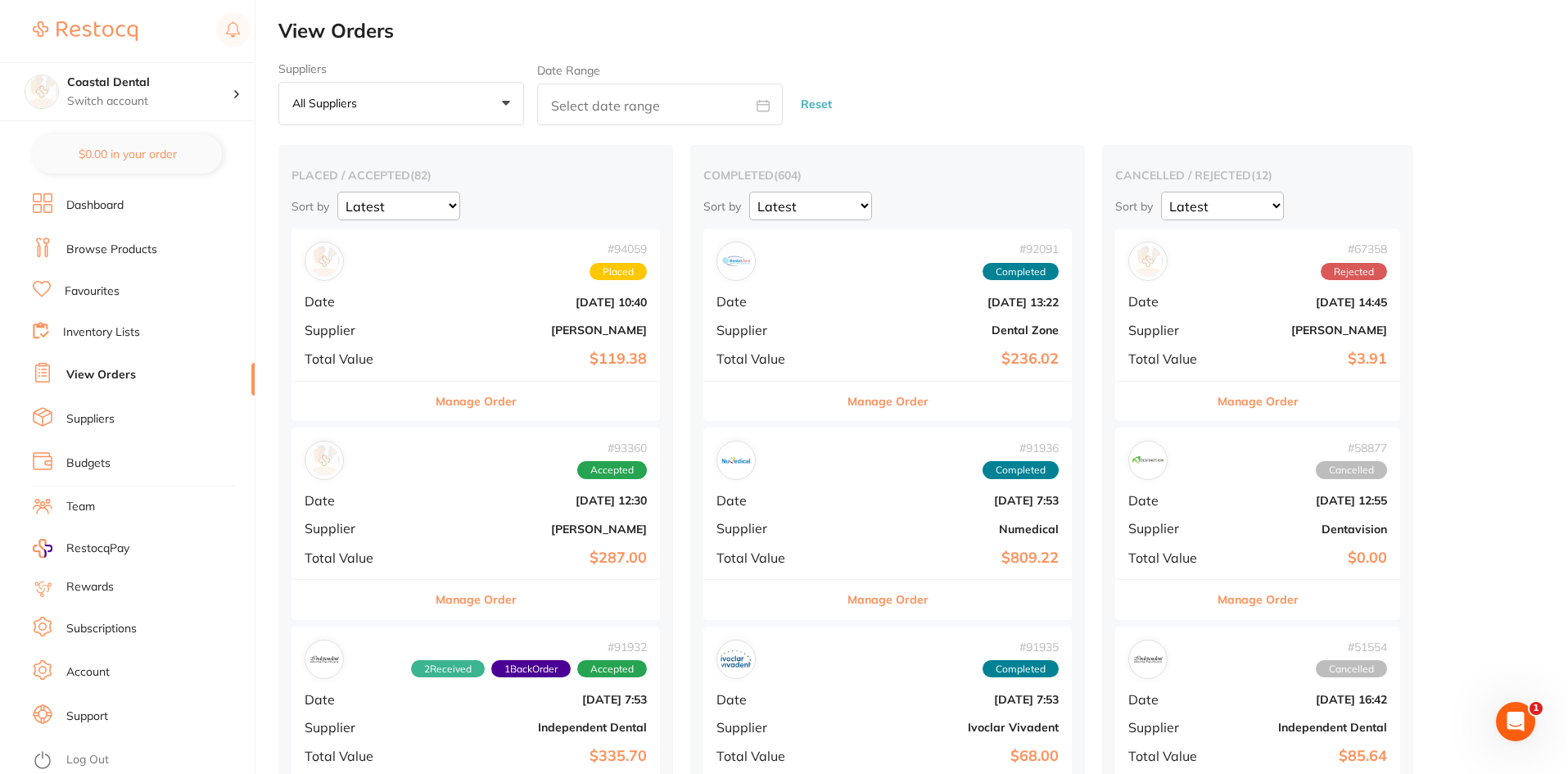
click at [450, 401] on button "Manage Order" at bounding box center [476, 401] width 81 height 39
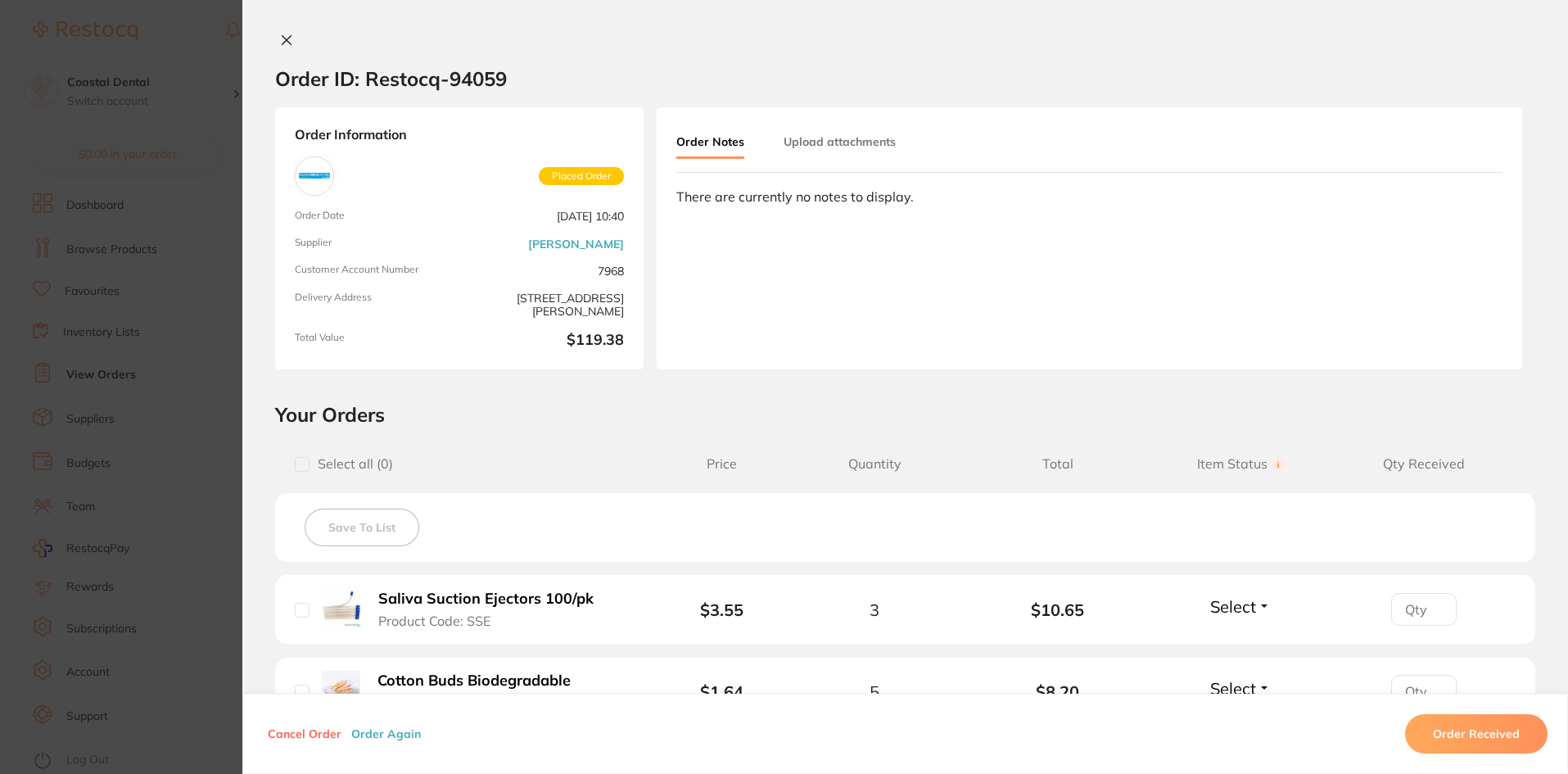
click at [283, 40] on icon at bounding box center [287, 40] width 9 height 9
